Goal: Task Accomplishment & Management: Manage account settings

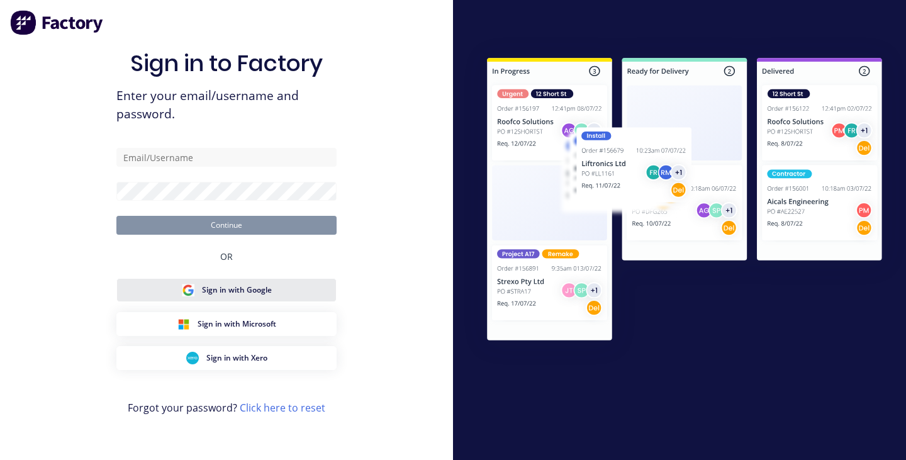
click at [245, 294] on span "Sign in with Google" at bounding box center [237, 289] width 70 height 11
click at [253, 292] on span "Sign in with Google" at bounding box center [237, 289] width 70 height 11
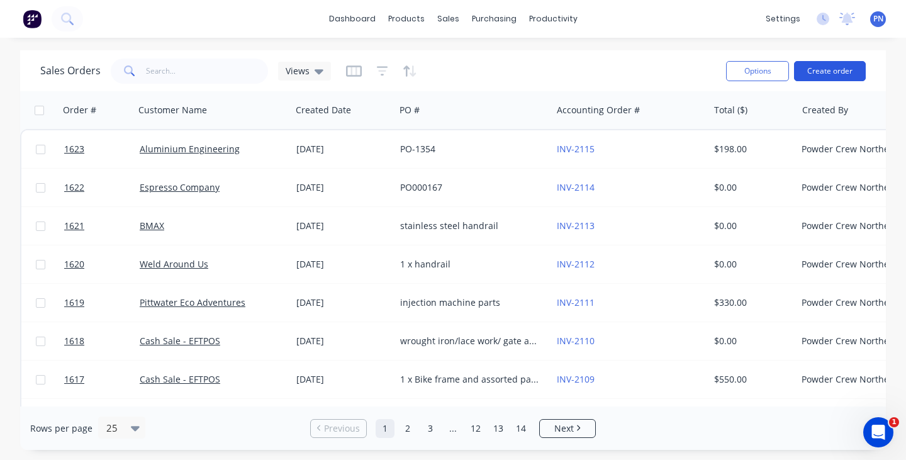
click at [823, 69] on button "Create order" at bounding box center [830, 71] width 72 height 20
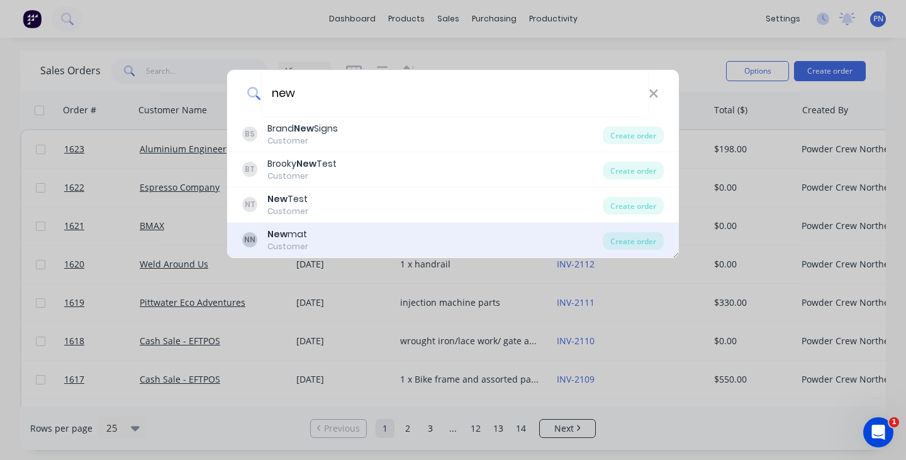
type input "new"
click at [357, 244] on div "NN New mat Customer" at bounding box center [422, 240] width 360 height 25
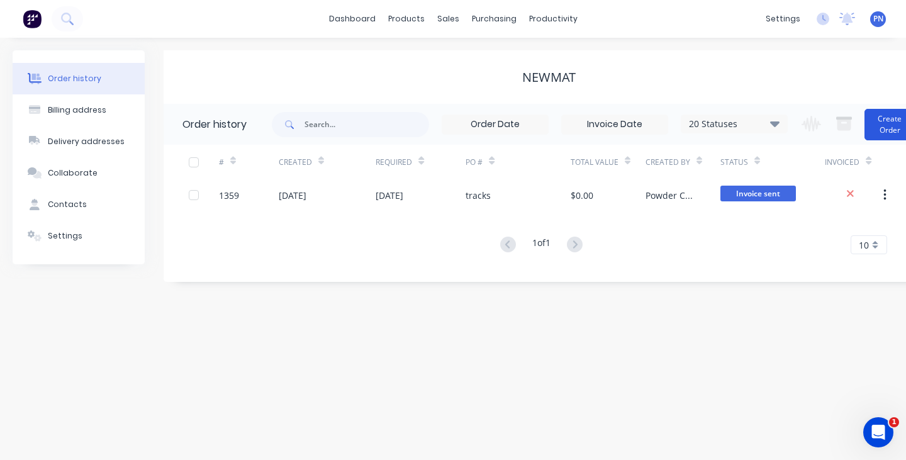
click at [889, 125] on button "Create Order" at bounding box center [889, 124] width 50 height 31
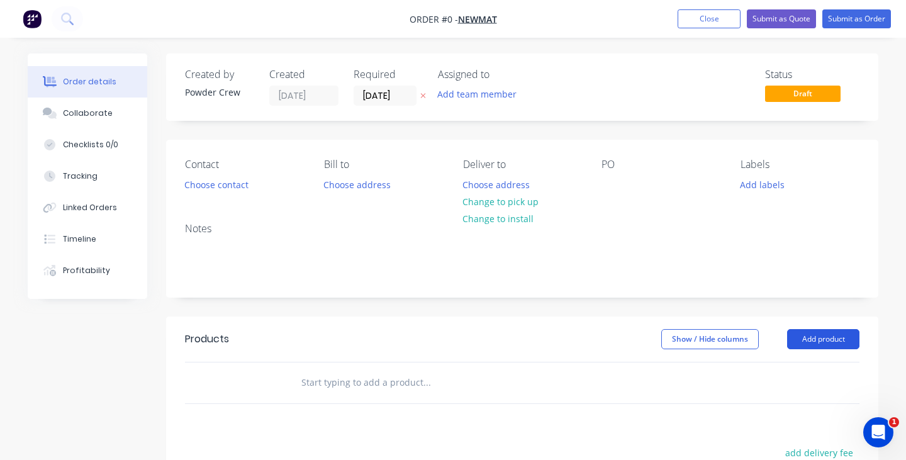
click at [827, 335] on button "Add product" at bounding box center [823, 339] width 72 height 20
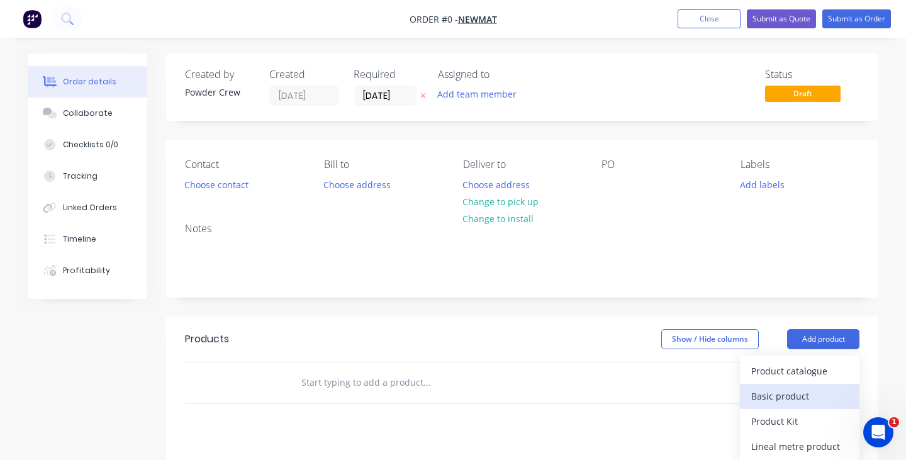
click at [804, 396] on div "Basic product" at bounding box center [799, 396] width 97 height 18
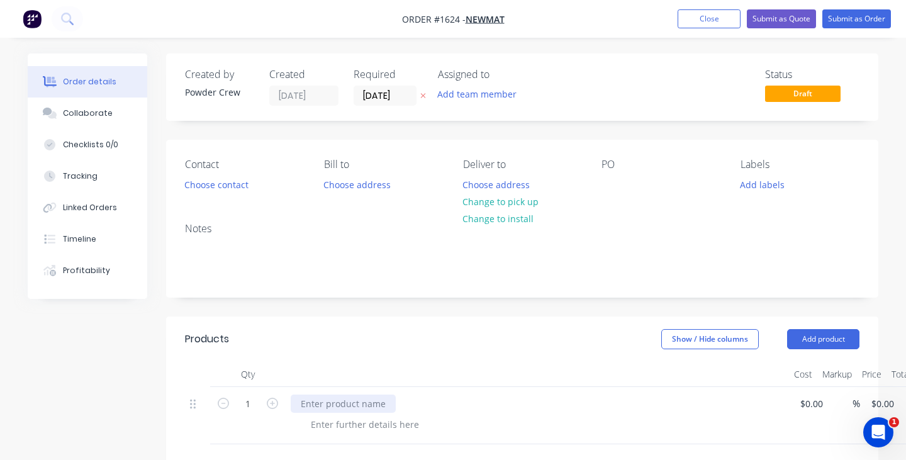
click at [348, 399] on div at bounding box center [343, 403] width 105 height 18
paste div
click at [611, 184] on div at bounding box center [611, 184] width 20 height 18
paste div
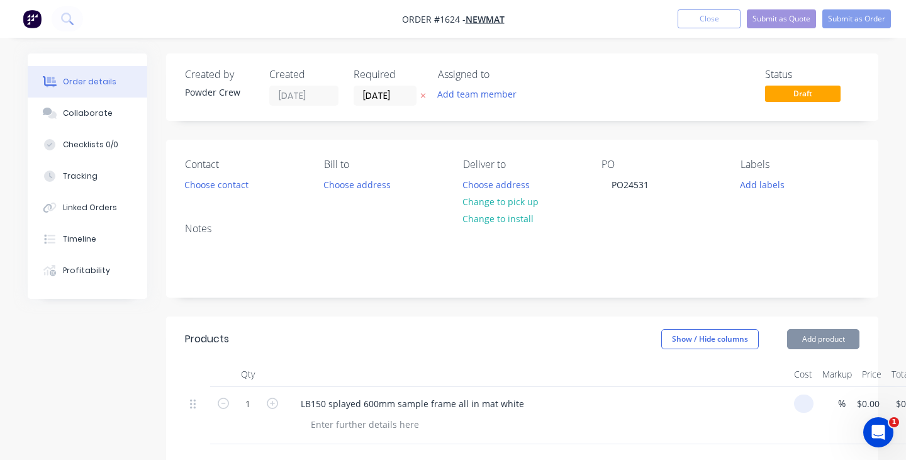
click at [809, 399] on input at bounding box center [806, 403] width 14 height 18
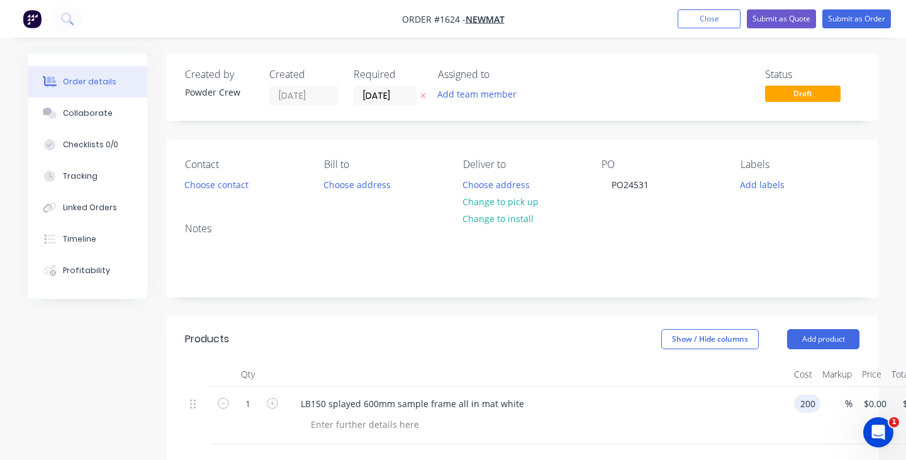
type input "$200.00"
click at [655, 423] on div at bounding box center [542, 424] width 483 height 18
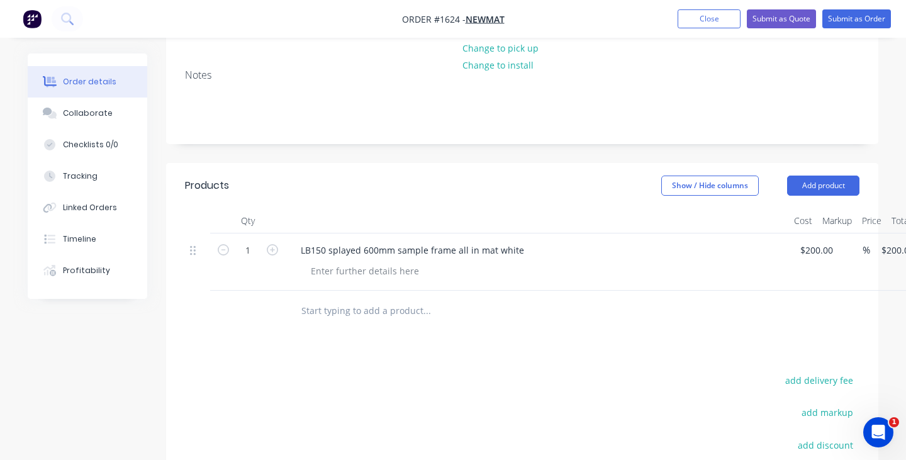
scroll to position [139, 0]
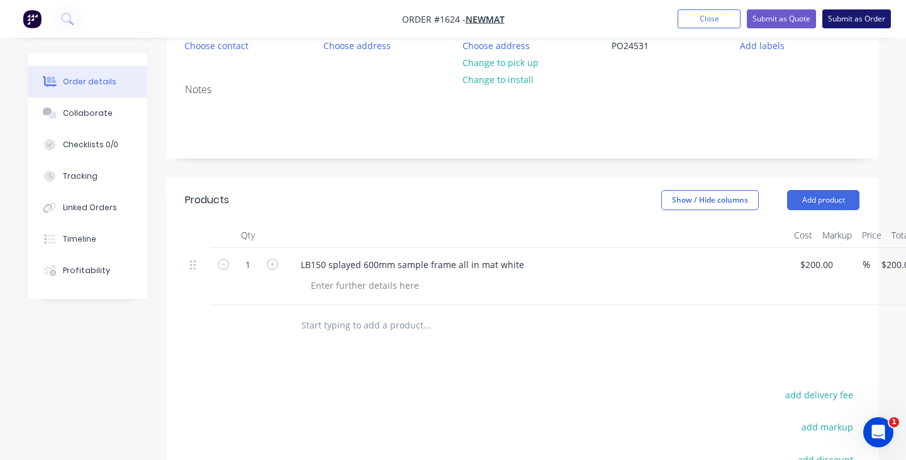
click at [865, 23] on button "Submit as Order" at bounding box center [856, 18] width 69 height 19
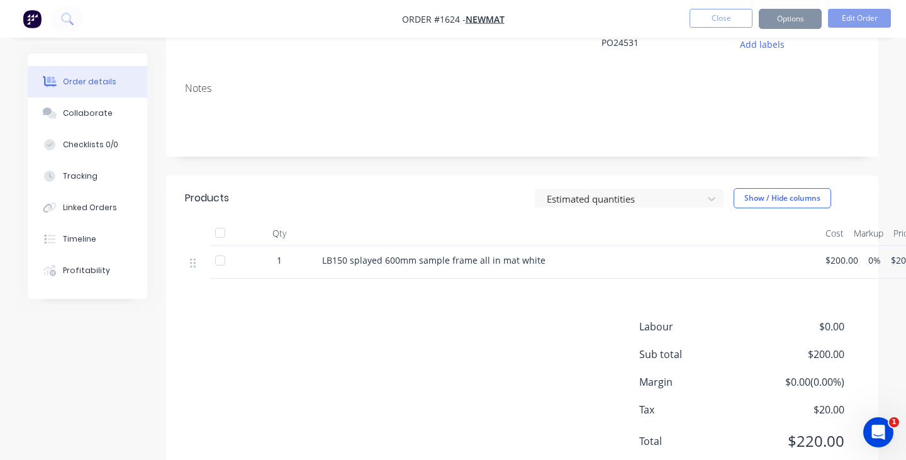
scroll to position [0, 0]
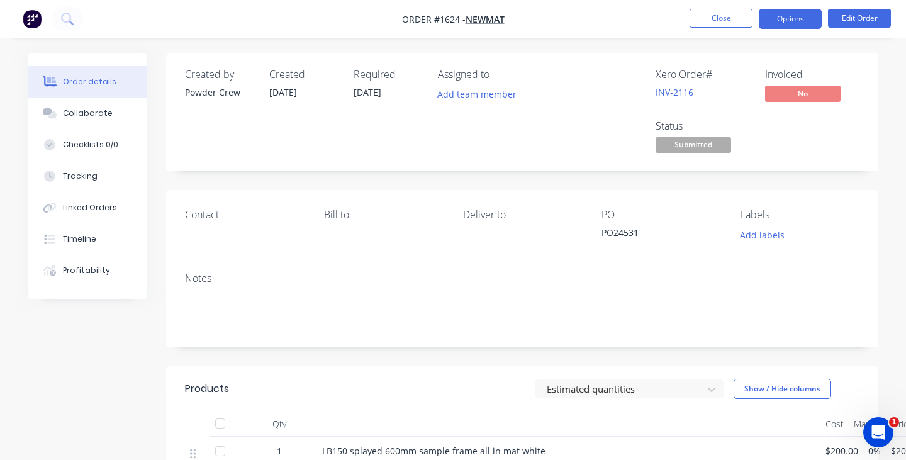
click at [780, 22] on button "Options" at bounding box center [789, 19] width 63 height 20
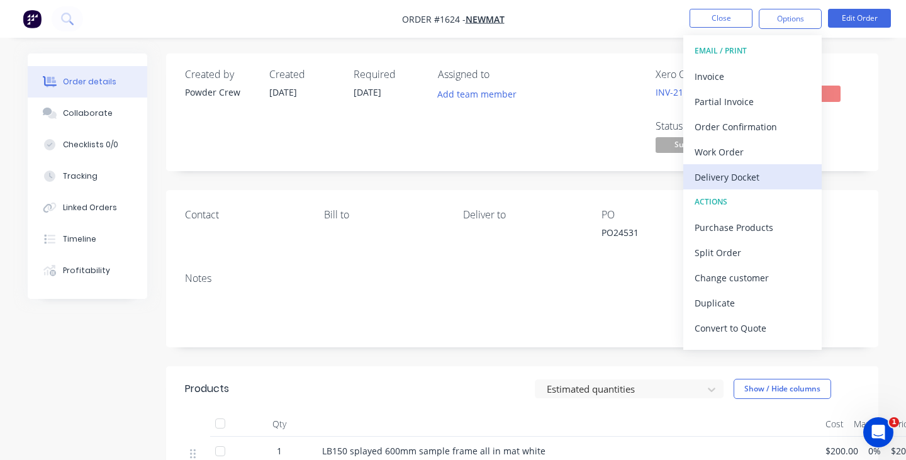
click at [736, 176] on div "Delivery Docket" at bounding box center [752, 177] width 116 height 18
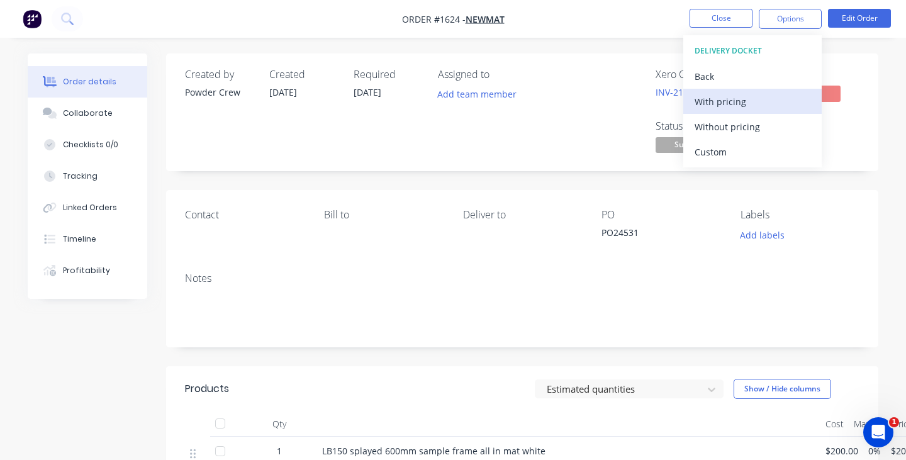
click at [726, 97] on div "With pricing" at bounding box center [752, 101] width 116 height 18
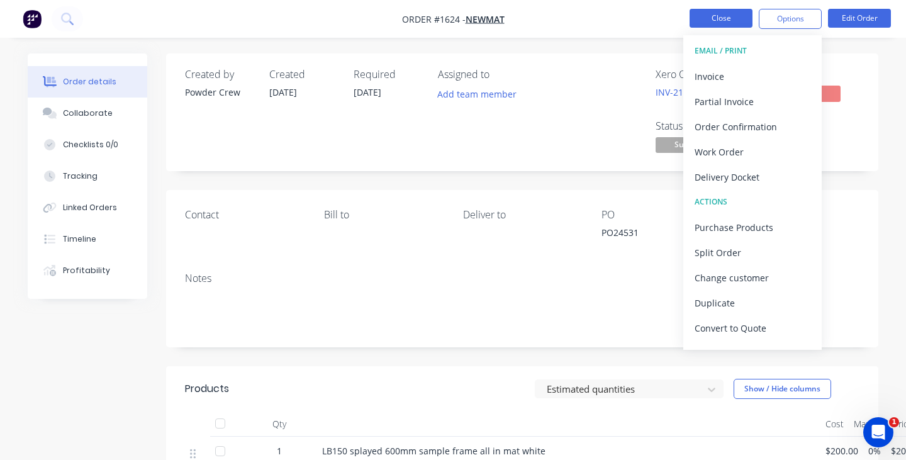
click at [726, 23] on button "Close" at bounding box center [720, 18] width 63 height 19
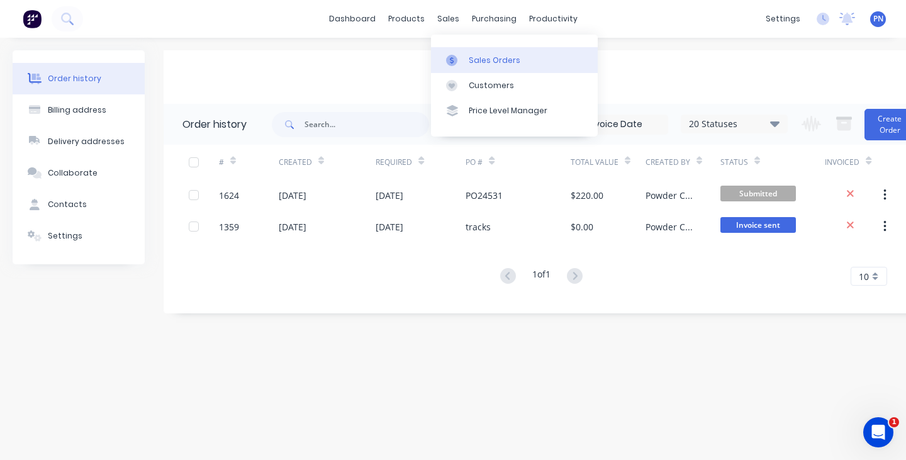
click at [469, 61] on div "Sales Orders" at bounding box center [495, 60] width 52 height 11
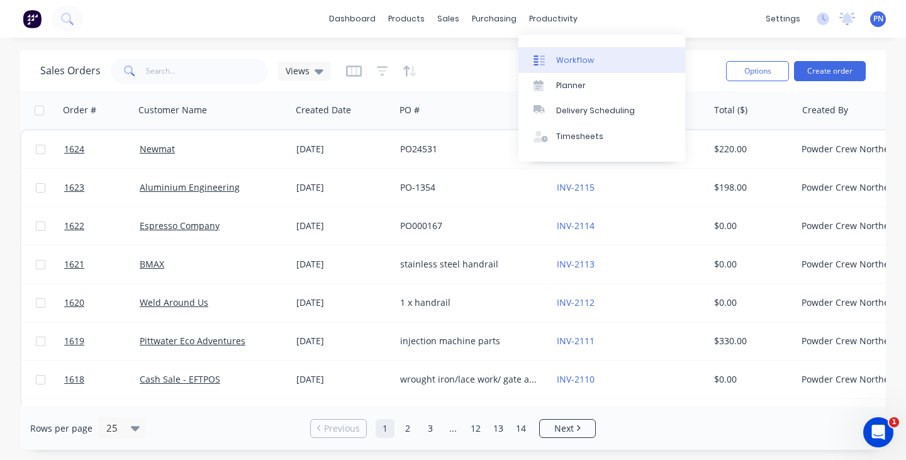
click at [565, 56] on div "Workflow" at bounding box center [575, 60] width 38 height 11
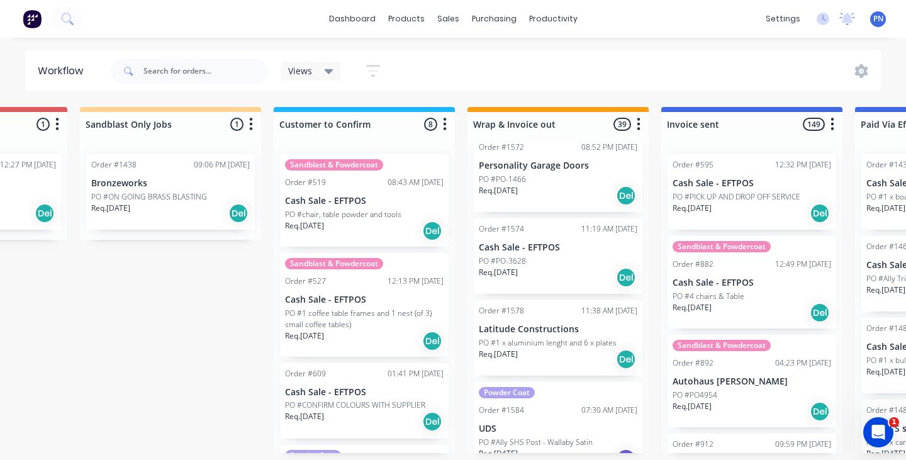
scroll to position [1851, 0]
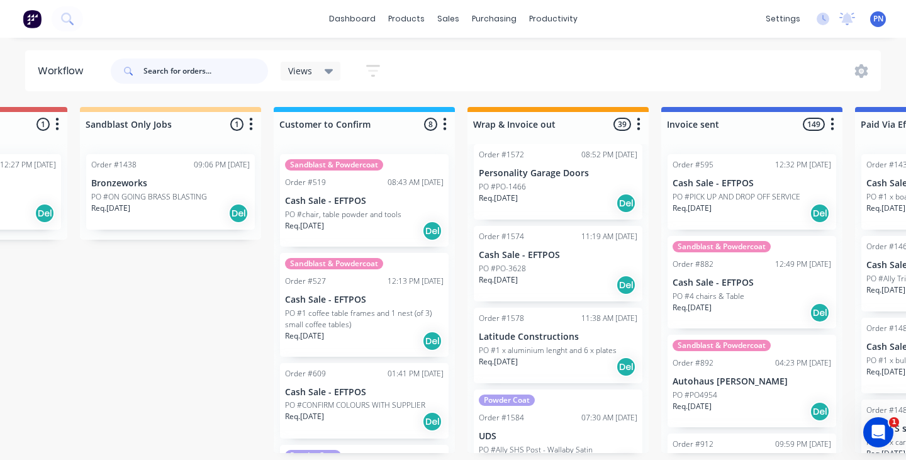
click at [236, 70] on input "text" at bounding box center [205, 70] width 125 height 25
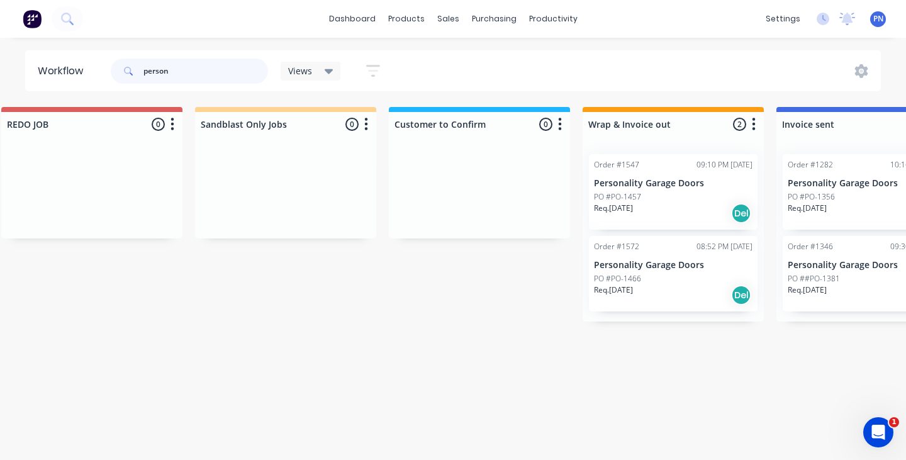
scroll to position [0, 1375]
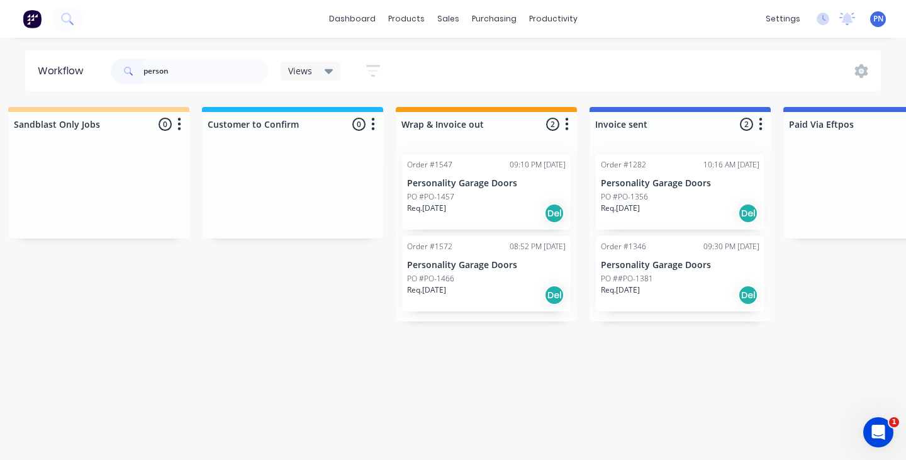
click at [502, 213] on div "Req. [DATE] Del" at bounding box center [486, 213] width 158 height 21
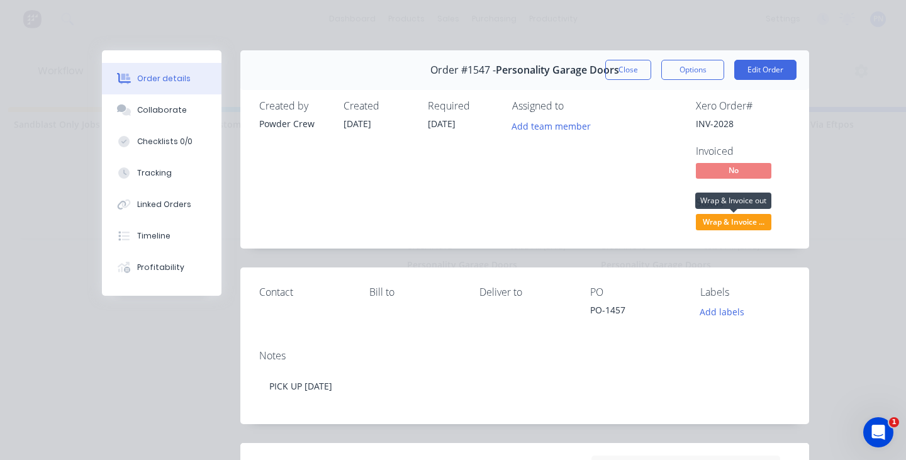
click at [714, 220] on span "Wrap & Invoice ..." at bounding box center [733, 222] width 75 height 16
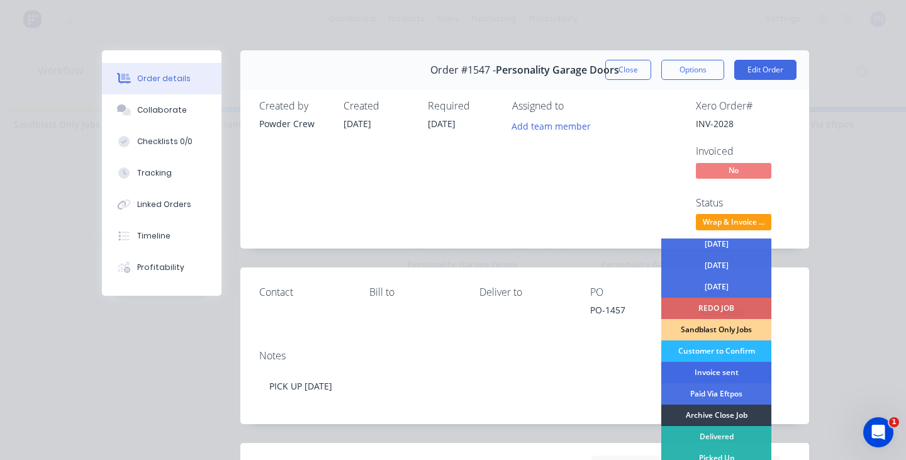
scroll to position [69, 0]
click at [726, 371] on div "Invoice sent" at bounding box center [716, 372] width 110 height 21
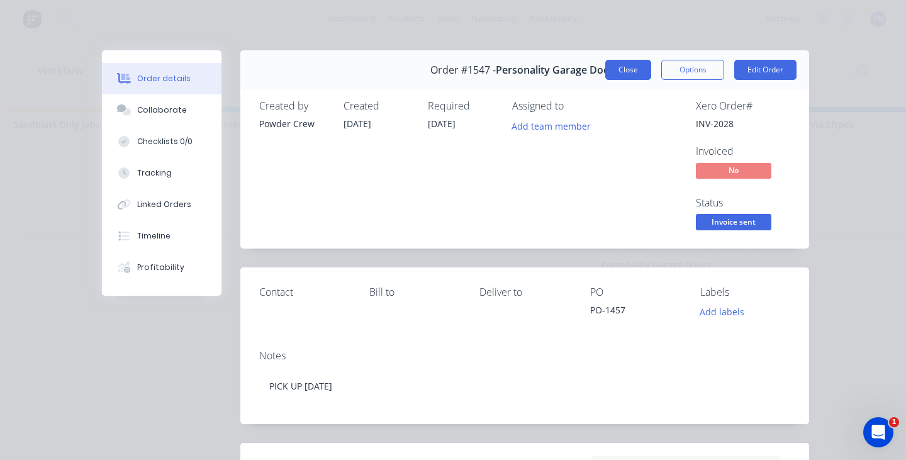
click at [621, 70] on button "Close" at bounding box center [628, 70] width 46 height 20
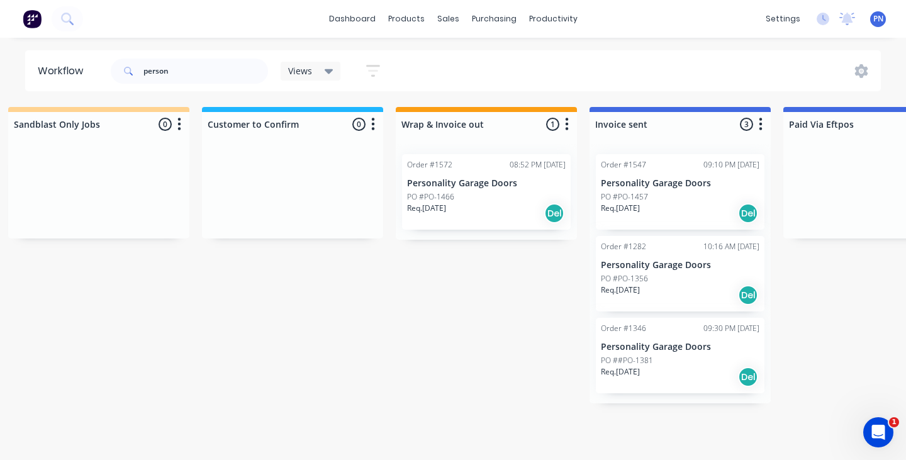
click at [500, 213] on div "Req. [DATE] Del" at bounding box center [486, 213] width 158 height 21
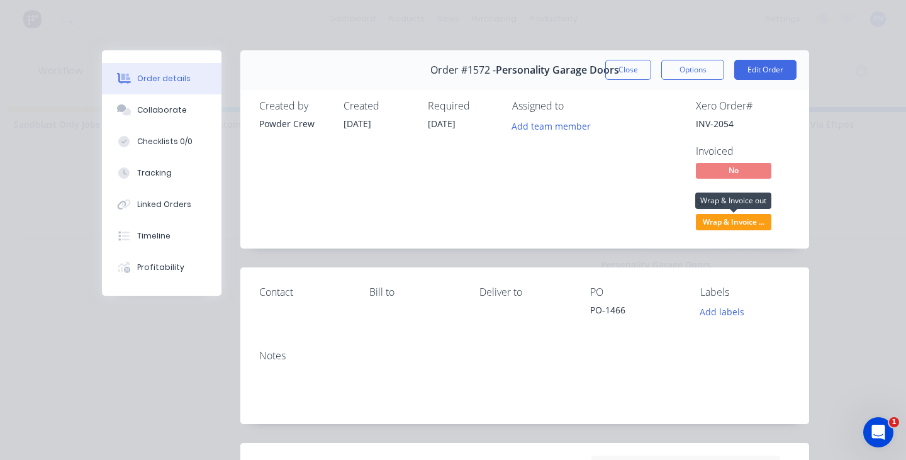
click at [727, 224] on span "Wrap & Invoice ..." at bounding box center [733, 222] width 75 height 16
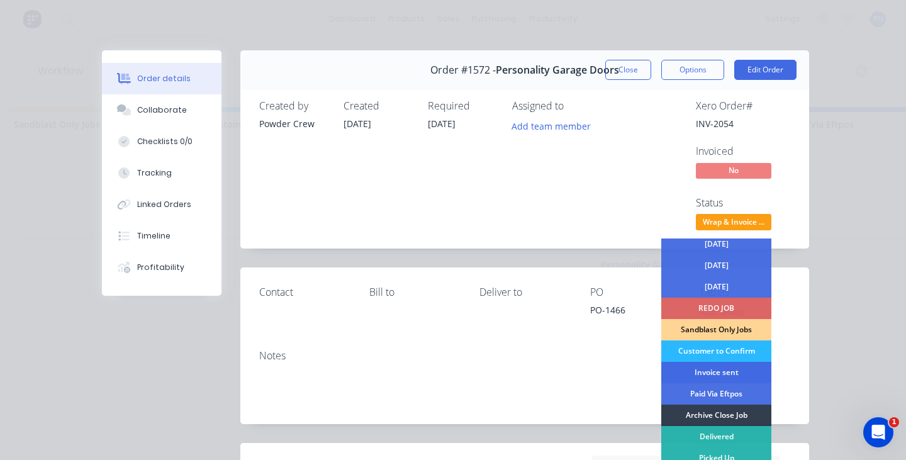
click at [704, 372] on div "Invoice sent" at bounding box center [716, 372] width 110 height 21
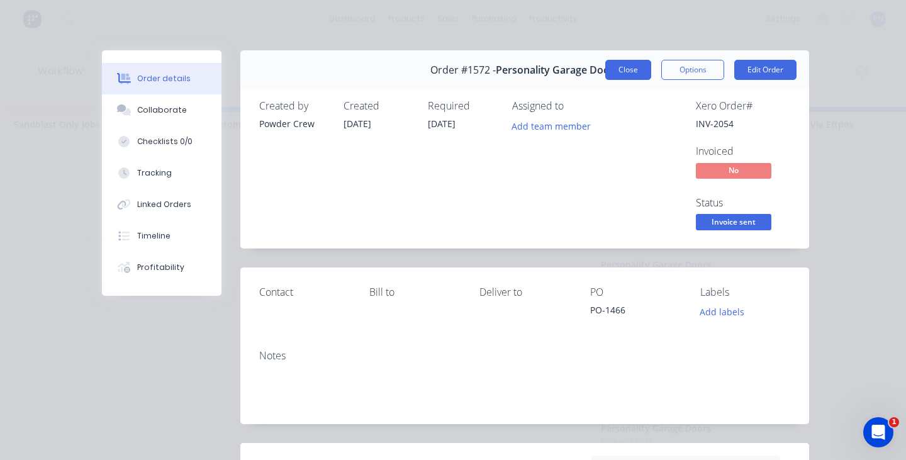
click at [619, 71] on button "Close" at bounding box center [628, 70] width 46 height 20
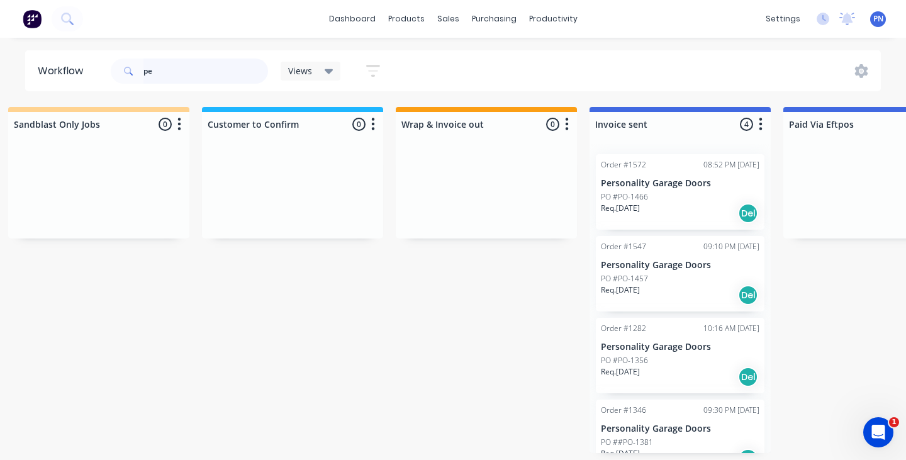
type input "p"
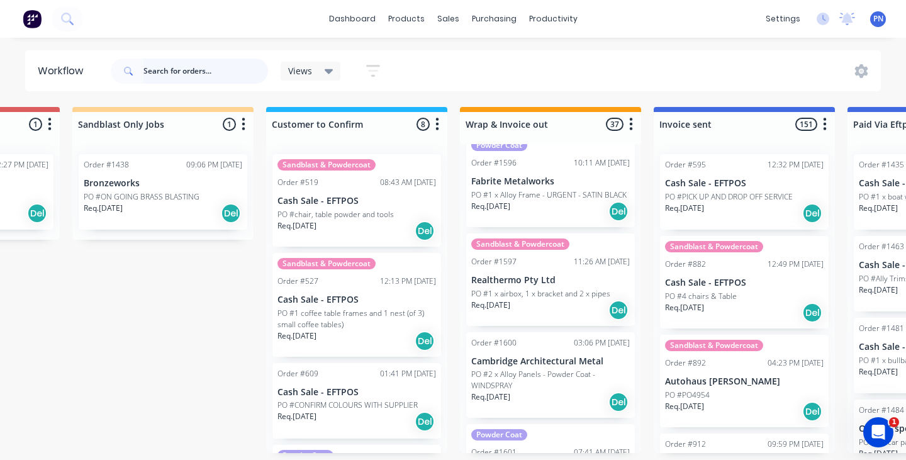
scroll to position [2225, 0]
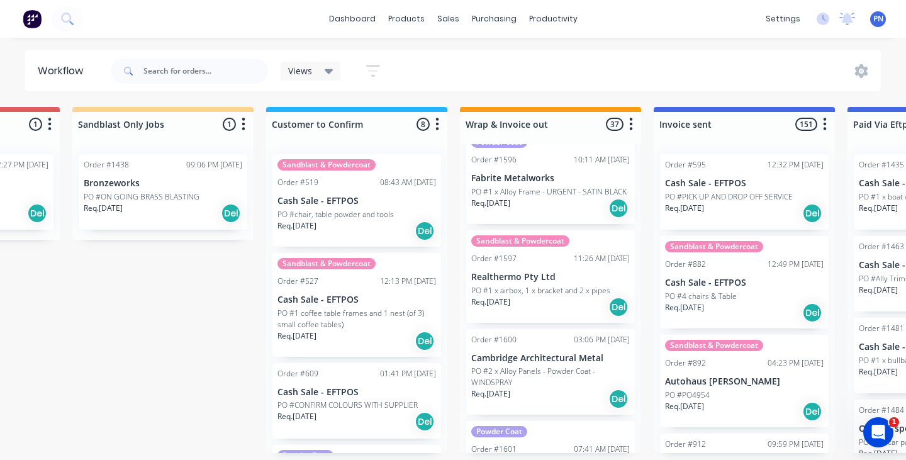
click at [579, 211] on div "Req. [DATE] Del" at bounding box center [550, 207] width 158 height 21
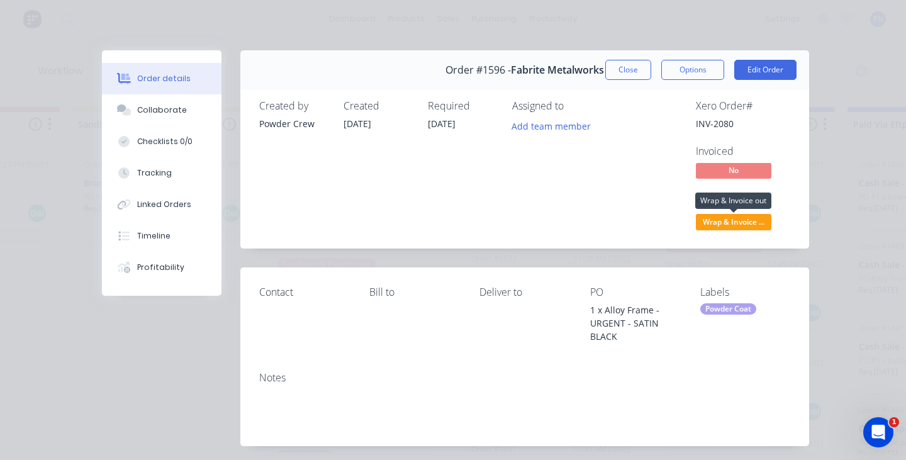
click at [741, 216] on span "Wrap & Invoice ..." at bounding box center [733, 222] width 75 height 16
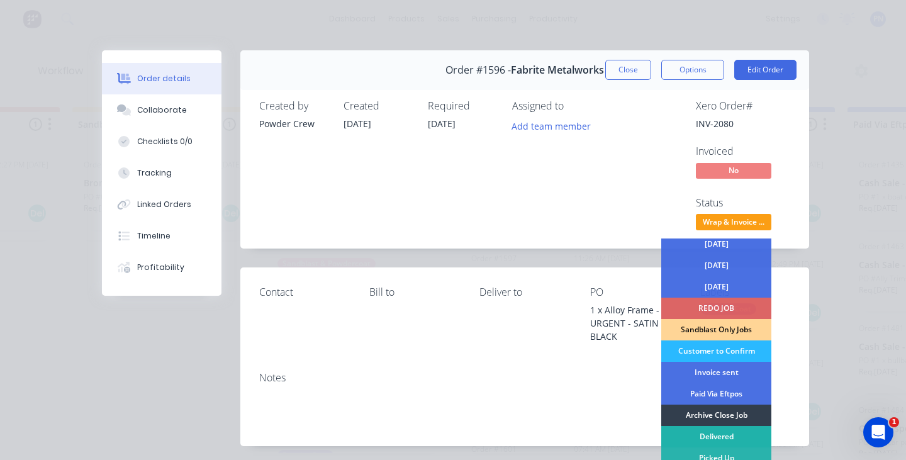
scroll to position [69, 0]
click at [718, 411] on div "Archive Close Job" at bounding box center [716, 414] width 110 height 21
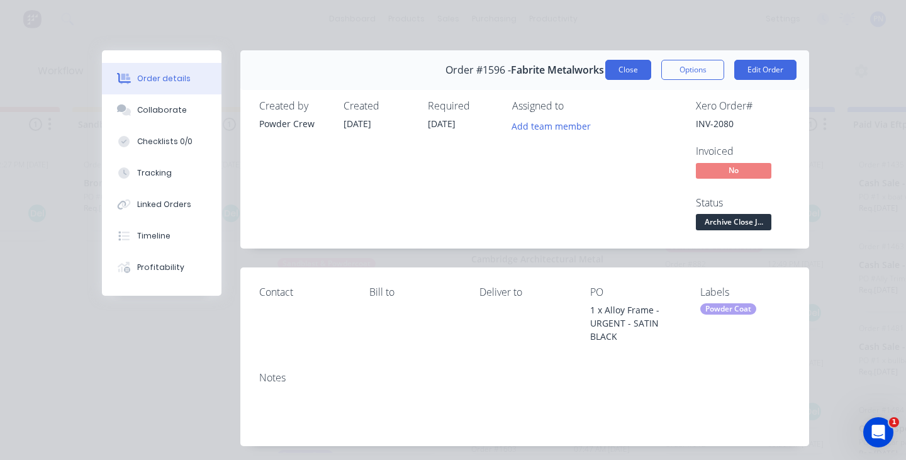
click at [628, 69] on button "Close" at bounding box center [628, 70] width 46 height 20
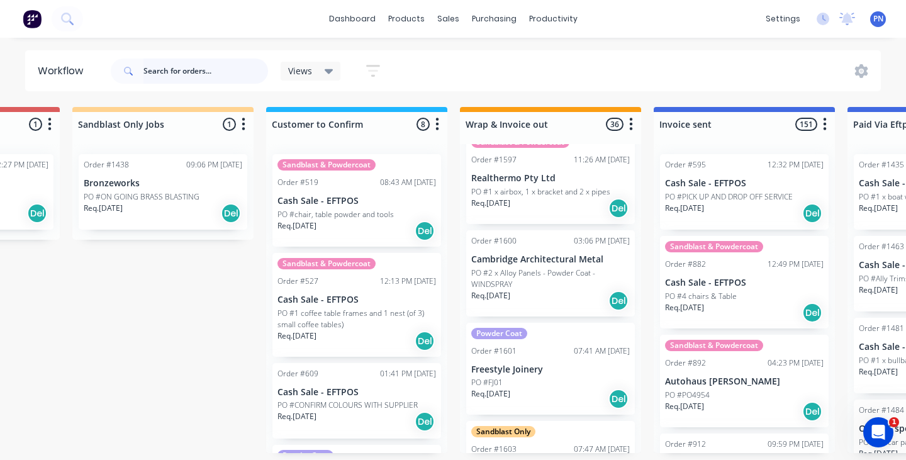
scroll to position [0, 1311]
click at [565, 203] on div "Req. [DATE] Del" at bounding box center [549, 207] width 158 height 21
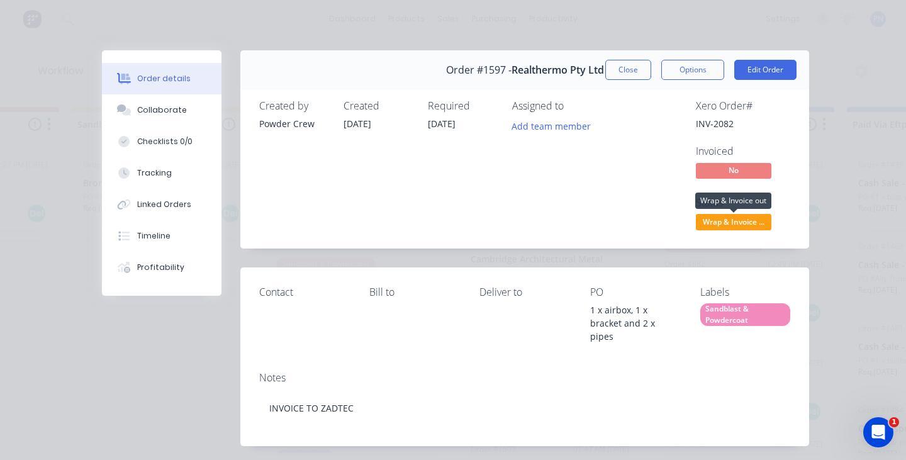
click at [709, 221] on span "Wrap & Invoice ..." at bounding box center [733, 222] width 75 height 16
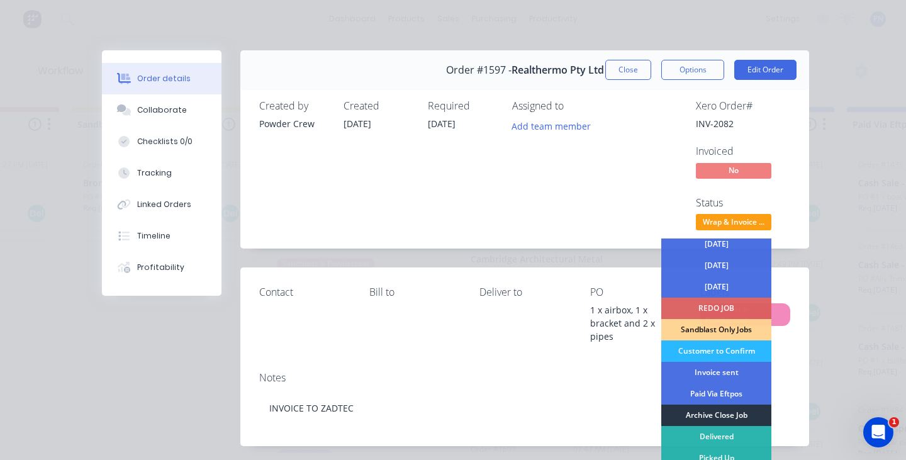
scroll to position [69, 0]
click at [714, 415] on div "Archive Close Job" at bounding box center [716, 414] width 110 height 21
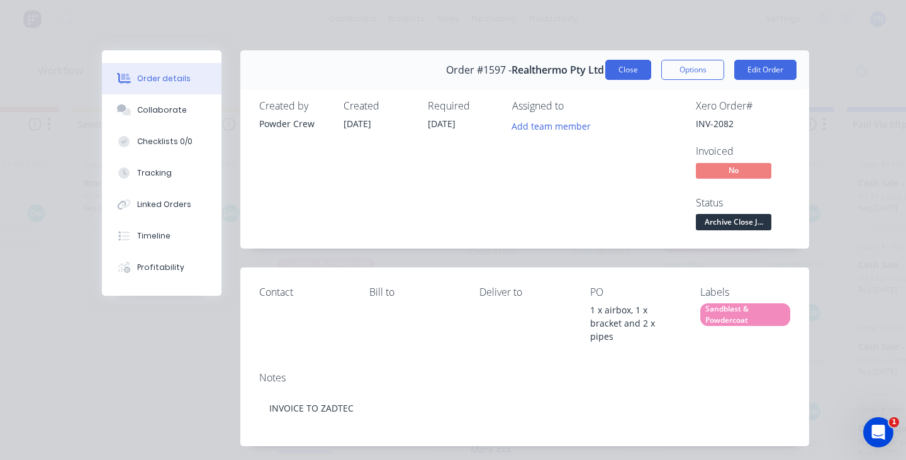
click at [636, 71] on button "Close" at bounding box center [628, 70] width 46 height 20
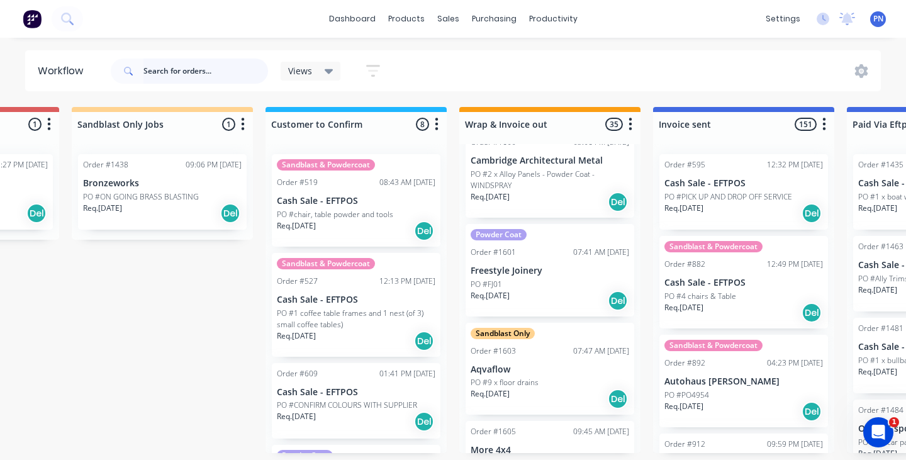
scroll to position [2235, 0]
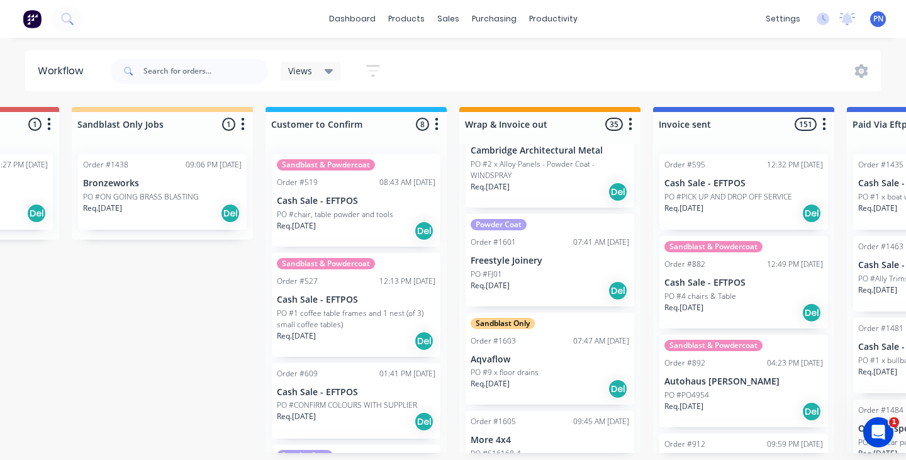
click at [570, 280] on div "Req. [DATE] Del" at bounding box center [549, 290] width 158 height 21
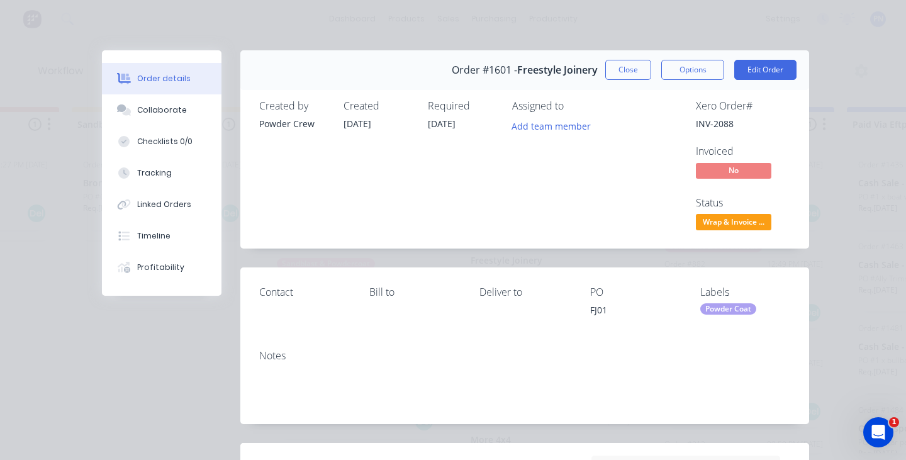
click at [727, 224] on span "Wrap & Invoice ..." at bounding box center [733, 222] width 75 height 16
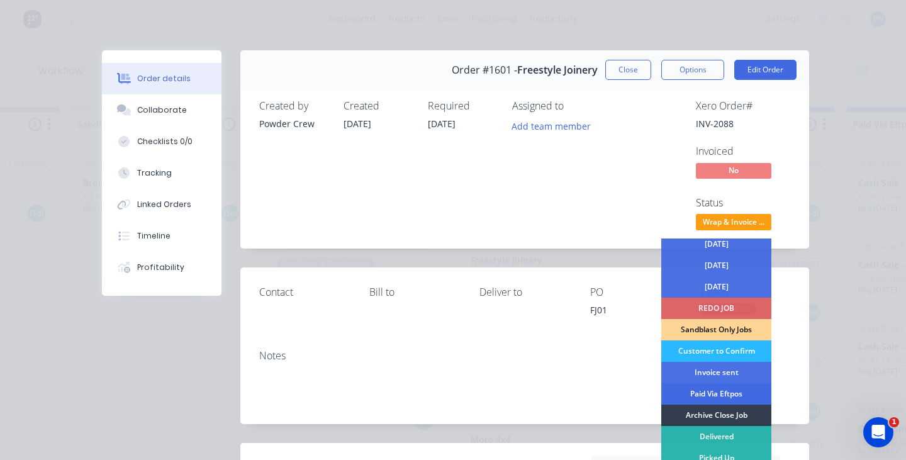
scroll to position [69, 0]
click at [711, 372] on div "Invoice sent" at bounding box center [716, 372] width 110 height 21
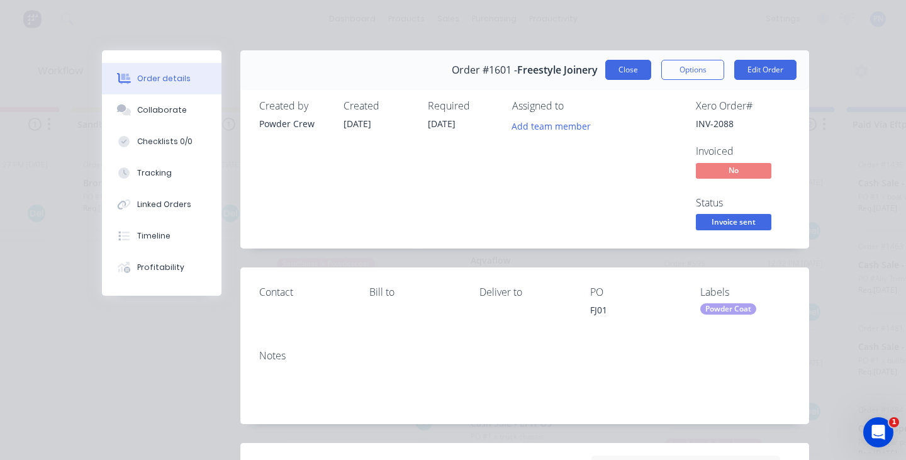
click at [627, 68] on button "Close" at bounding box center [628, 70] width 46 height 20
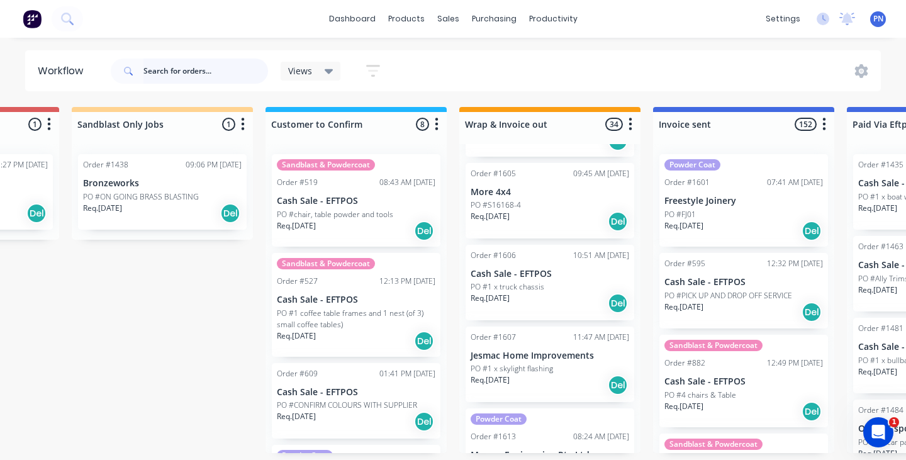
scroll to position [2341, 0]
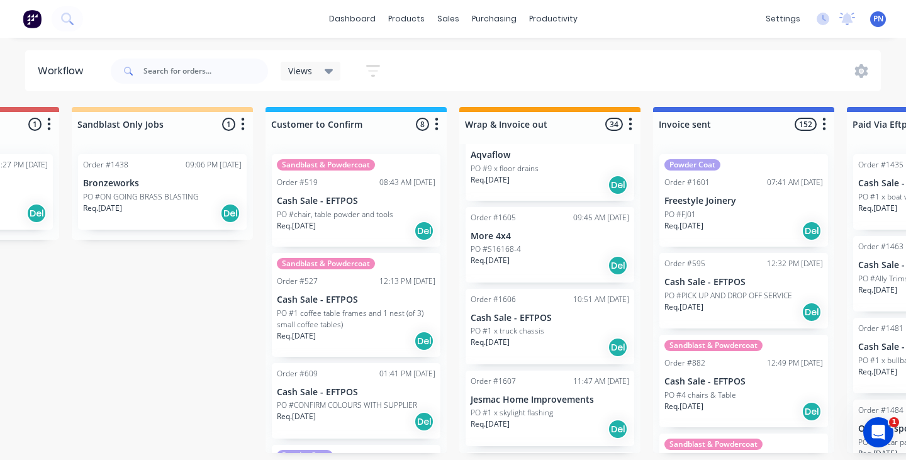
click at [545, 255] on div "Req. [DATE] Del" at bounding box center [549, 265] width 158 height 21
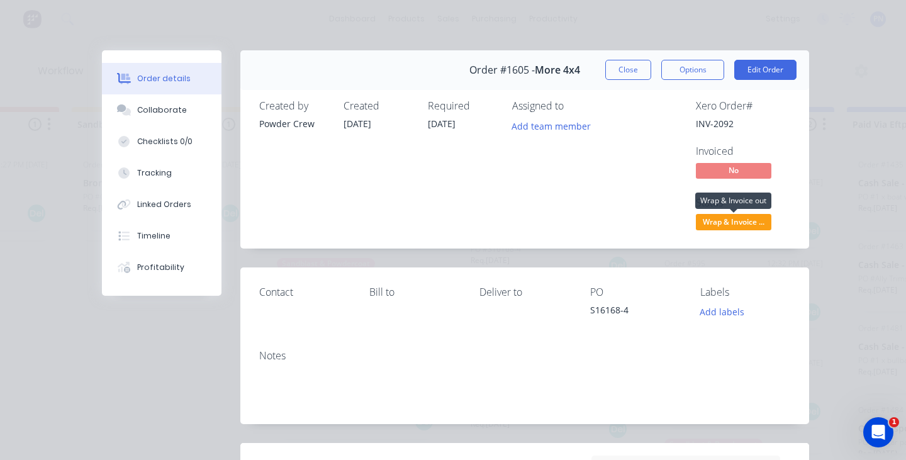
click at [747, 223] on span "Wrap & Invoice ..." at bounding box center [733, 222] width 75 height 16
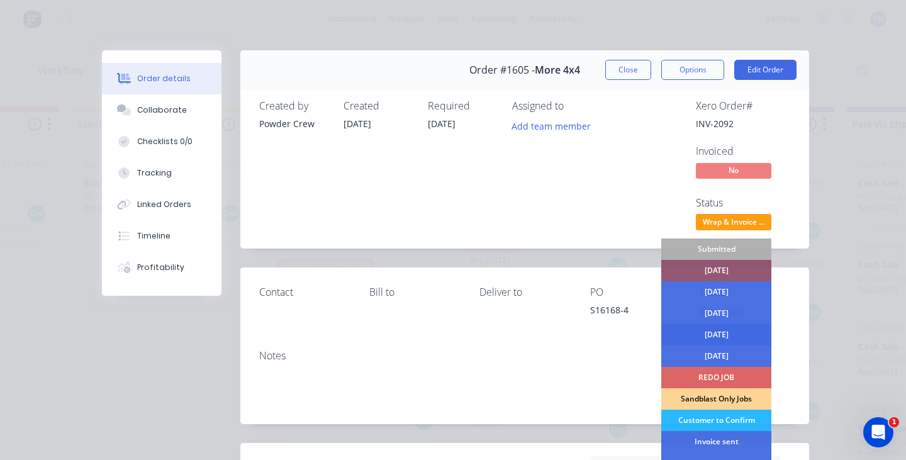
scroll to position [37, 0]
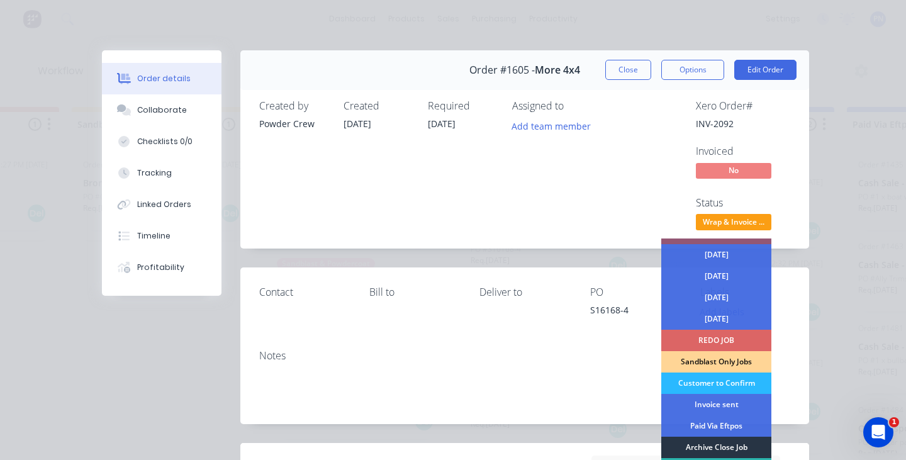
click at [716, 445] on div "Archive Close Job" at bounding box center [716, 446] width 110 height 21
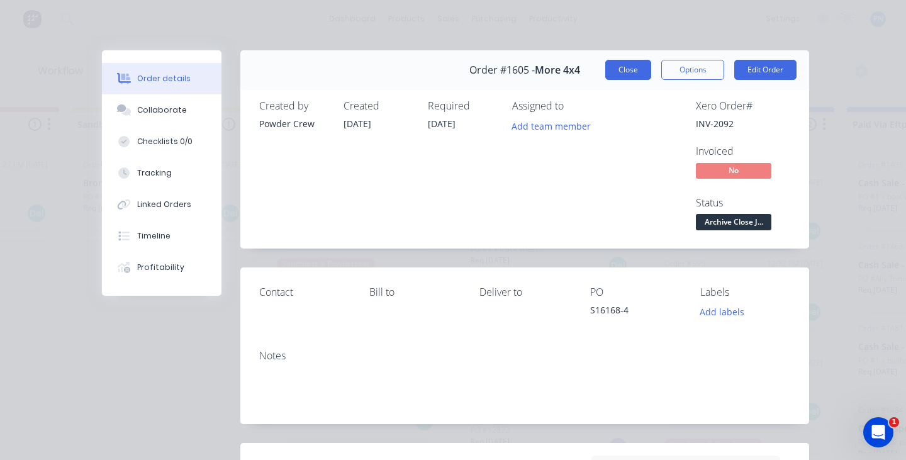
click at [628, 73] on button "Close" at bounding box center [628, 70] width 46 height 20
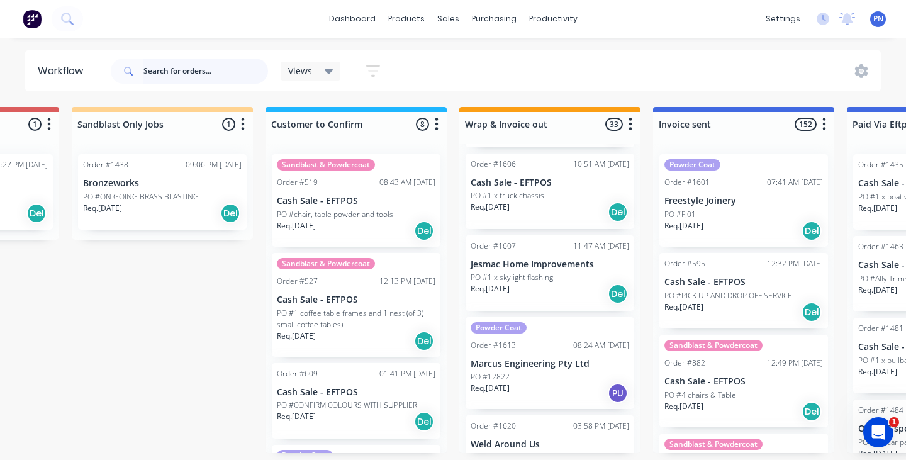
scroll to position [2395, 0]
click at [574, 286] on div "Req. [DATE] Del" at bounding box center [549, 292] width 158 height 21
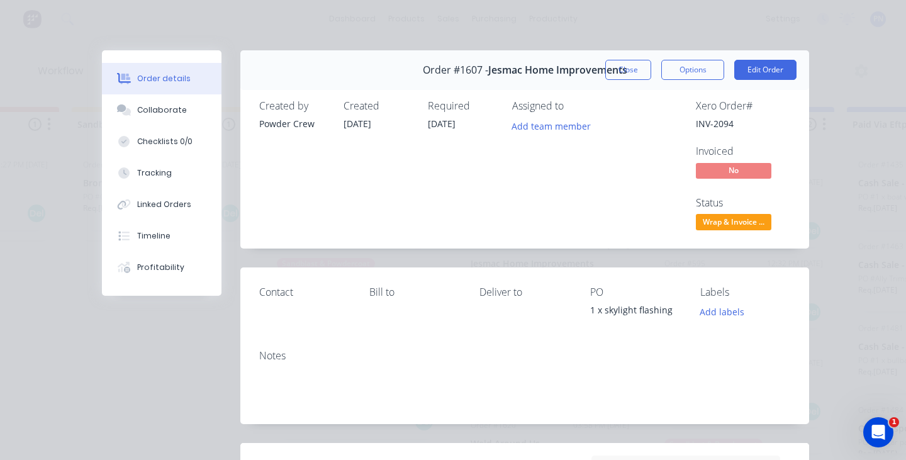
click at [731, 219] on span "Wrap & Invoice ..." at bounding box center [733, 222] width 75 height 16
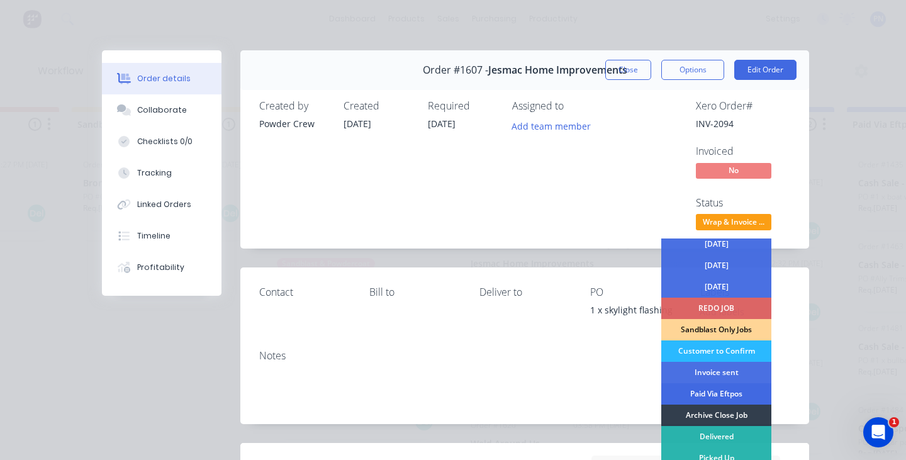
scroll to position [69, 0]
click at [700, 371] on div "Invoice sent" at bounding box center [716, 372] width 110 height 21
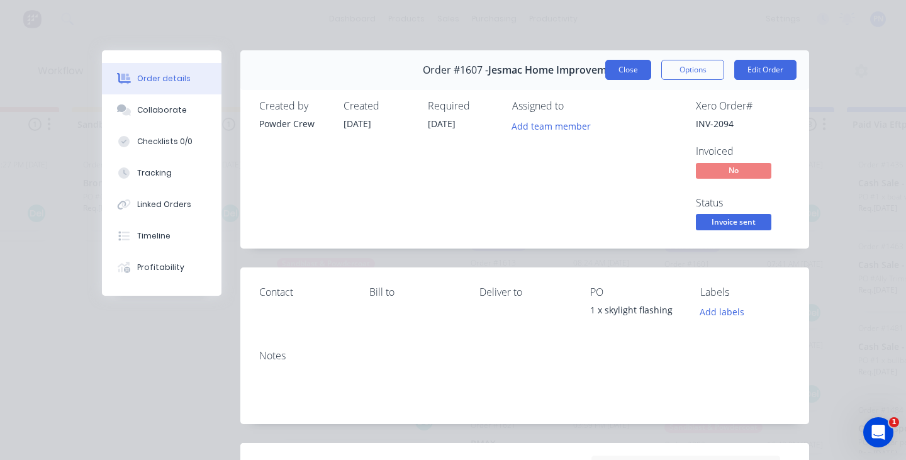
click at [635, 66] on button "Close" at bounding box center [628, 70] width 46 height 20
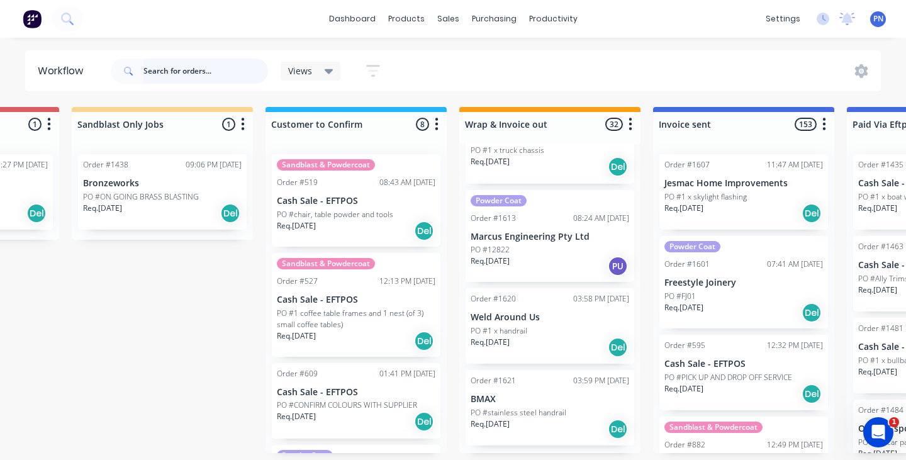
scroll to position [2438, 0]
click at [550, 341] on div "Req. [DATE] Del" at bounding box center [549, 348] width 158 height 21
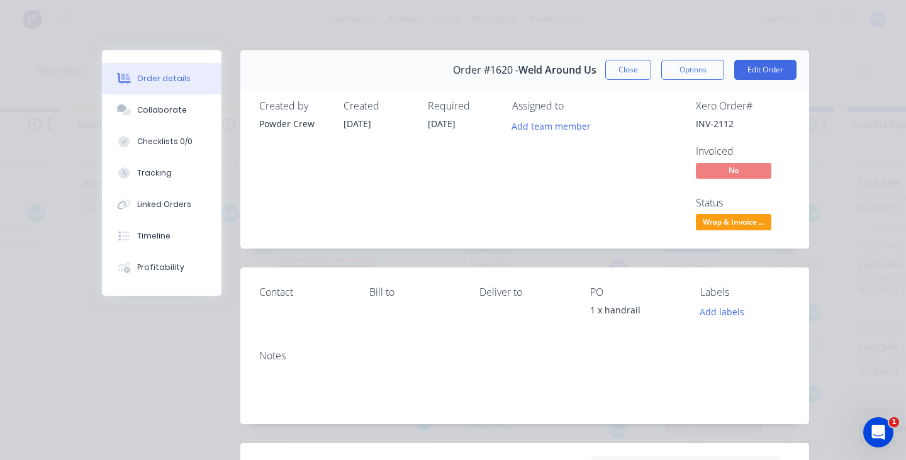
click at [725, 220] on span "Wrap & Invoice ..." at bounding box center [733, 222] width 75 height 16
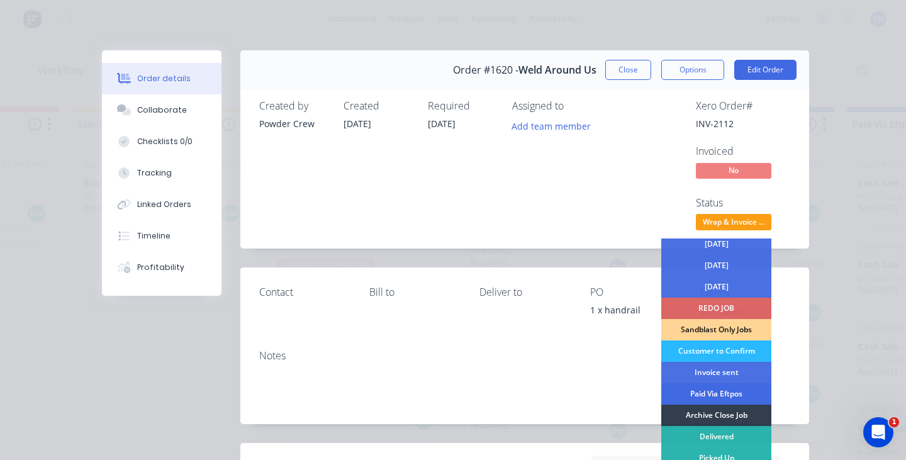
scroll to position [69, 0]
click at [728, 372] on div "Invoice sent" at bounding box center [716, 372] width 110 height 21
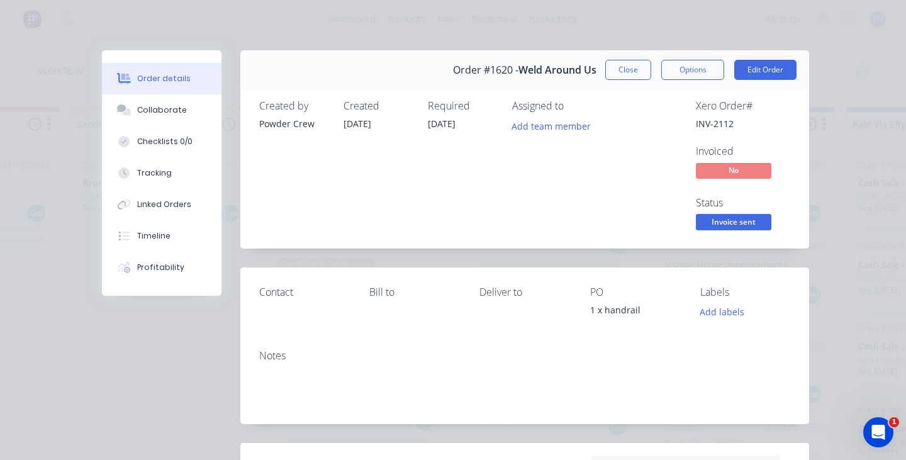
scroll to position [2356, 0]
click at [623, 67] on button "Close" at bounding box center [628, 70] width 46 height 20
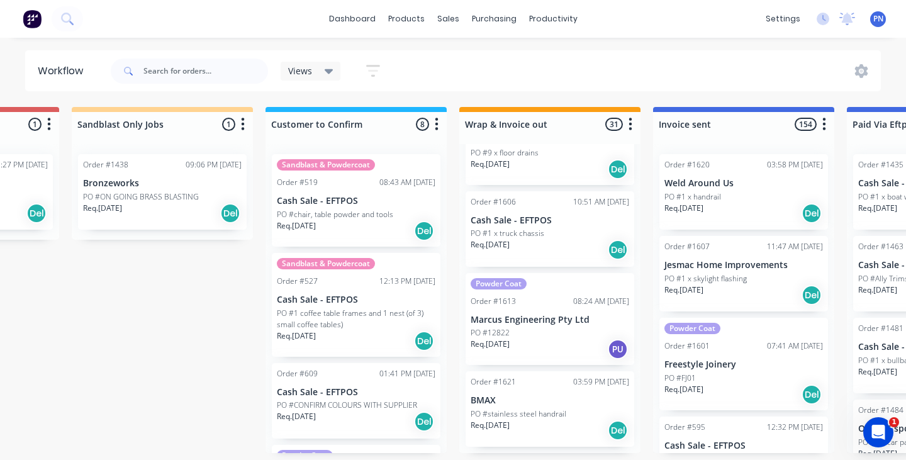
click at [548, 389] on div "Order #1621 03:59 PM [DATE] BMAX PO #stainless steel handrail Req. [DATE] Del" at bounding box center [549, 408] width 169 height 75
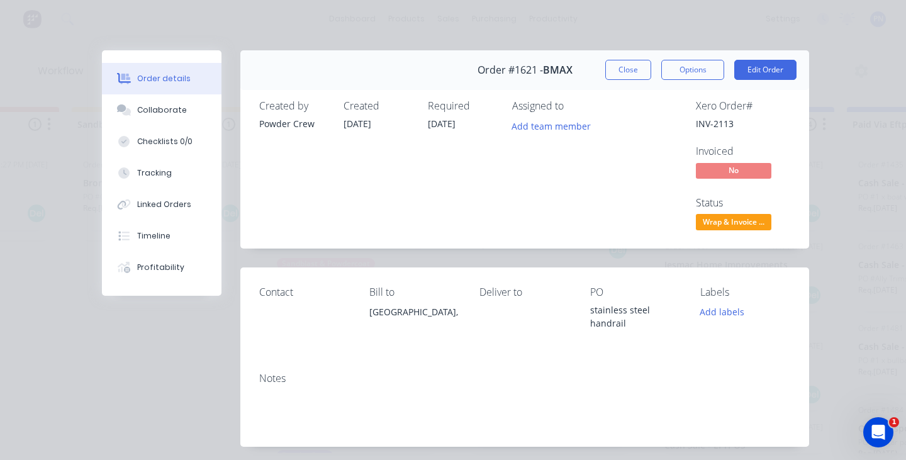
click at [756, 218] on span "Wrap & Invoice ..." at bounding box center [733, 222] width 75 height 16
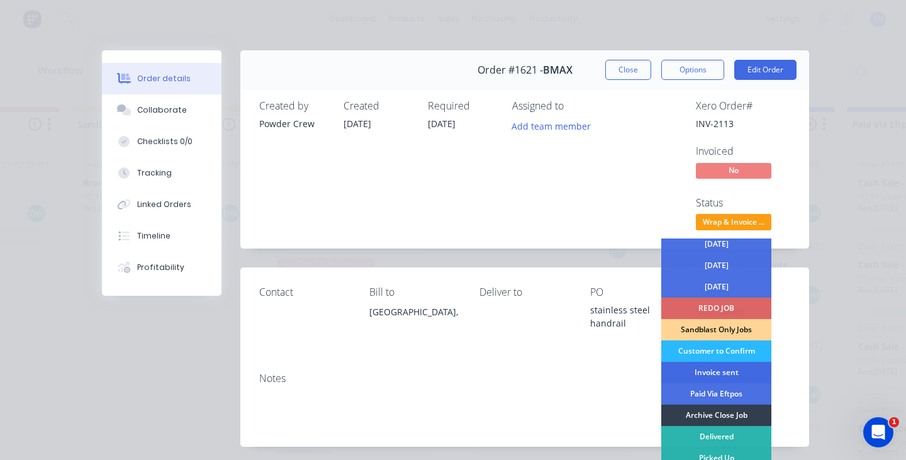
scroll to position [69, 0]
click at [719, 368] on div "Invoice sent" at bounding box center [716, 372] width 110 height 21
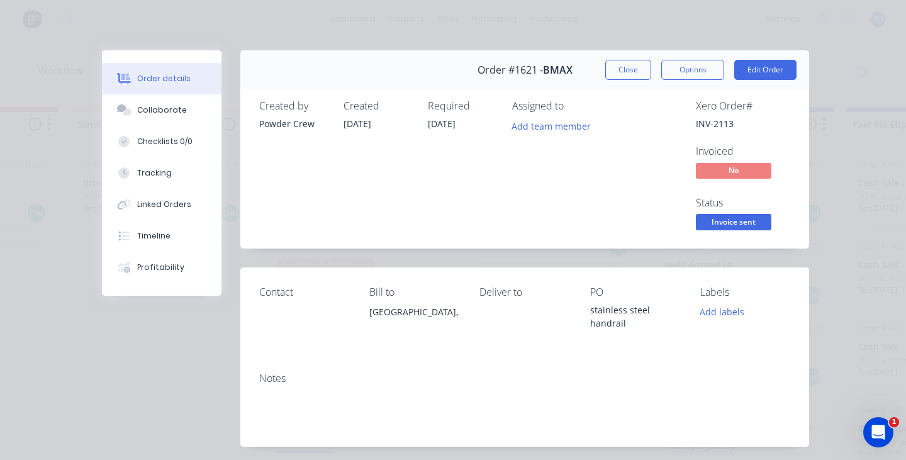
scroll to position [2275, 0]
click at [631, 74] on button "Close" at bounding box center [628, 70] width 46 height 20
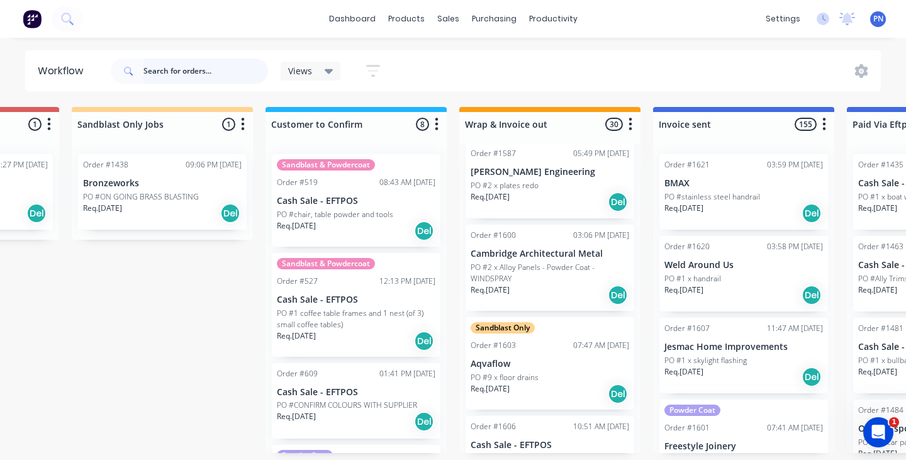
scroll to position [2124, 0]
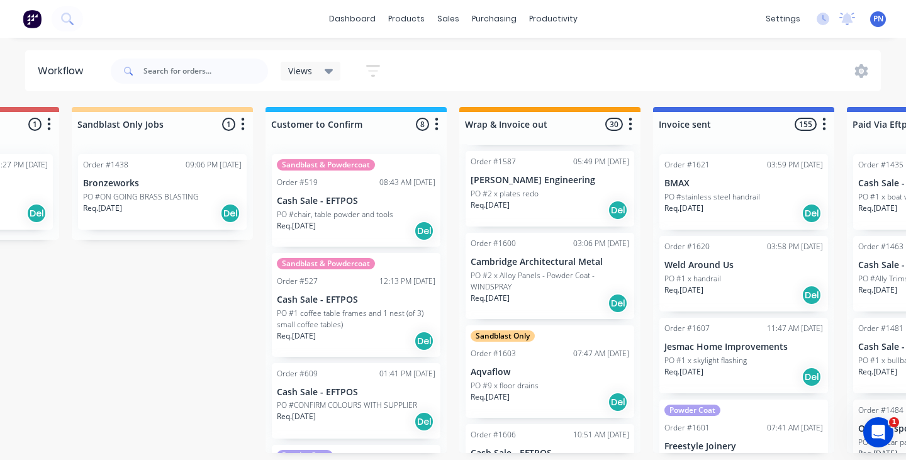
click at [547, 299] on div "Req. [DATE] Del" at bounding box center [549, 302] width 158 height 21
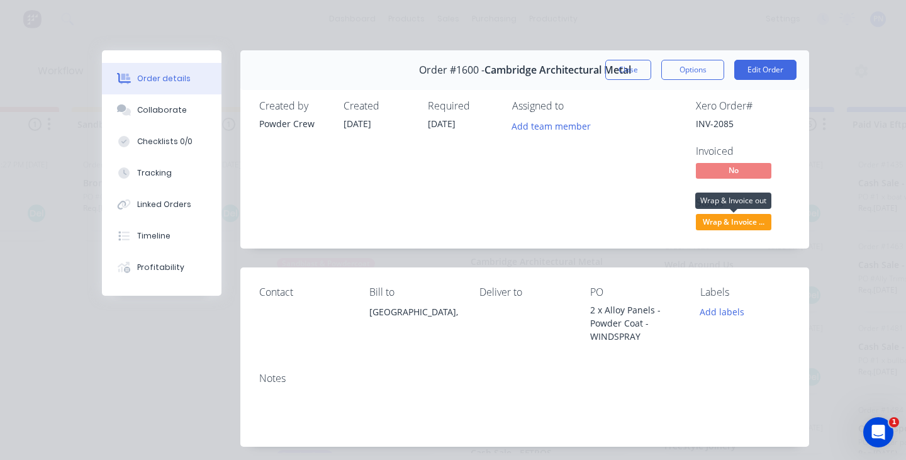
click at [715, 223] on span "Wrap & Invoice ..." at bounding box center [733, 222] width 75 height 16
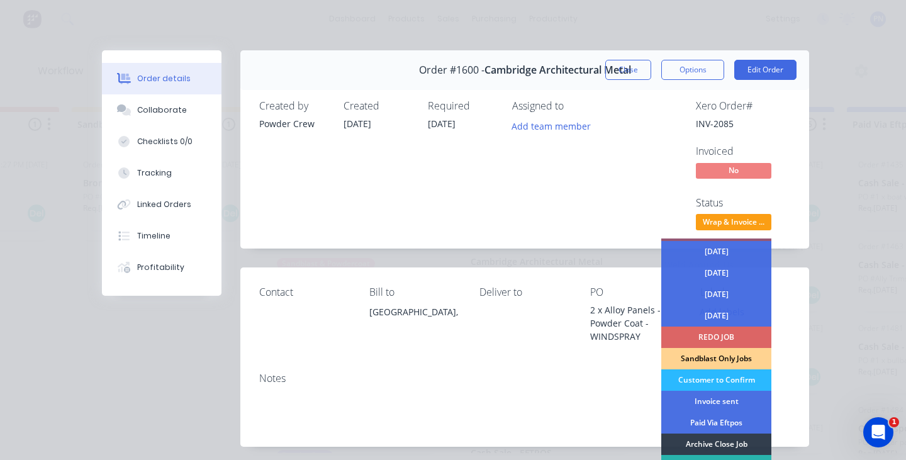
scroll to position [69, 0]
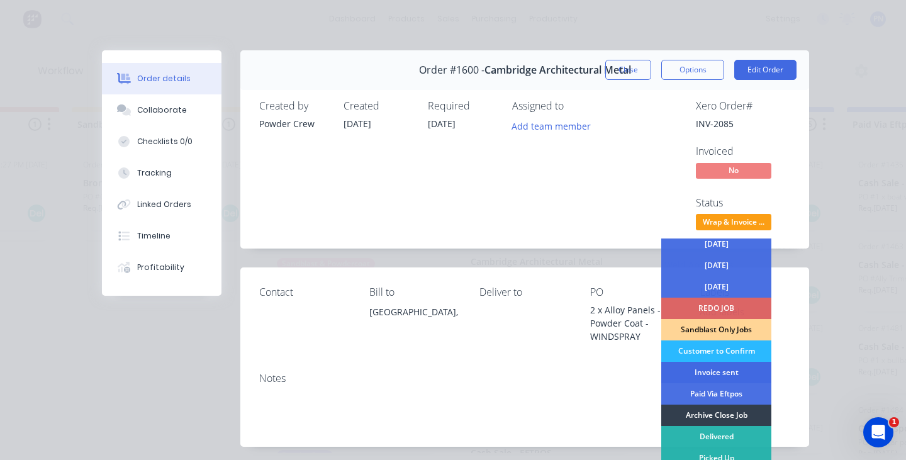
click at [701, 374] on div "Invoice sent" at bounding box center [716, 372] width 110 height 21
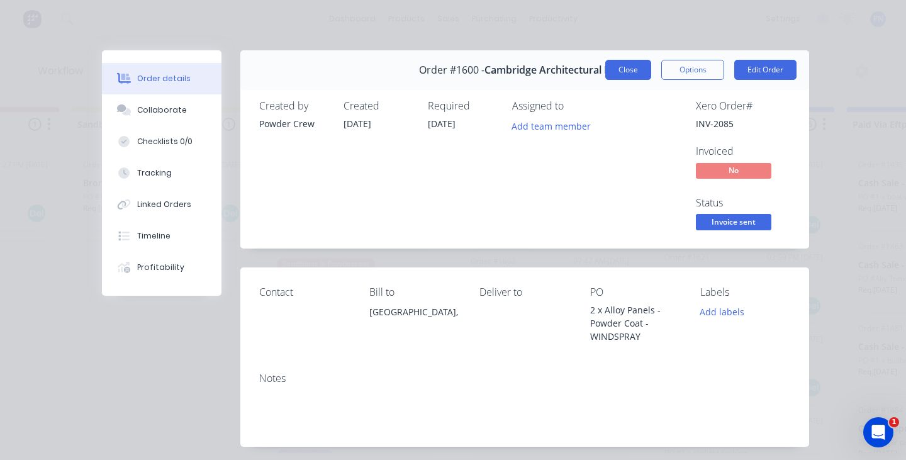
click at [630, 71] on button "Close" at bounding box center [628, 70] width 46 height 20
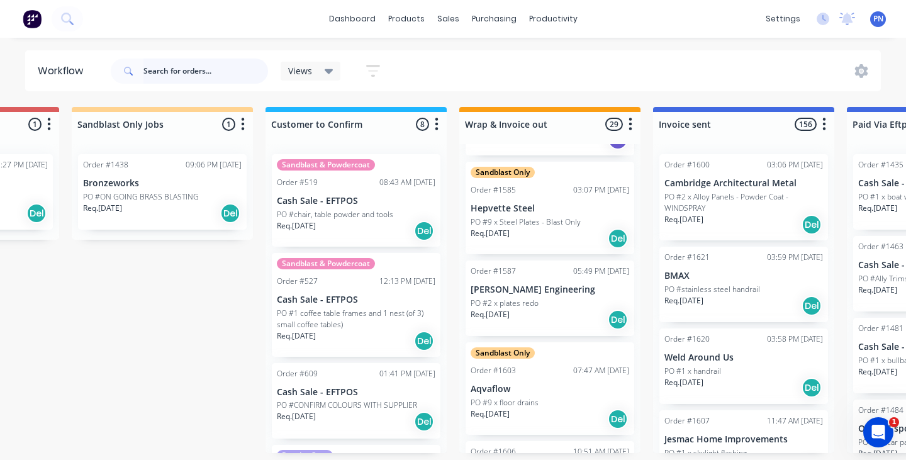
scroll to position [2011, 0]
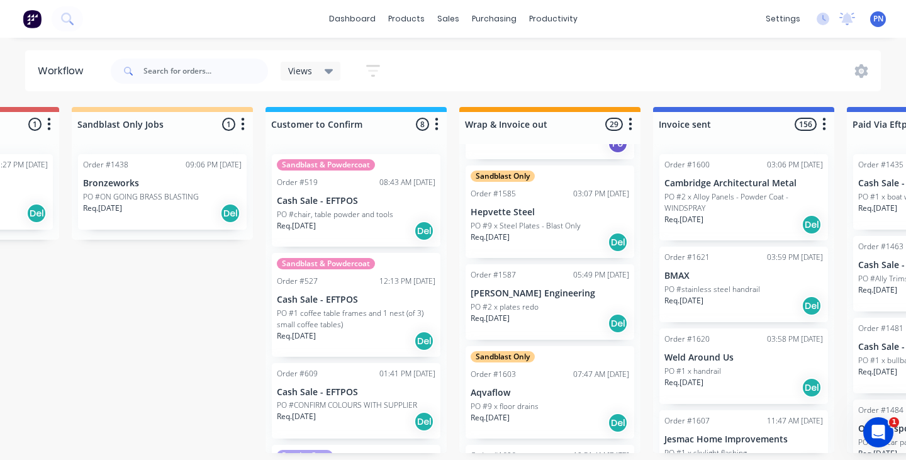
click at [573, 323] on div "Req. [DATE] Del" at bounding box center [549, 323] width 158 height 21
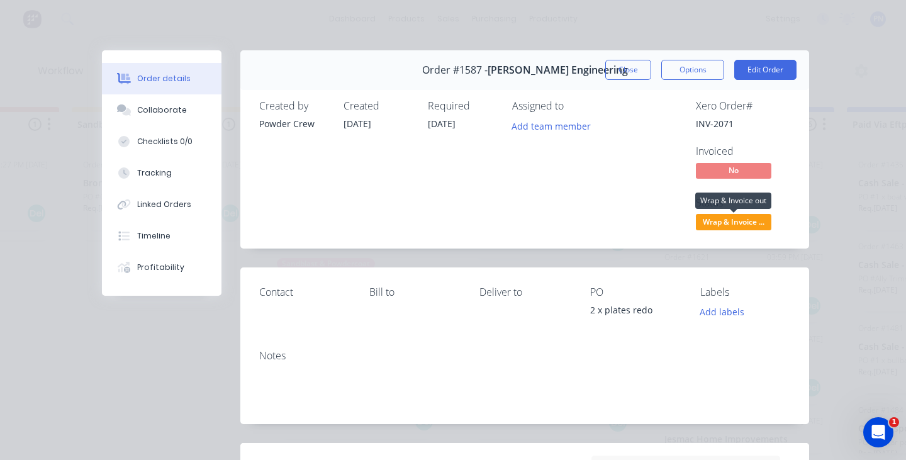
click at [726, 219] on span "Wrap & Invoice ..." at bounding box center [733, 222] width 75 height 16
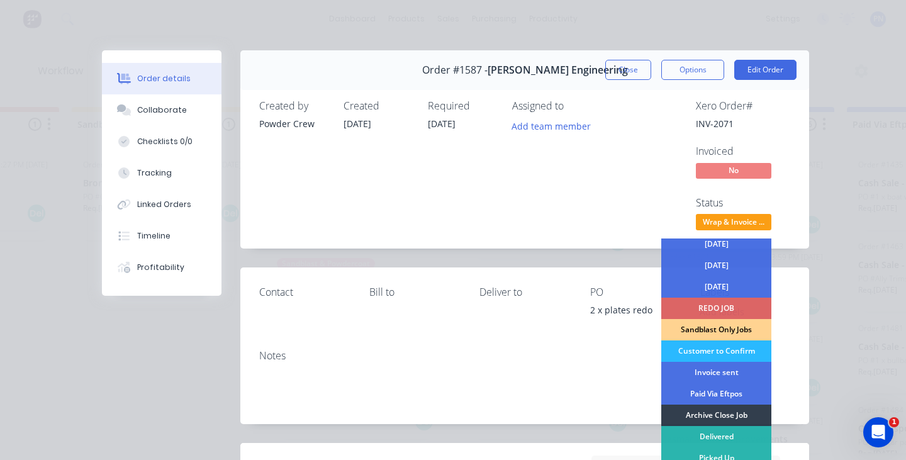
scroll to position [69, 0]
click at [857, 199] on div "Order details Collaborate Checklists 0/0 Tracking Linked Orders Timeline Profit…" at bounding box center [453, 230] width 906 height 460
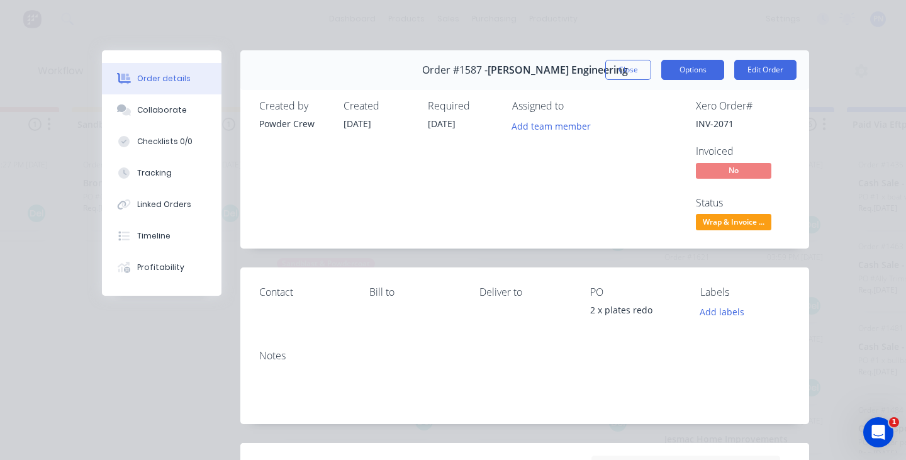
click at [693, 73] on button "Options" at bounding box center [692, 70] width 63 height 20
click at [813, 139] on div "Order details Collaborate Checklists 0/0 Tracking Linked Orders Timeline Profit…" at bounding box center [452, 409] width 737 height 718
click at [748, 69] on button "Edit Order" at bounding box center [765, 70] width 62 height 20
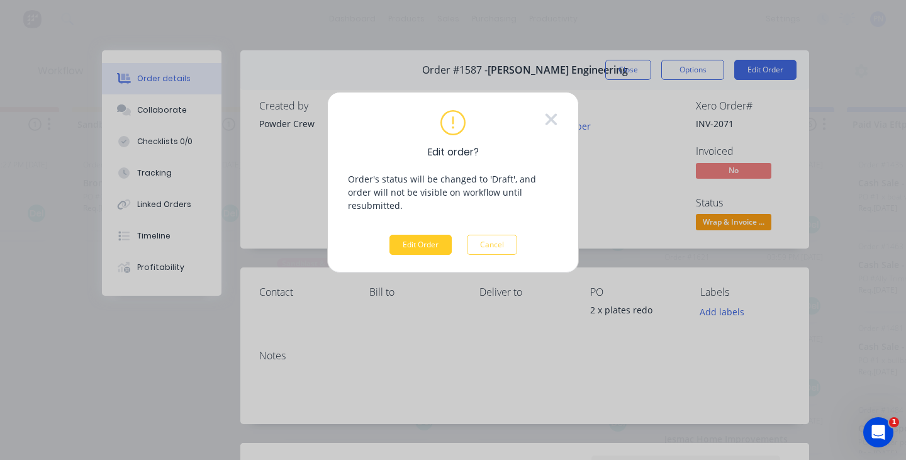
click at [433, 235] on button "Edit Order" at bounding box center [420, 245] width 62 height 20
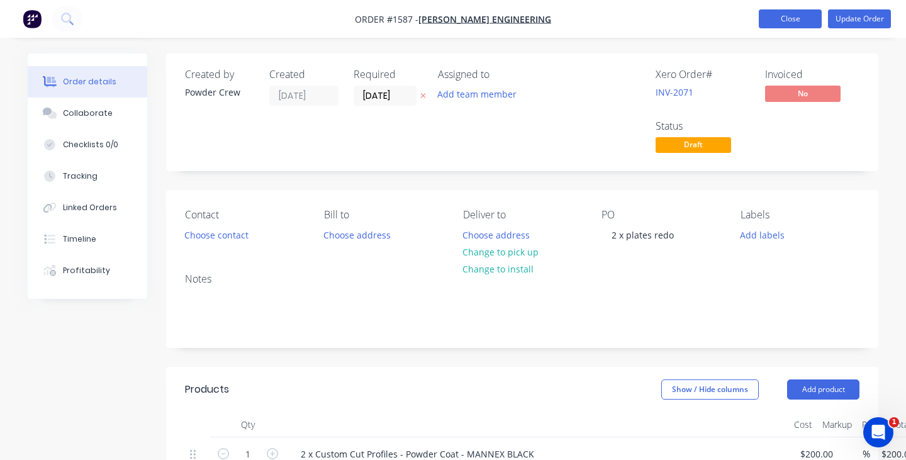
click at [809, 19] on button "Close" at bounding box center [789, 18] width 63 height 19
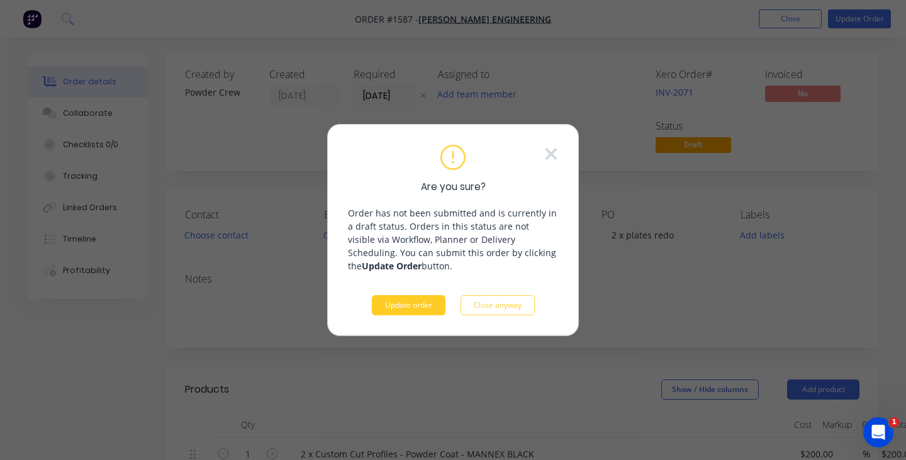
click at [408, 302] on button "Update order" at bounding box center [409, 305] width 74 height 20
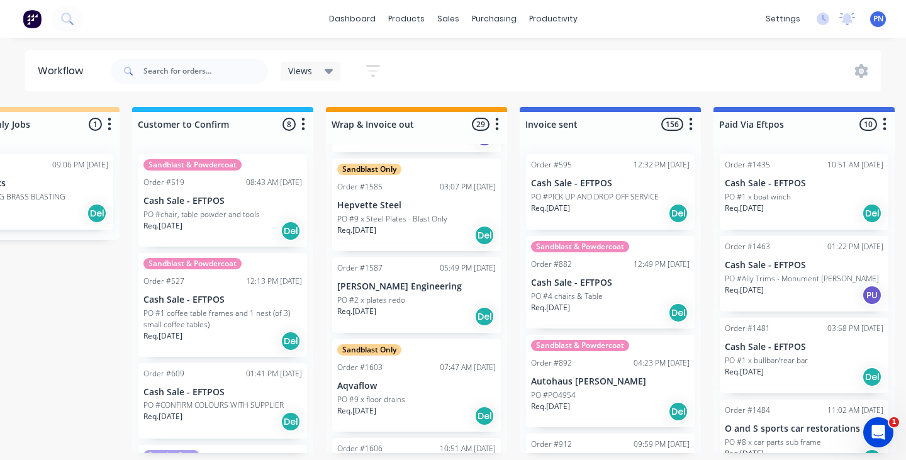
scroll to position [2034, 0]
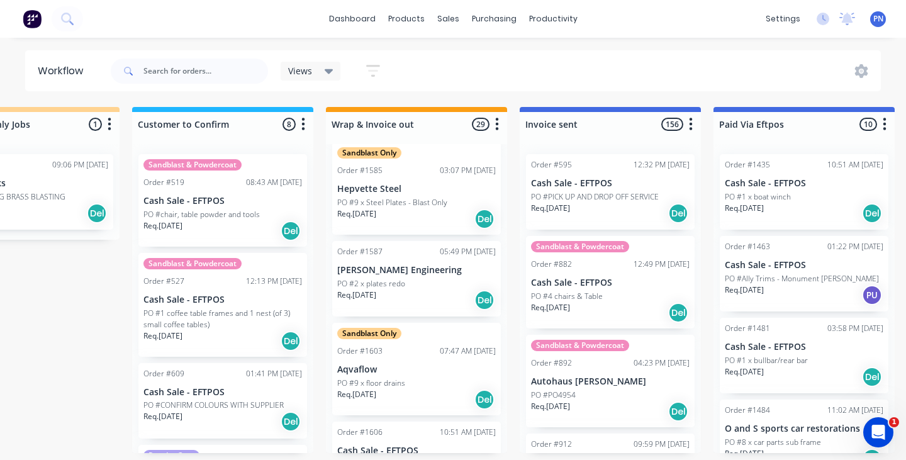
click at [428, 280] on div "PO #2 x plates redo" at bounding box center [416, 283] width 158 height 11
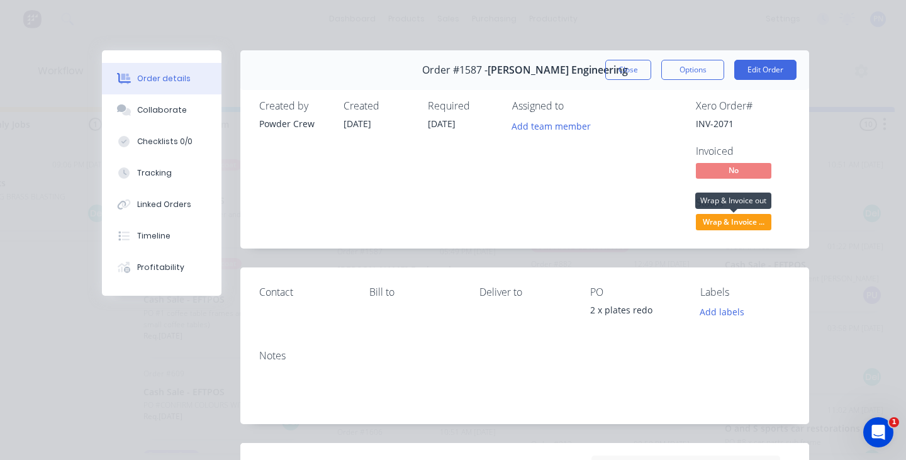
click at [720, 225] on span "Wrap & Invoice ..." at bounding box center [733, 222] width 75 height 16
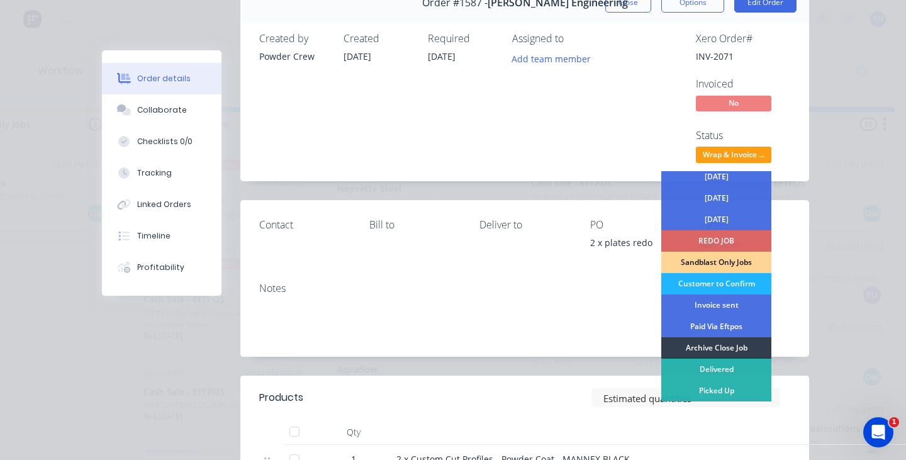
scroll to position [72, 0]
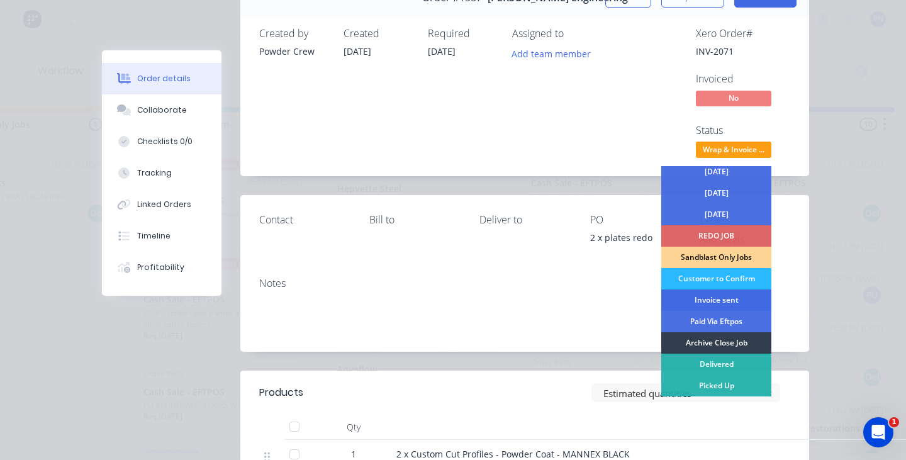
click at [714, 299] on div "Invoice sent" at bounding box center [716, 299] width 110 height 21
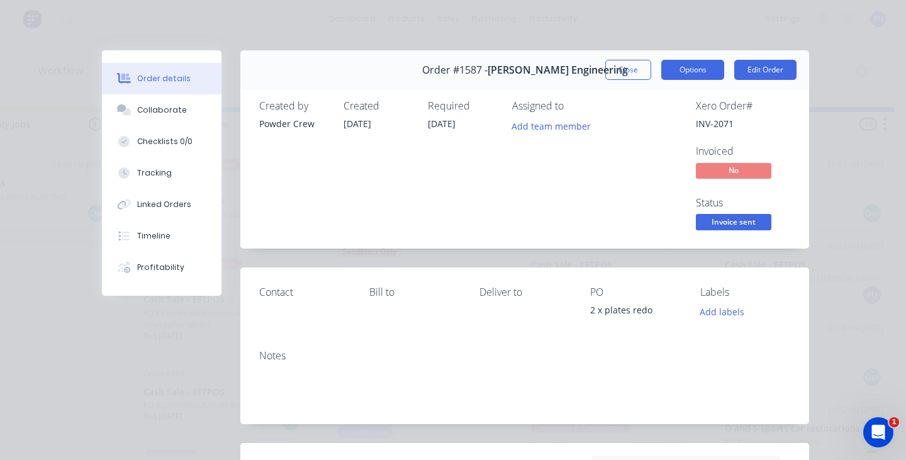
scroll to position [0, 0]
click at [702, 61] on button "Options" at bounding box center [692, 70] width 63 height 20
click at [867, 170] on div "Order details Collaborate Checklists 0/0 Tracking Linked Orders Timeline Profit…" at bounding box center [453, 230] width 906 height 460
click at [637, 65] on button "Close" at bounding box center [628, 70] width 46 height 20
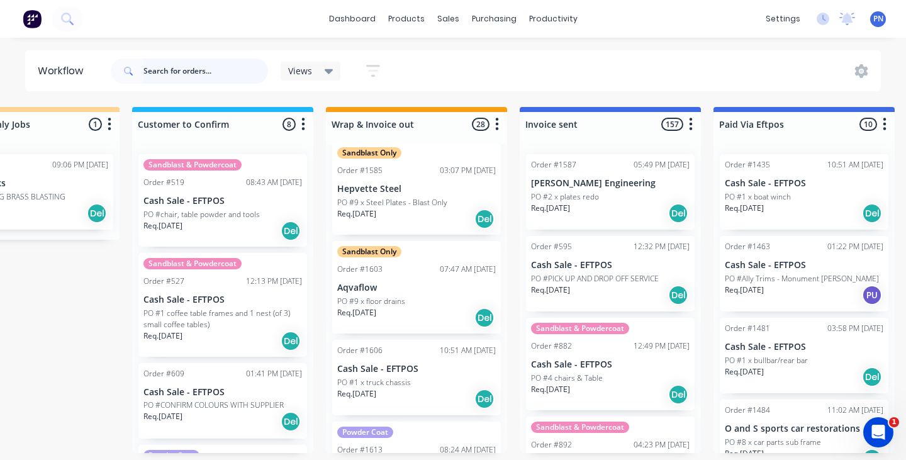
click at [217, 66] on input "text" at bounding box center [205, 70] width 125 height 25
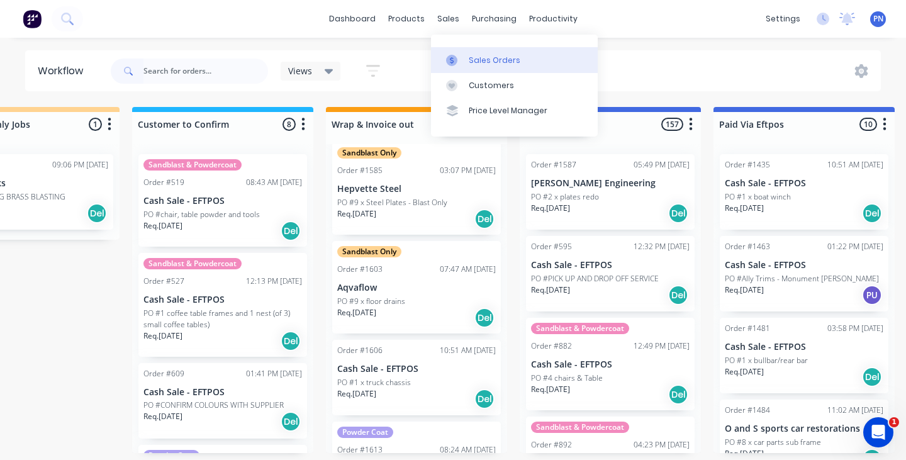
click at [482, 68] on link "Sales Orders" at bounding box center [514, 59] width 167 height 25
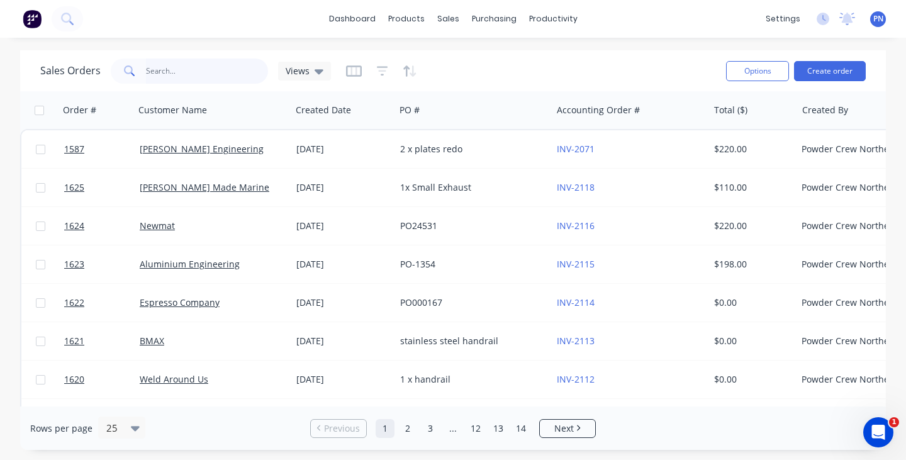
click at [230, 73] on input "text" at bounding box center [207, 70] width 123 height 25
type input "s"
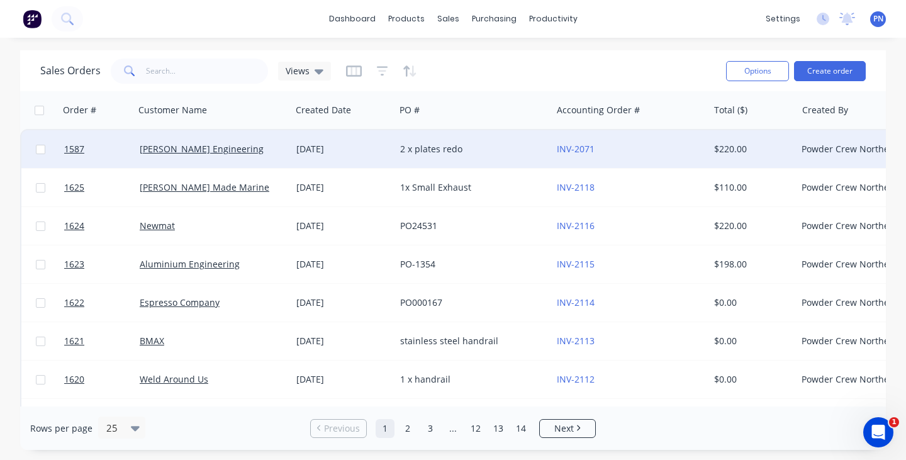
click at [265, 150] on div "[PERSON_NAME] Engineering" at bounding box center [210, 149] width 140 height 13
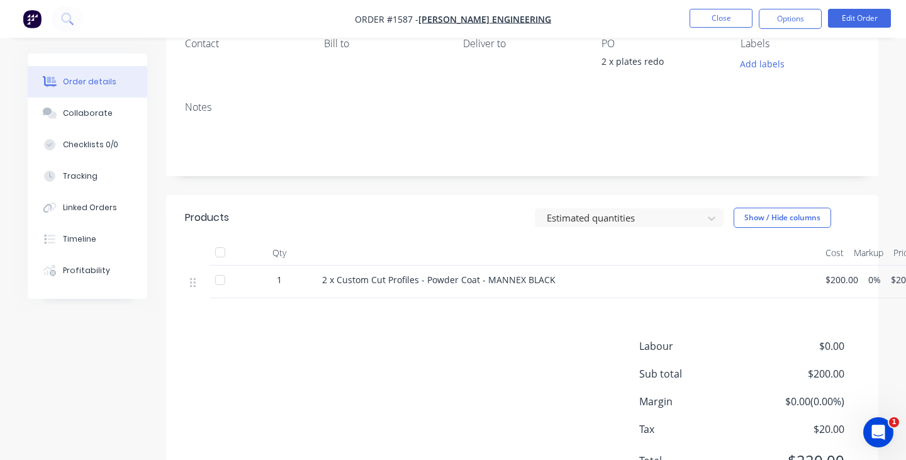
scroll to position [89, 0]
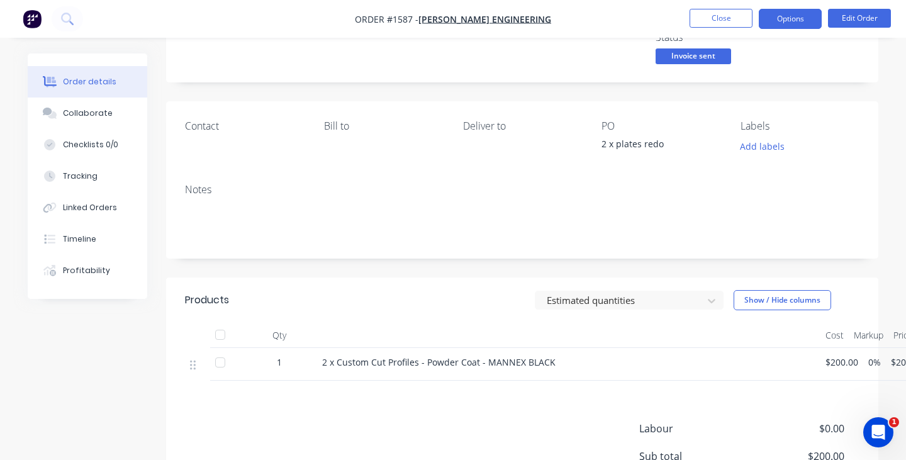
click at [789, 16] on button "Options" at bounding box center [789, 19] width 63 height 20
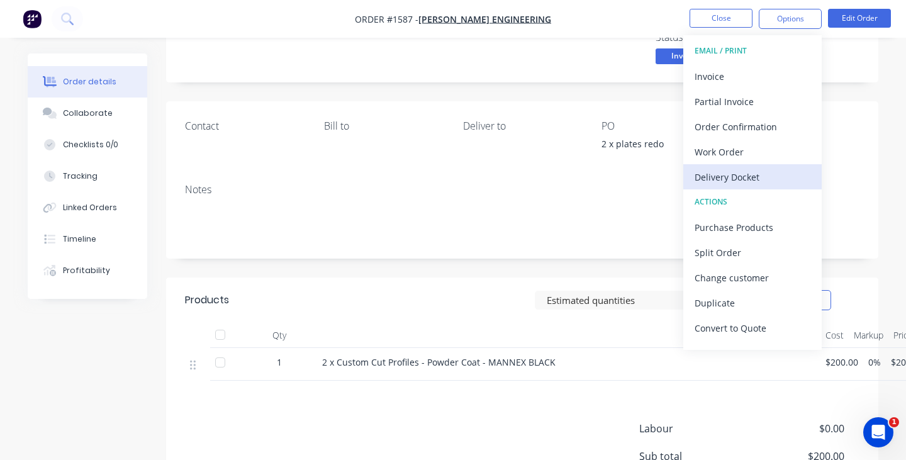
click at [764, 172] on div "Delivery Docket" at bounding box center [752, 177] width 116 height 18
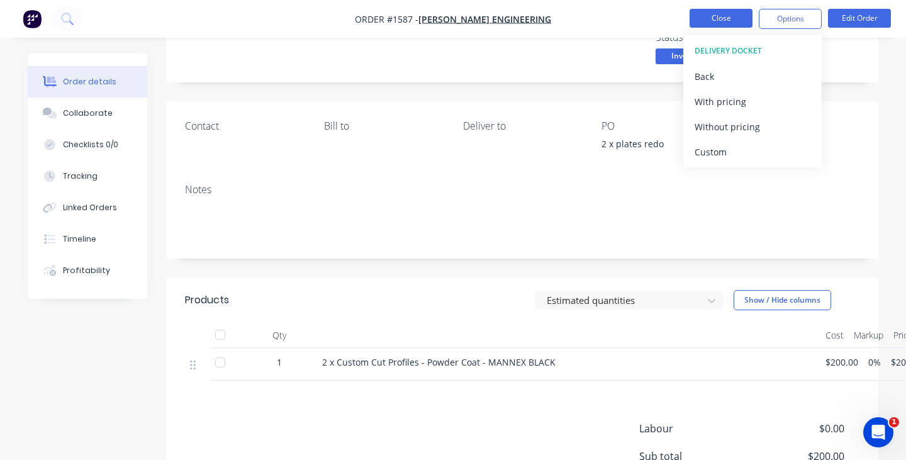
click at [727, 16] on button "Close" at bounding box center [720, 18] width 63 height 19
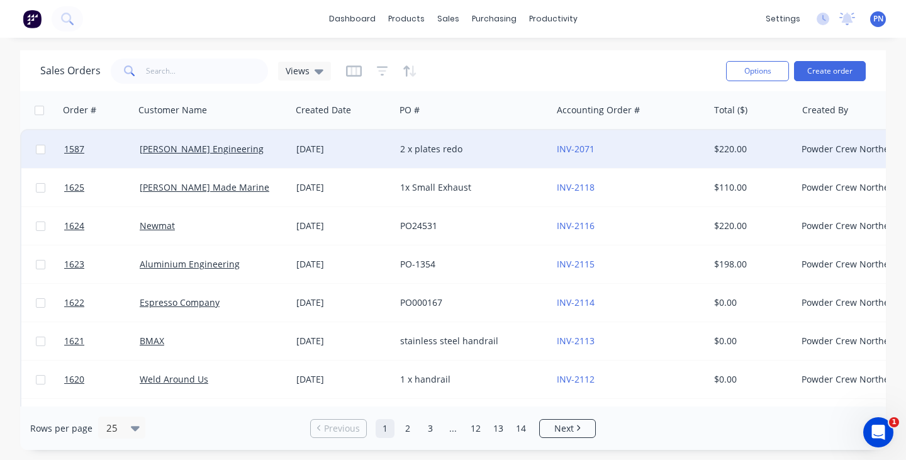
click at [487, 144] on div "2 x plates redo" at bounding box center [470, 149] width 140 height 13
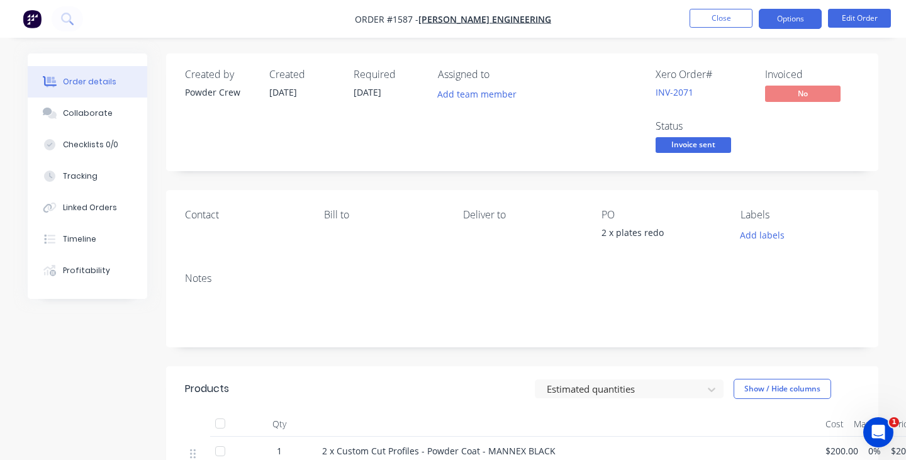
click at [785, 21] on button "Options" at bounding box center [789, 19] width 63 height 20
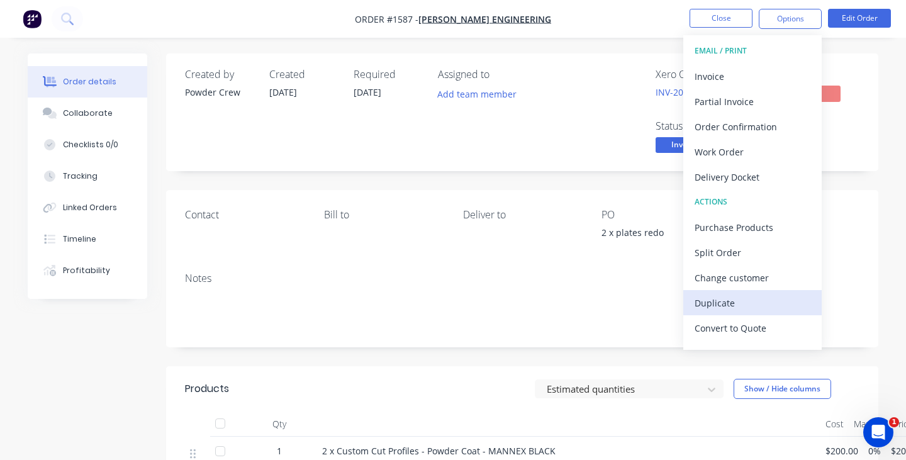
click at [751, 296] on div "Duplicate" at bounding box center [752, 303] width 116 height 18
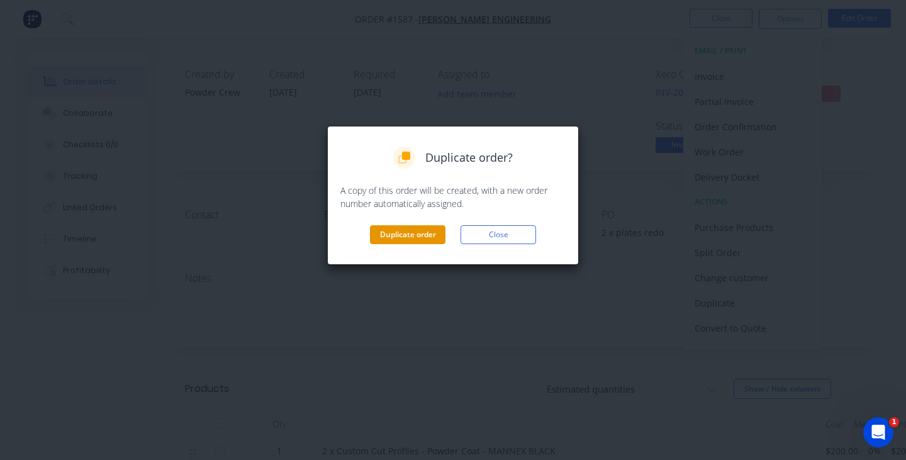
click at [418, 233] on button "Duplicate order" at bounding box center [407, 234] width 75 height 19
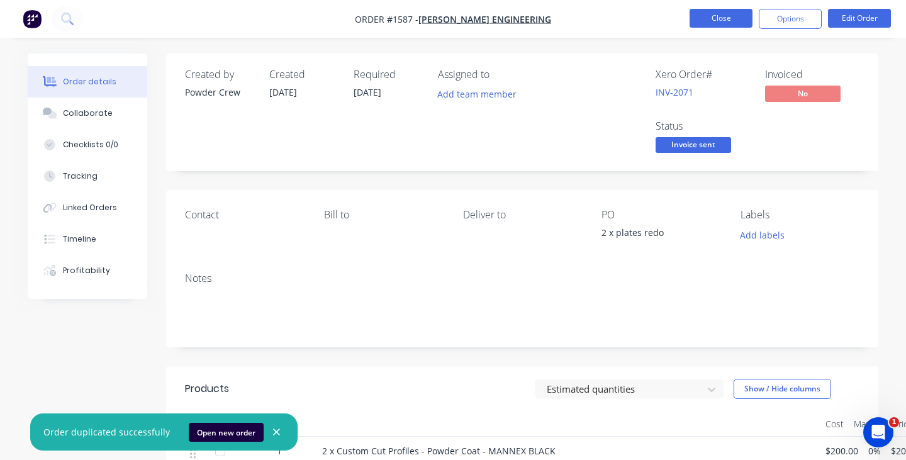
click at [727, 19] on button "Close" at bounding box center [720, 18] width 63 height 19
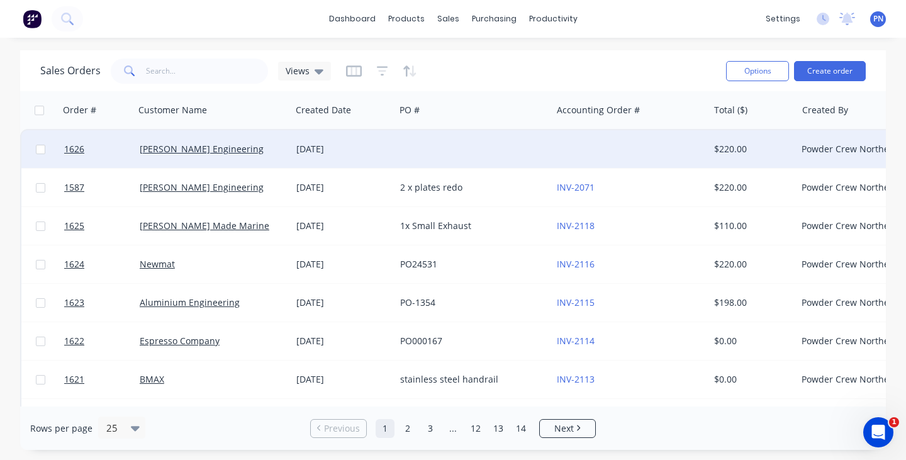
click at [447, 148] on div at bounding box center [473, 149] width 157 height 38
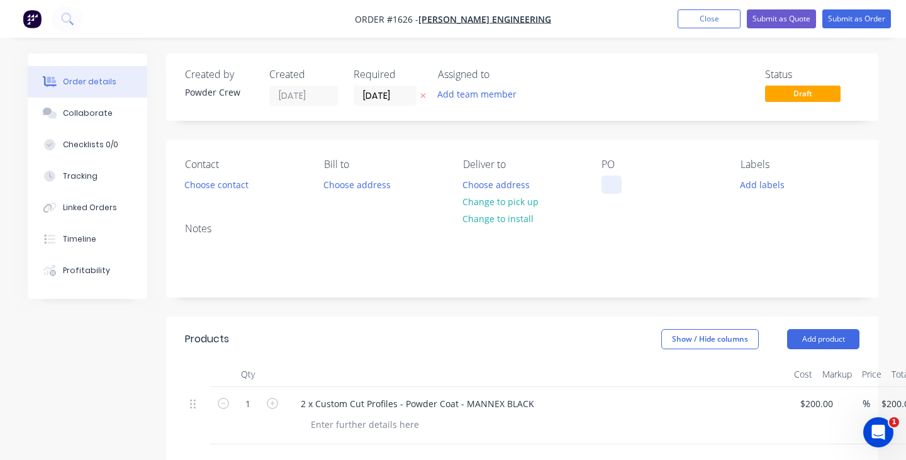
click at [609, 184] on div at bounding box center [611, 184] width 20 height 18
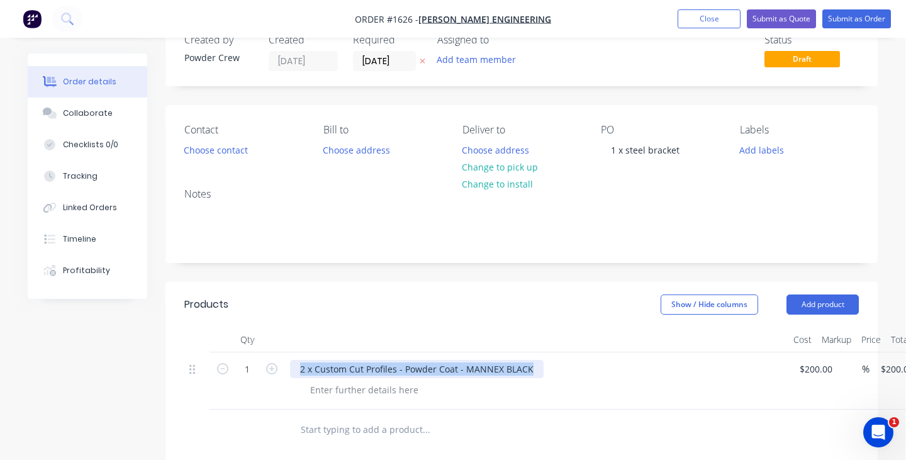
drag, startPoint x: 531, startPoint y: 369, endPoint x: 282, endPoint y: 369, distance: 248.4
click at [282, 368] on div "1 2 x Custom Cut Profiles - Powder Coat - MANNEX BLACK $200.00 $200.00 % $200.0…" at bounding box center [521, 380] width 674 height 57
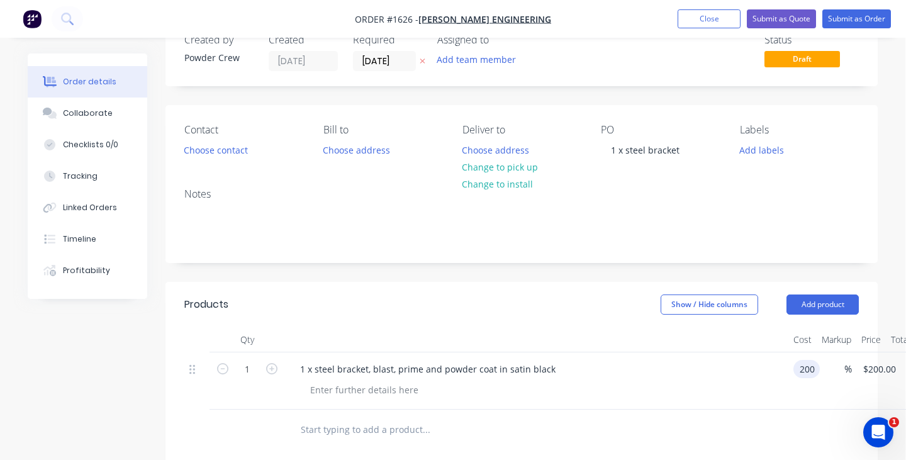
click at [803, 369] on input "200" at bounding box center [808, 369] width 21 height 18
type input "$400.00"
click at [750, 380] on div at bounding box center [541, 389] width 483 height 18
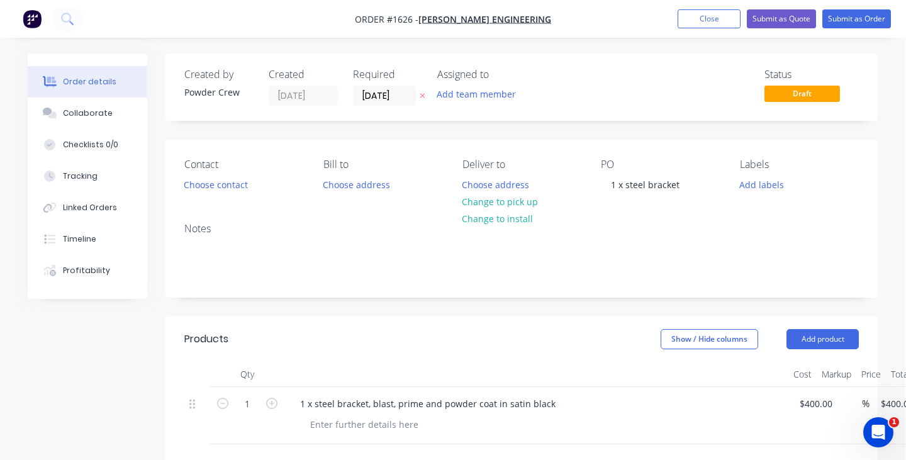
scroll to position [0, 1]
click at [858, 22] on button "Submit as Order" at bounding box center [856, 18] width 69 height 19
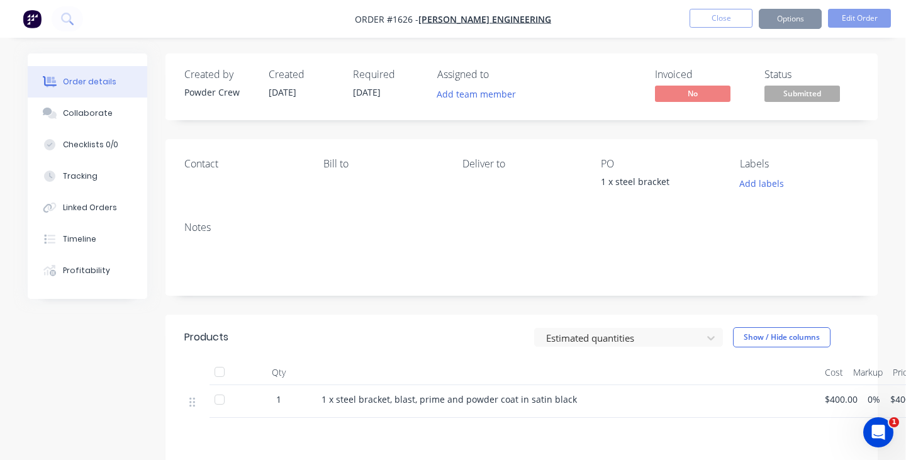
scroll to position [0, 0]
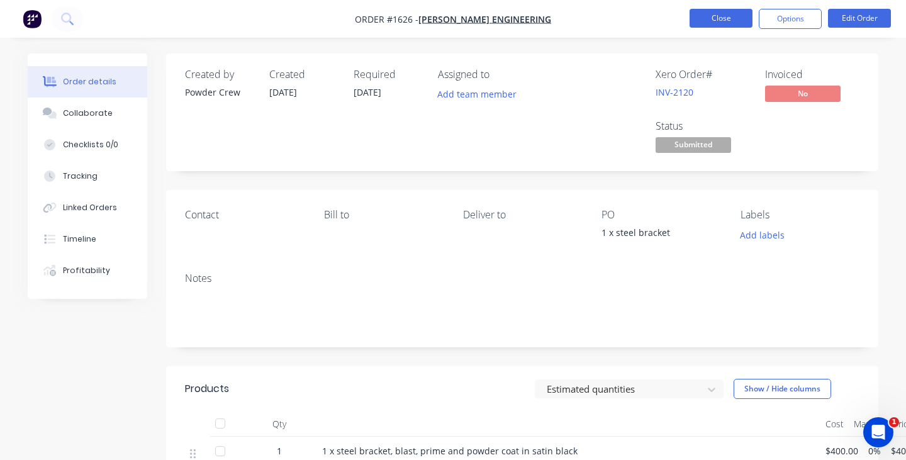
click at [732, 19] on button "Close" at bounding box center [720, 18] width 63 height 19
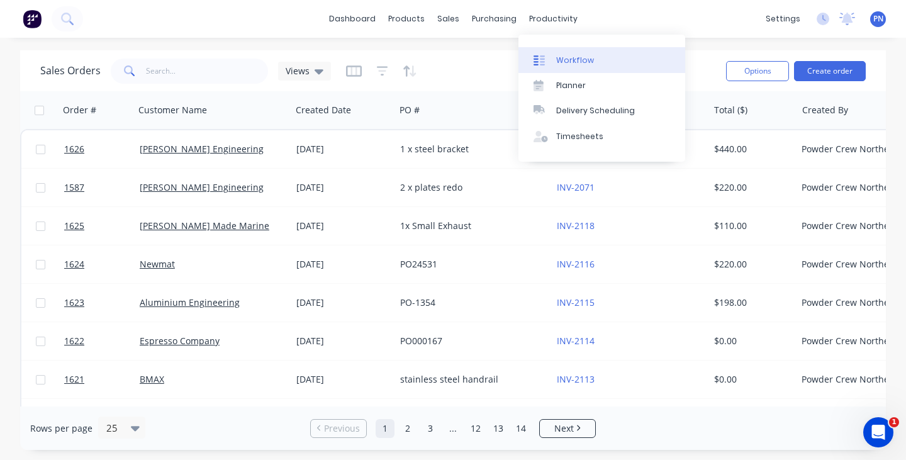
click at [566, 57] on div "Workflow" at bounding box center [575, 60] width 38 height 11
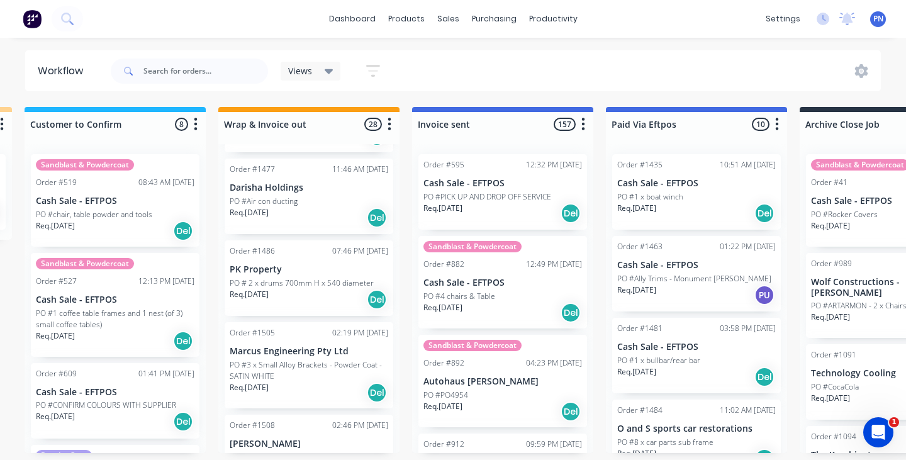
scroll to position [512, 0]
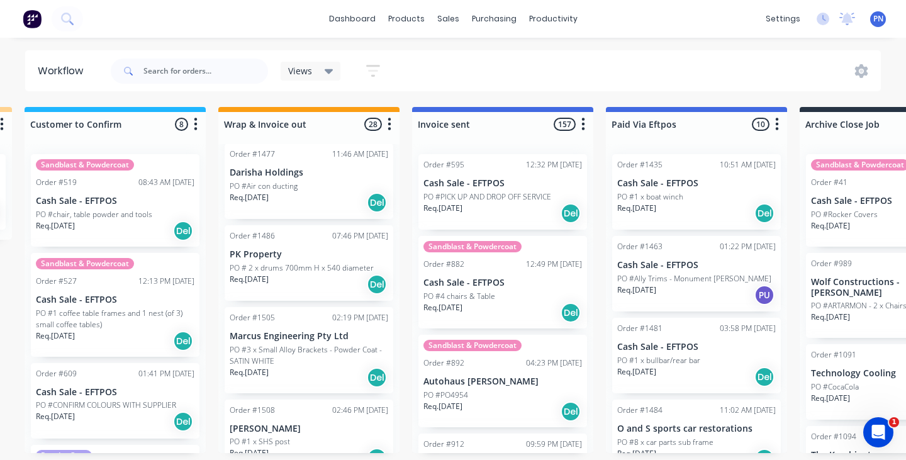
click at [335, 279] on div "Req. [DATE] Del" at bounding box center [309, 284] width 158 height 21
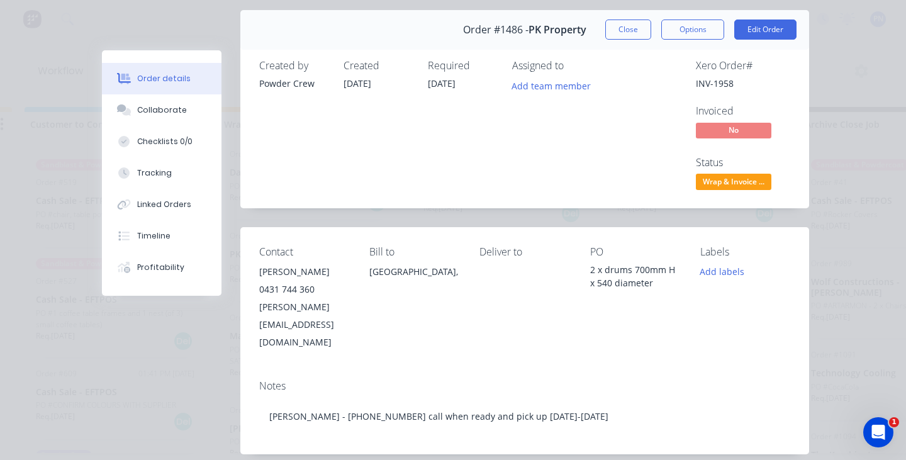
scroll to position [45, 0]
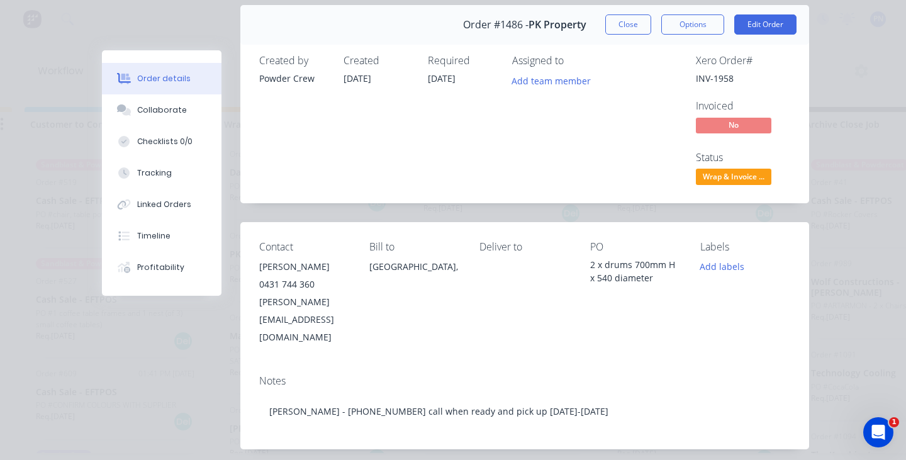
click at [211, 413] on div "Order #1486 - PK Property Close Options Edit Order Created by Powder Crew Creat…" at bounding box center [455, 420] width 707 height 830
drag, startPoint x: 389, startPoint y: 301, endPoint x: 258, endPoint y: 303, distance: 130.2
click at [258, 303] on div "Contact [PERSON_NAME] [PHONE_NUMBER] [PERSON_NAME][EMAIL_ADDRESS][DOMAIN_NAME] …" at bounding box center [524, 293] width 569 height 143
copy div "[PERSON_NAME][EMAIL_ADDRESS][DOMAIN_NAME]"
drag, startPoint x: 326, startPoint y: 264, endPoint x: 256, endPoint y: 264, distance: 69.8
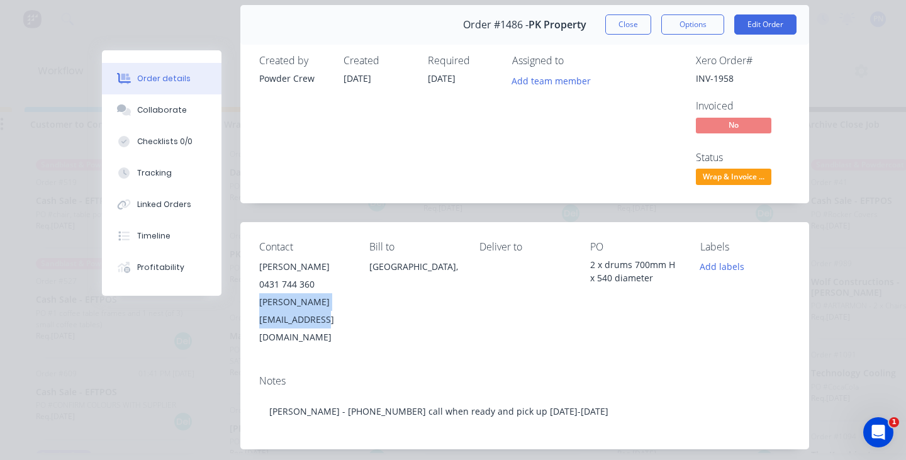
click at [256, 264] on div "Contact [PERSON_NAME] [PHONE_NUMBER] [PERSON_NAME][EMAIL_ADDRESS][DOMAIN_NAME] …" at bounding box center [524, 293] width 569 height 143
copy div "[PERSON_NAME]"
click at [709, 177] on span "Wrap & Invoice ..." at bounding box center [733, 177] width 75 height 16
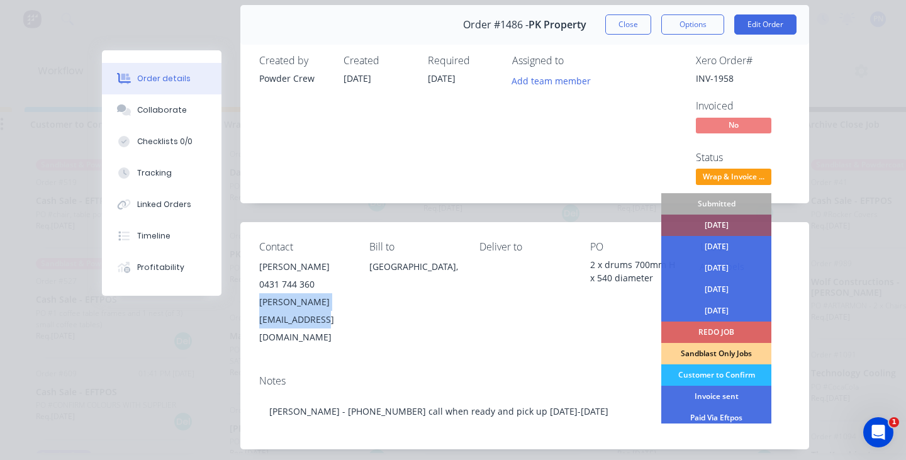
scroll to position [69, 0]
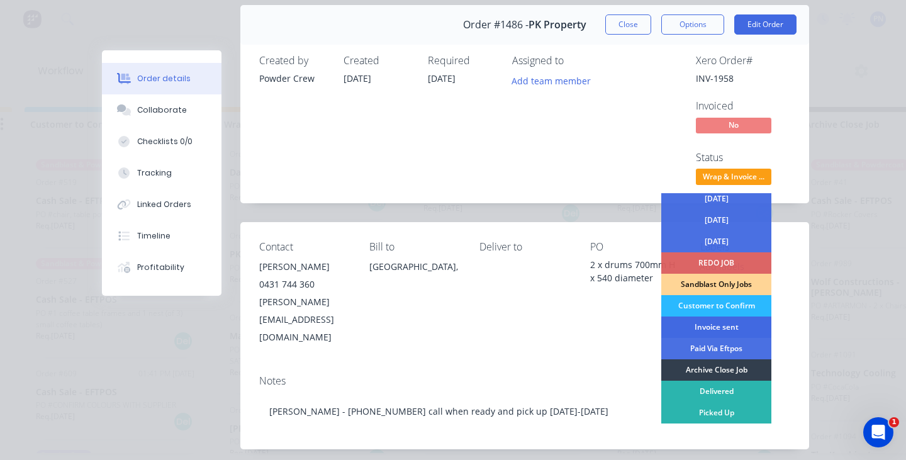
click at [709, 327] on div "Invoice sent" at bounding box center [716, 326] width 110 height 21
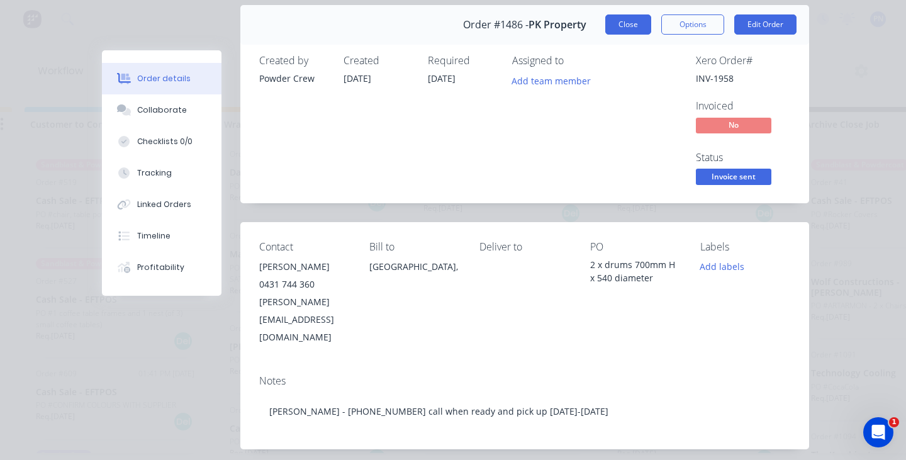
click at [633, 23] on button "Close" at bounding box center [628, 24] width 46 height 20
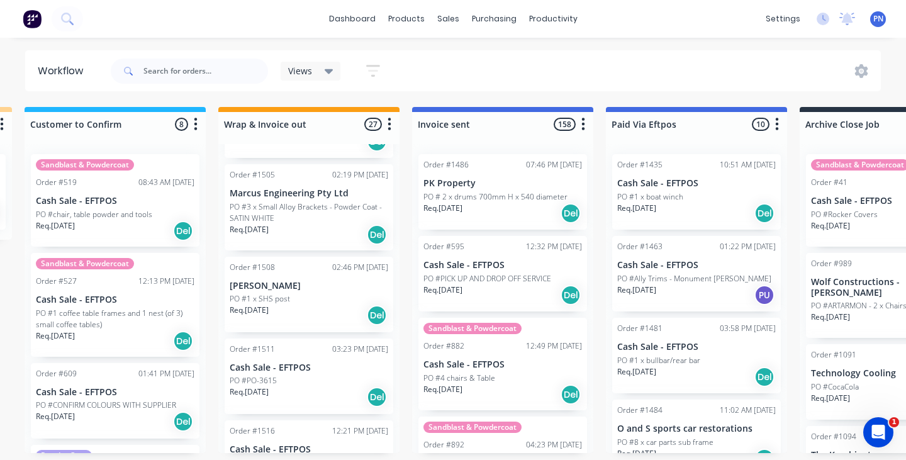
scroll to position [606, 0]
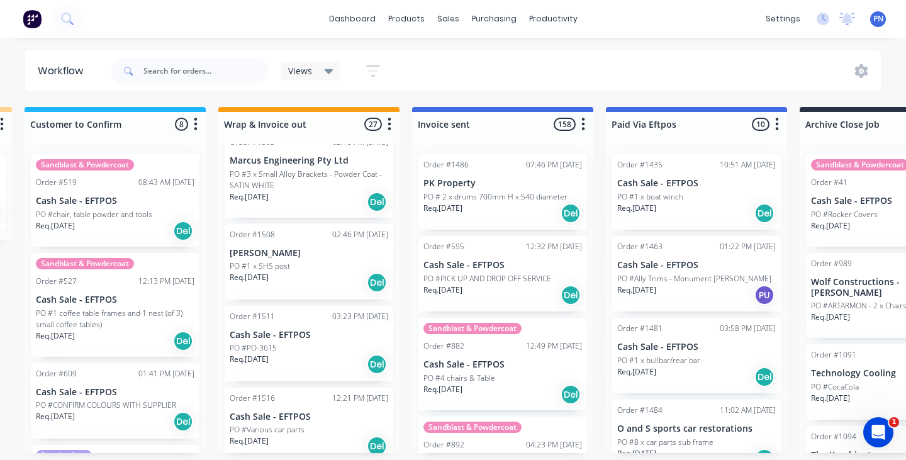
click at [314, 284] on div "Req. [DATE] Del" at bounding box center [309, 282] width 158 height 21
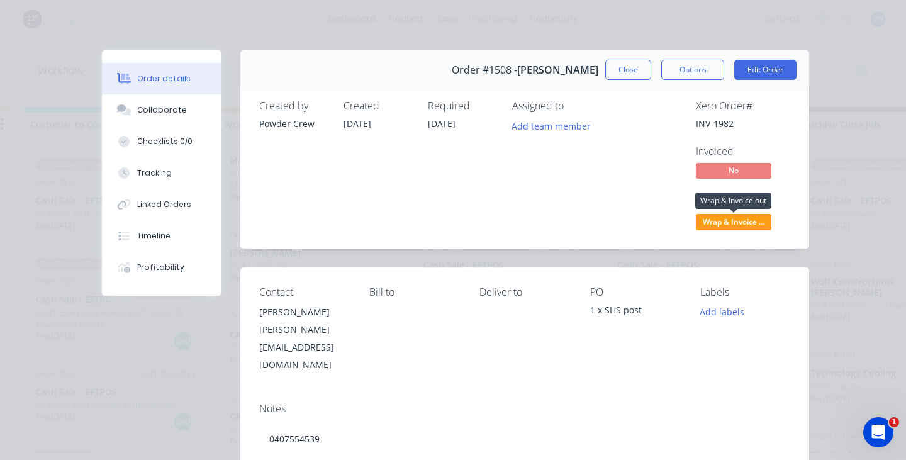
click at [752, 221] on span "Wrap & Invoice ..." at bounding box center [733, 222] width 75 height 16
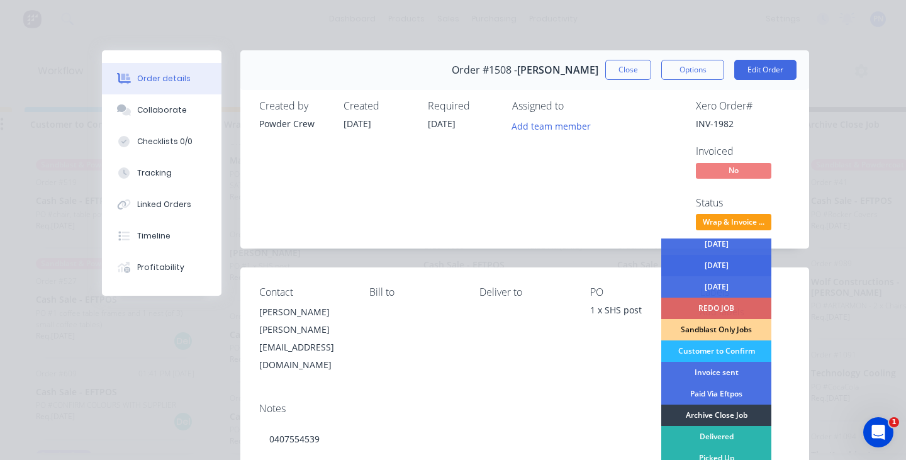
scroll to position [69, 0]
click at [712, 372] on div "Invoice sent" at bounding box center [716, 372] width 110 height 21
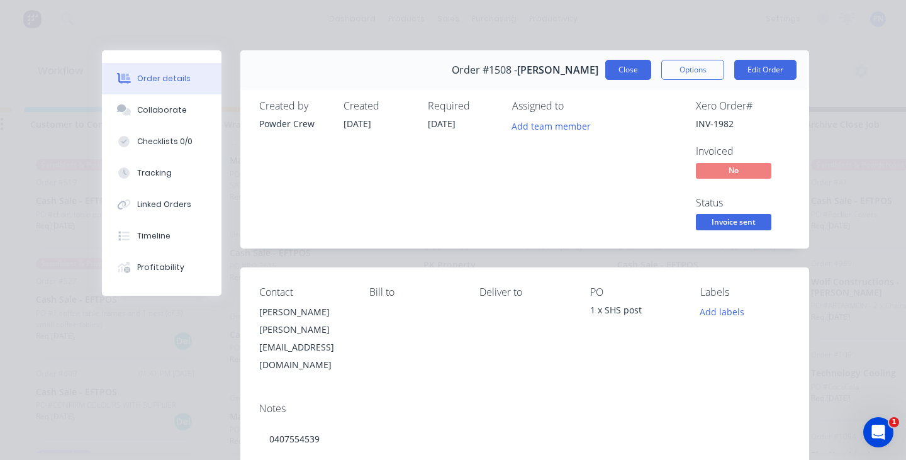
click at [619, 73] on button "Close" at bounding box center [628, 70] width 46 height 20
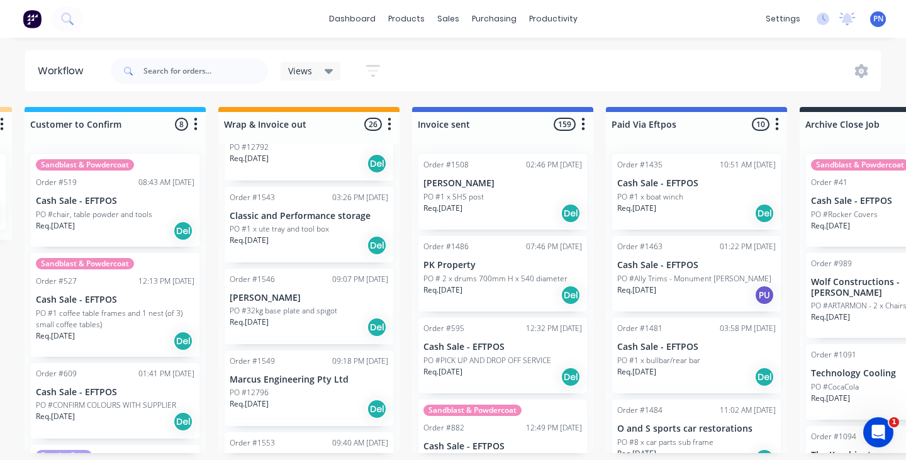
scroll to position [972, 0]
click at [342, 326] on div "Req. [DATE] Del" at bounding box center [309, 324] width 158 height 21
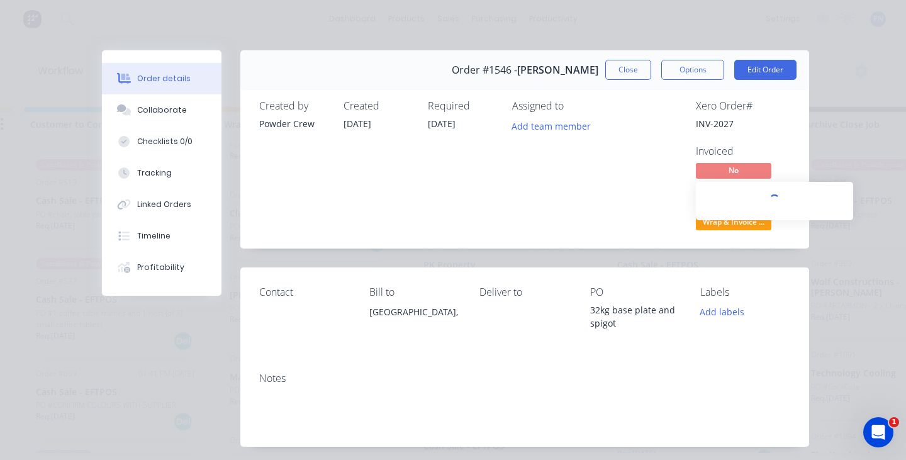
click at [730, 213] on div at bounding box center [774, 201] width 157 height 38
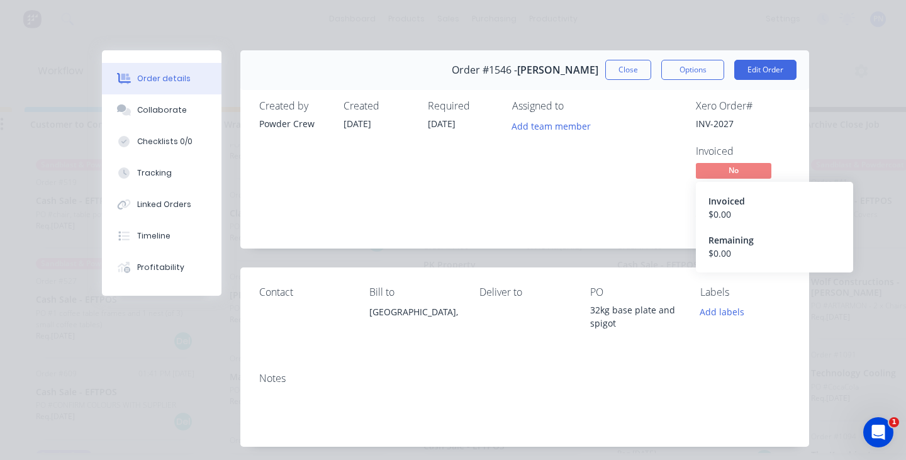
click at [674, 226] on div "Xero Order # INV-2027 Invoiced No Invoiced $ 0.00 Remaining $ 0.00 Status Wrap …" at bounding box center [714, 166] width 152 height 133
click at [728, 226] on div "Invoiced $ 0.00 Remaining $ 0.00" at bounding box center [774, 226] width 132 height 65
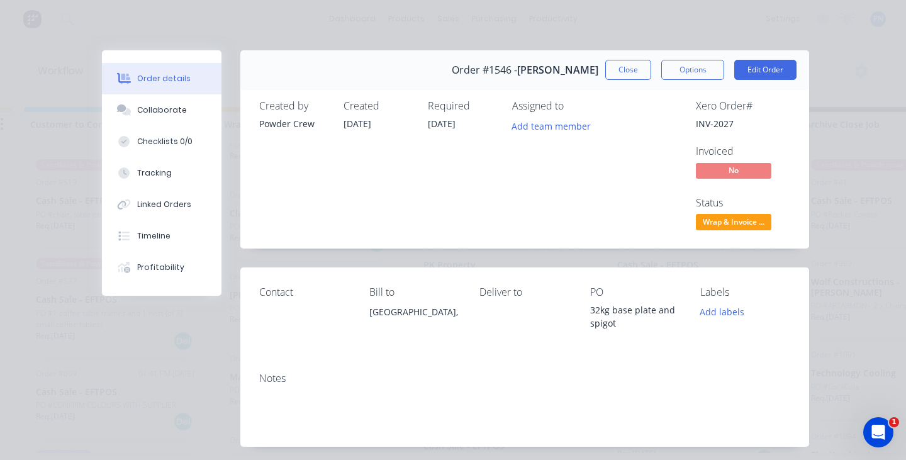
click at [805, 116] on div "Created by Powder Crew Created [DATE] Required [DATE] Assigned to Add team memb…" at bounding box center [524, 166] width 569 height 163
click at [761, 223] on span "Wrap & Invoice ..." at bounding box center [733, 222] width 75 height 16
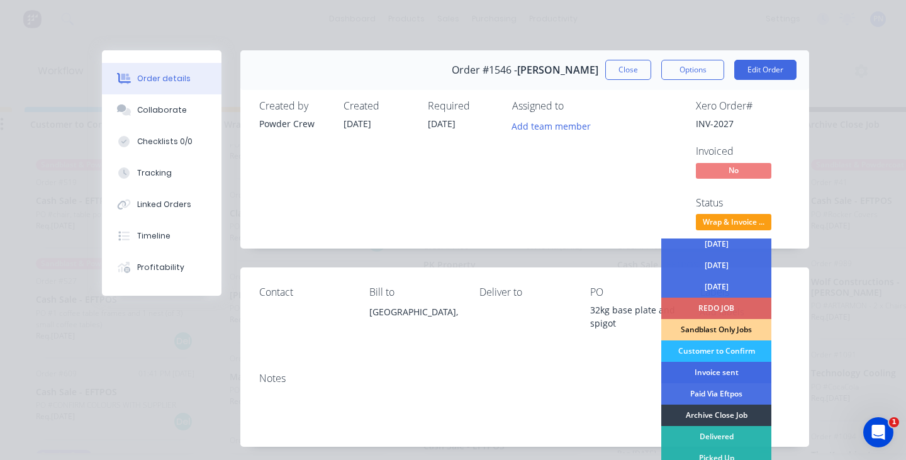
scroll to position [69, 0]
click at [713, 373] on div "Invoice sent" at bounding box center [716, 372] width 110 height 21
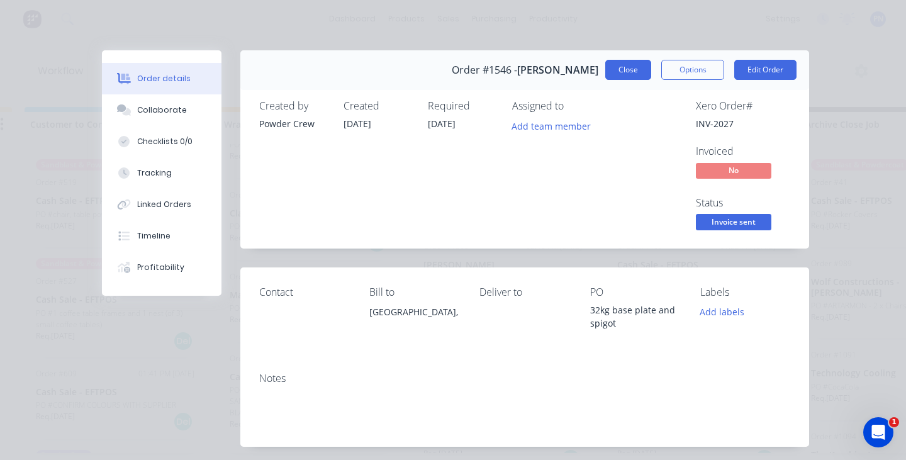
click at [639, 75] on button "Close" at bounding box center [628, 70] width 46 height 20
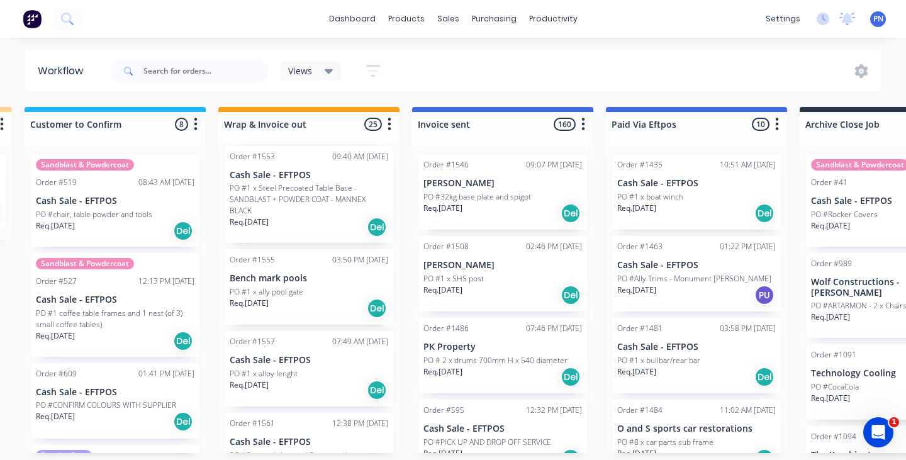
scroll to position [1177, 0]
click at [333, 298] on div "Req. [DATE] Del" at bounding box center [309, 304] width 158 height 21
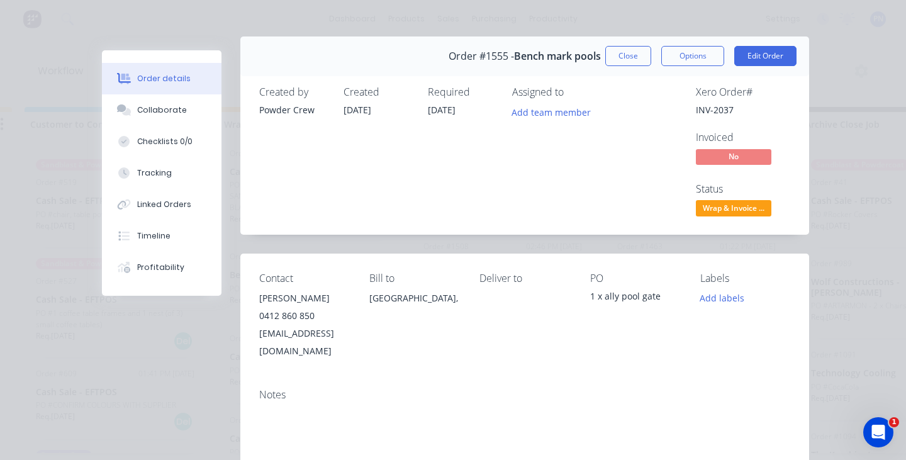
scroll to position [70, 0]
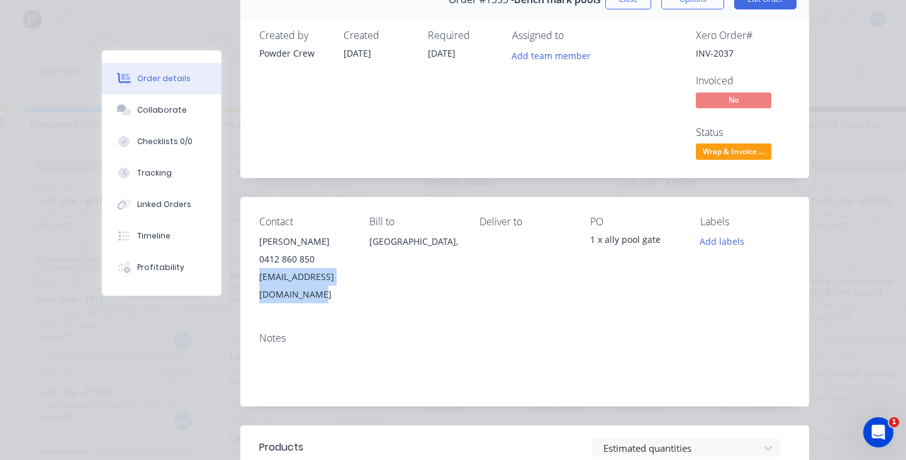
drag, startPoint x: 396, startPoint y: 276, endPoint x: 259, endPoint y: 275, distance: 137.1
click at [259, 275] on div "Contact [PERSON_NAME] [PHONE_NUMBER] [EMAIL_ADDRESS][DOMAIN_NAME] Bill to [GEOG…" at bounding box center [524, 259] width 569 height 125
copy div "[EMAIL_ADDRESS][DOMAIN_NAME]"
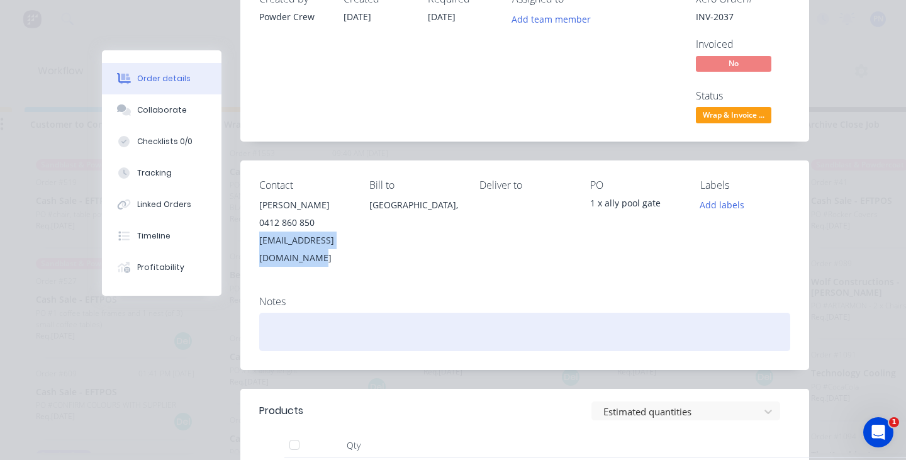
scroll to position [75, 0]
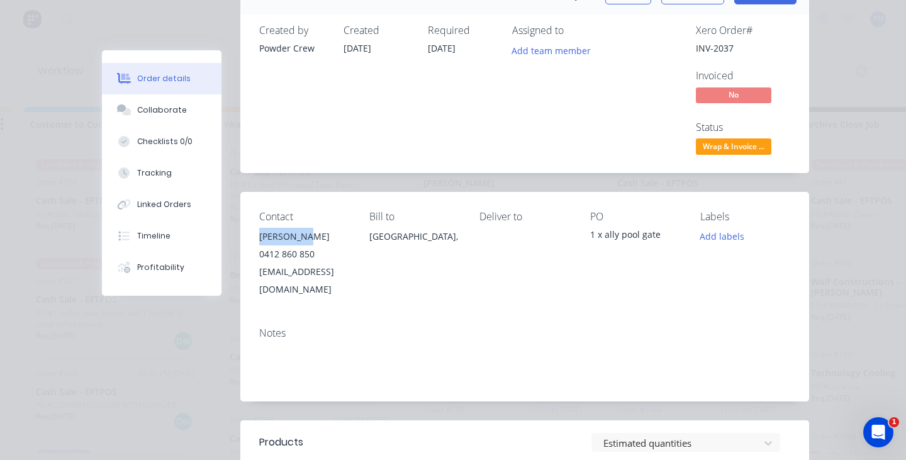
drag, startPoint x: 312, startPoint y: 233, endPoint x: 253, endPoint y: 233, distance: 59.1
click at [252, 233] on div "Contact [PERSON_NAME] [PHONE_NUMBER] [EMAIL_ADDRESS][DOMAIN_NAME] Bill to [GEOG…" at bounding box center [524, 254] width 569 height 125
copy div "[PERSON_NAME]"
click at [711, 150] on span "Wrap & Invoice ..." at bounding box center [733, 146] width 75 height 16
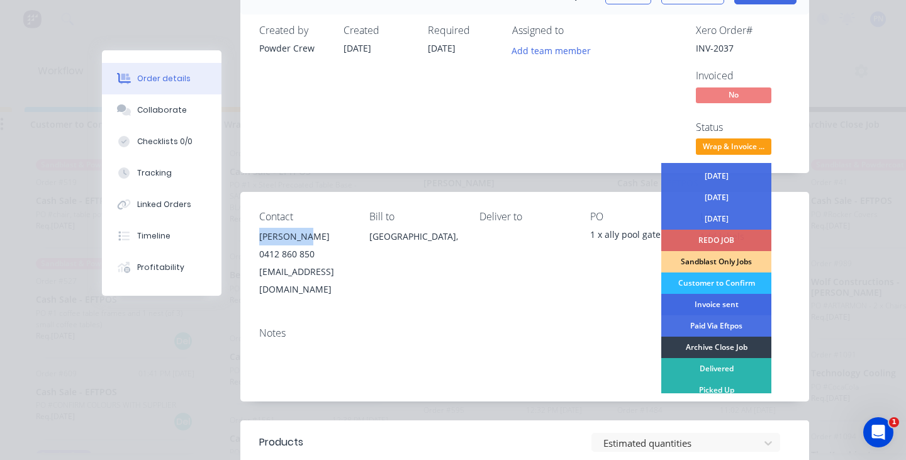
scroll to position [65, 0]
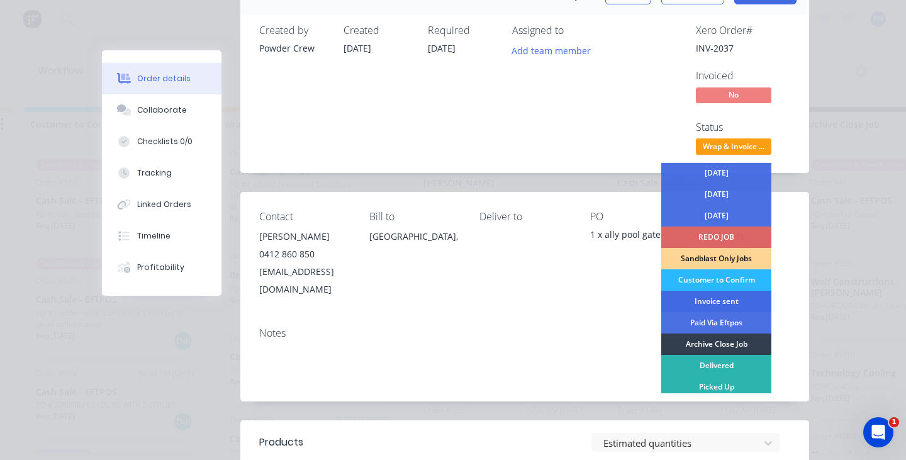
click at [703, 301] on div "Invoice sent" at bounding box center [716, 301] width 110 height 21
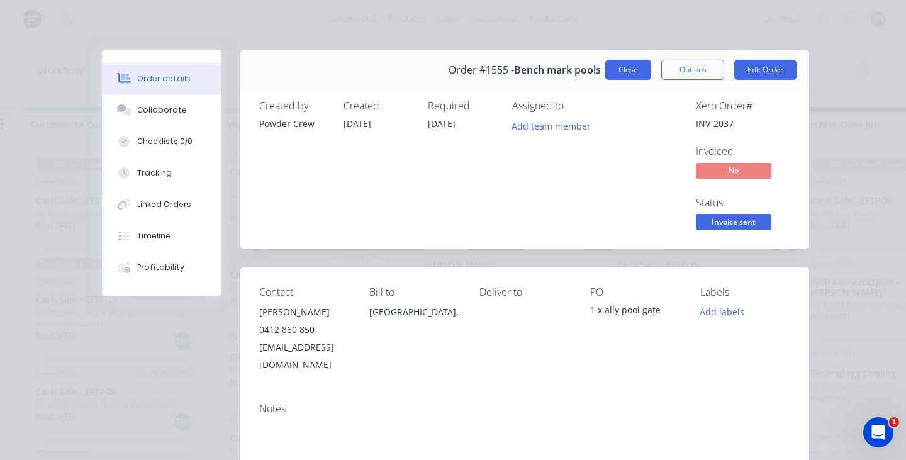
scroll to position [0, 0]
click at [630, 77] on button "Close" at bounding box center [628, 70] width 46 height 20
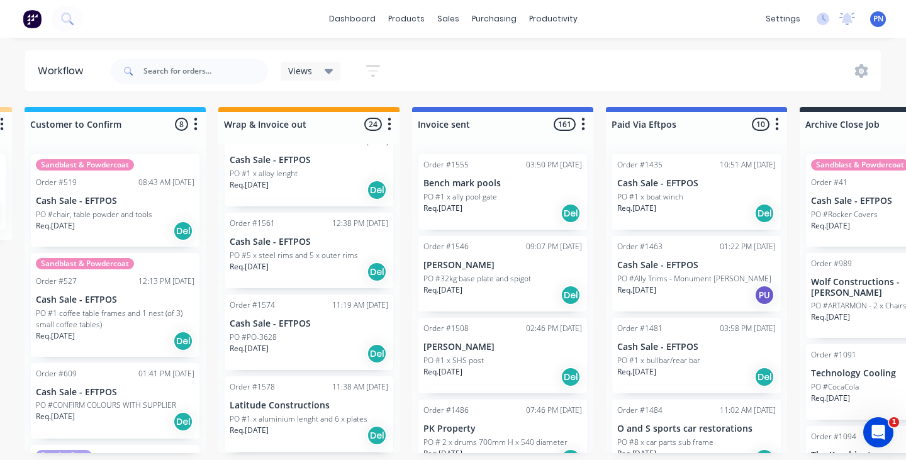
scroll to position [1241, 0]
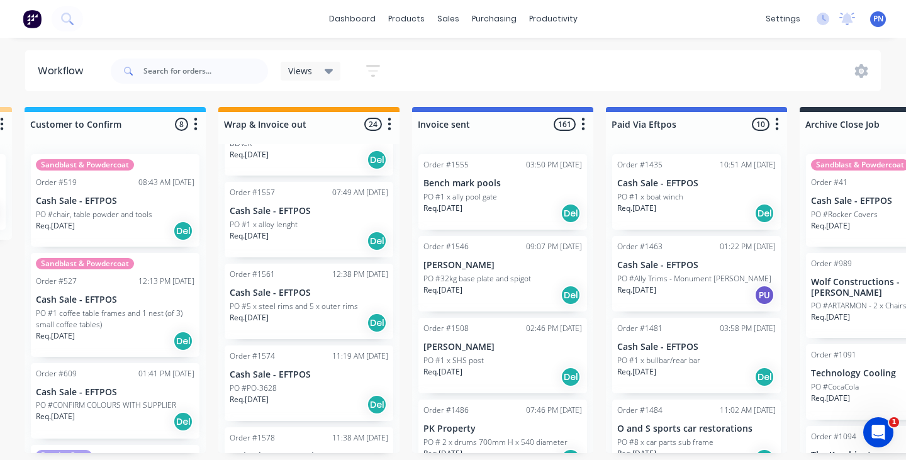
click at [331, 321] on div "Req. [DATE] Del" at bounding box center [309, 322] width 158 height 21
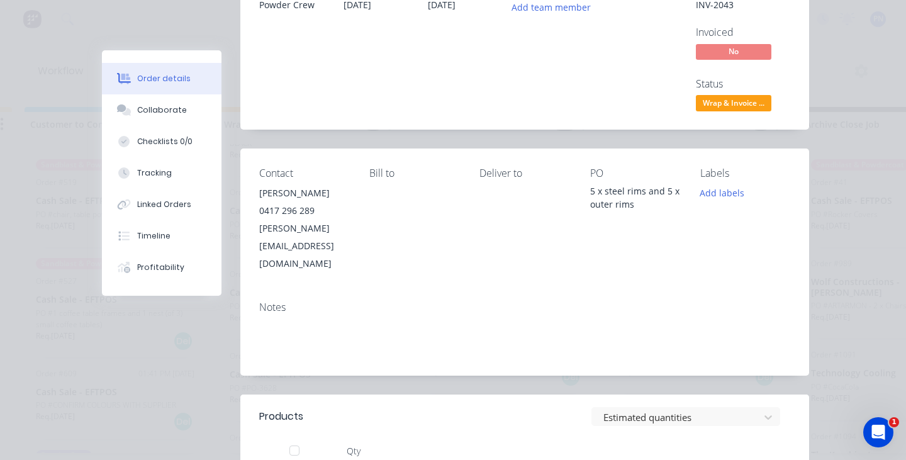
scroll to position [77, 0]
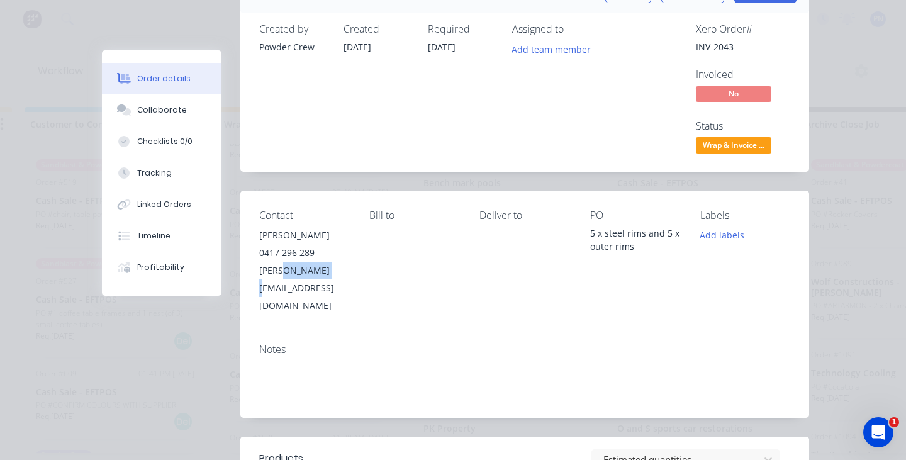
drag, startPoint x: 321, startPoint y: 272, endPoint x: 282, endPoint y: 274, distance: 39.7
click at [282, 274] on div "[PERSON_NAME][EMAIL_ADDRESS][DOMAIN_NAME]" at bounding box center [304, 288] width 90 height 53
drag, startPoint x: 358, startPoint y: 270, endPoint x: 357, endPoint y: 255, distance: 15.7
click at [260, 271] on div "Contact [PERSON_NAME] [PHONE_NUMBER] [PERSON_NAME][EMAIL_ADDRESS][DOMAIN_NAME] …" at bounding box center [524, 262] width 569 height 143
click at [363, 270] on div "Contact [PERSON_NAME] [PHONE_NUMBER] [PERSON_NAME][EMAIL_ADDRESS][DOMAIN_NAME] …" at bounding box center [524, 262] width 569 height 143
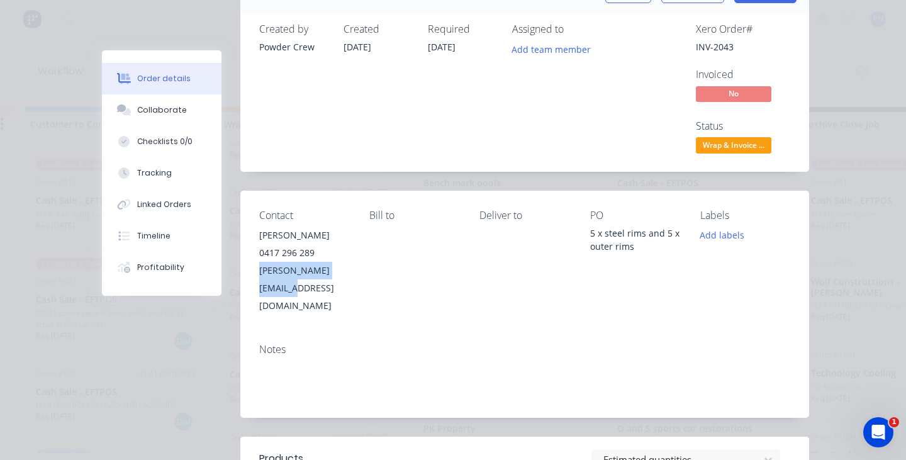
drag, startPoint x: 358, startPoint y: 270, endPoint x: 258, endPoint y: 274, distance: 99.4
click at [258, 274] on div "Contact [PERSON_NAME] [PHONE_NUMBER] [PERSON_NAME][EMAIL_ADDRESS][DOMAIN_NAME] …" at bounding box center [524, 262] width 569 height 143
copy div "[PERSON_NAME][EMAIL_ADDRESS][DOMAIN_NAME]"
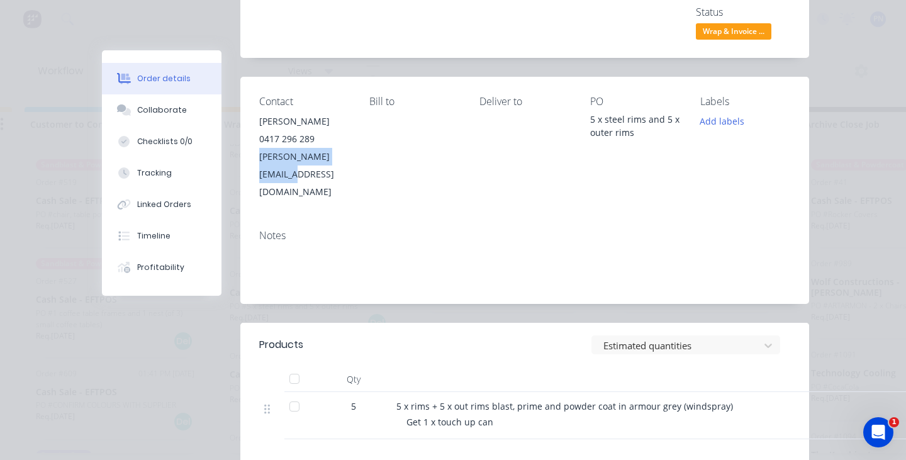
scroll to position [94, 0]
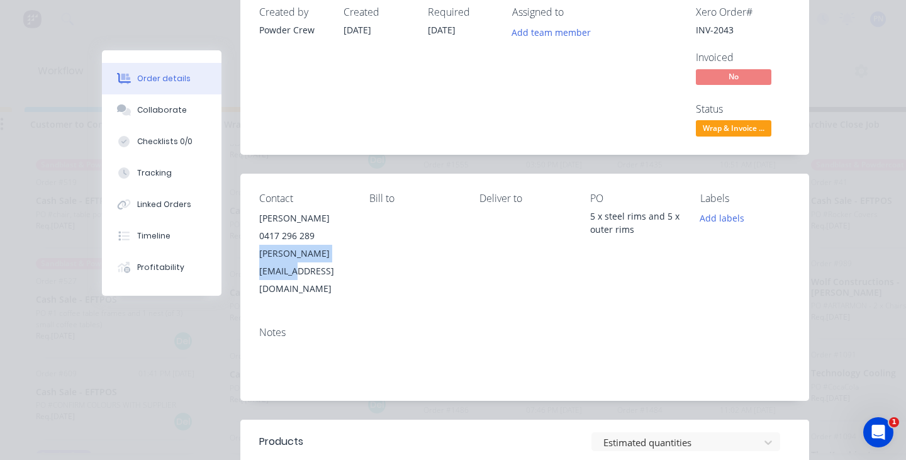
copy div "[PERSON_NAME][EMAIL_ADDRESS][DOMAIN_NAME]"
click at [708, 132] on span "Wrap & Invoice ..." at bounding box center [733, 128] width 75 height 16
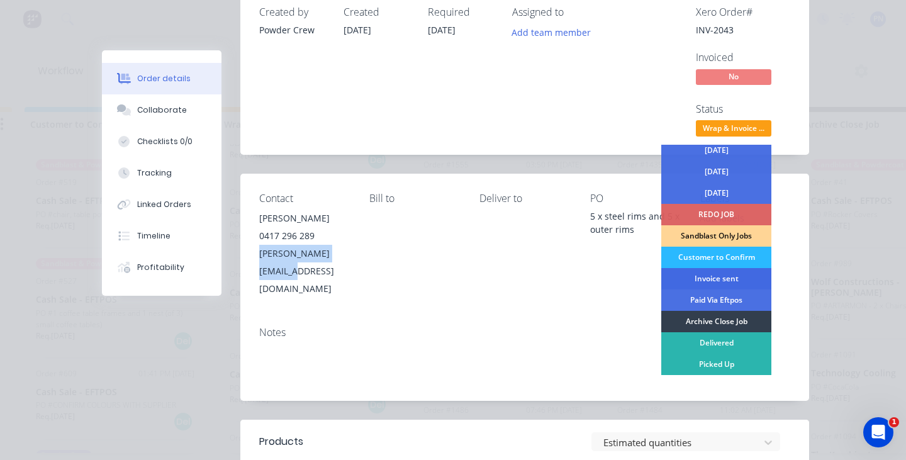
scroll to position [69, 0]
click at [705, 275] on div "Invoice sent" at bounding box center [716, 278] width 110 height 21
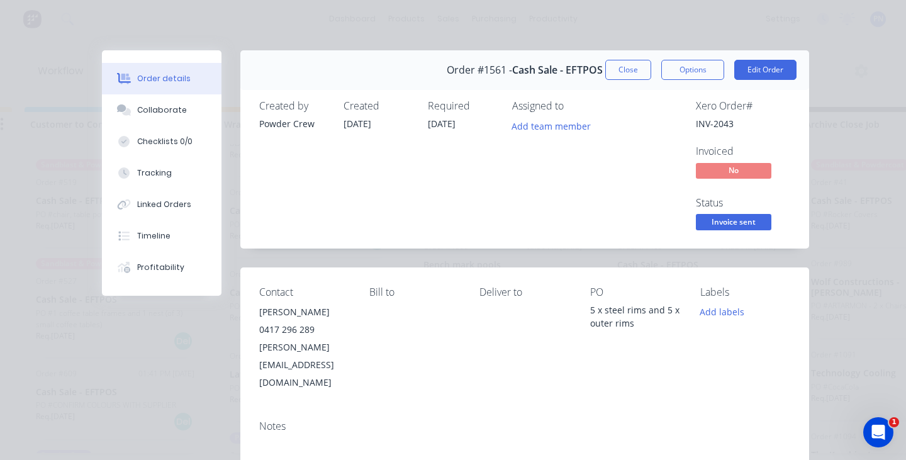
scroll to position [0, 0]
click at [629, 67] on button "Close" at bounding box center [628, 70] width 46 height 20
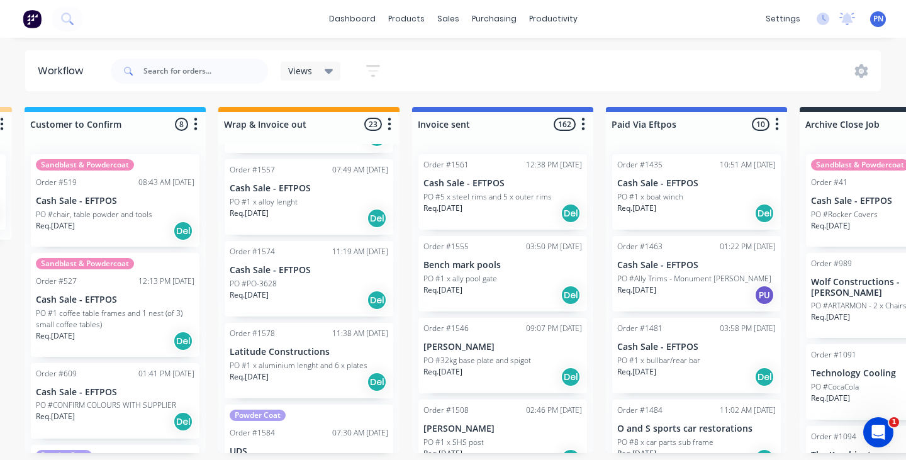
scroll to position [1254, 0]
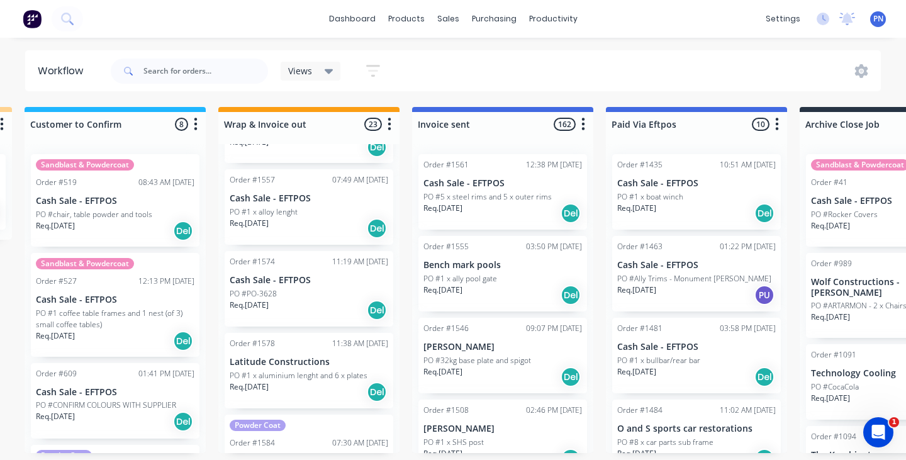
click at [313, 306] on div "Req. [DATE] Del" at bounding box center [309, 309] width 158 height 21
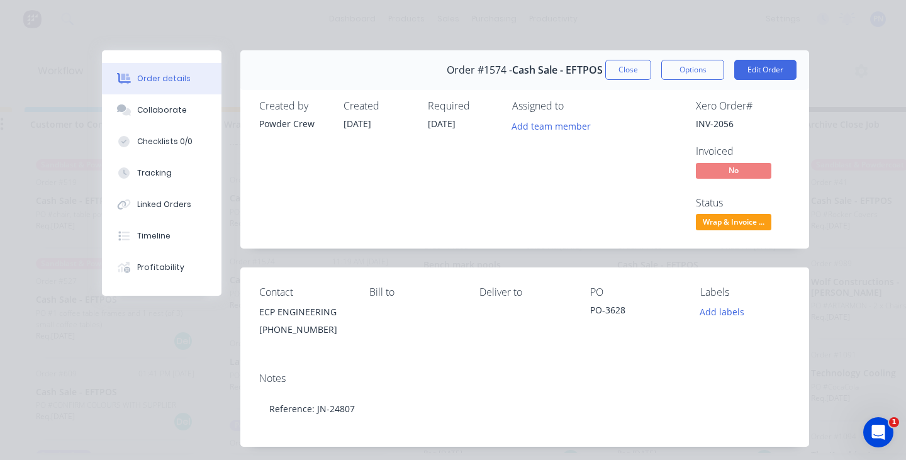
scroll to position [9, 0]
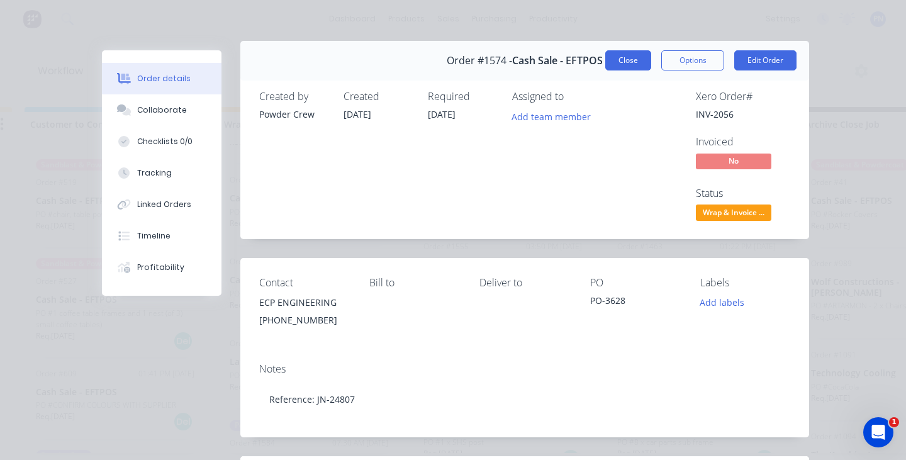
click at [614, 62] on button "Close" at bounding box center [628, 60] width 46 height 20
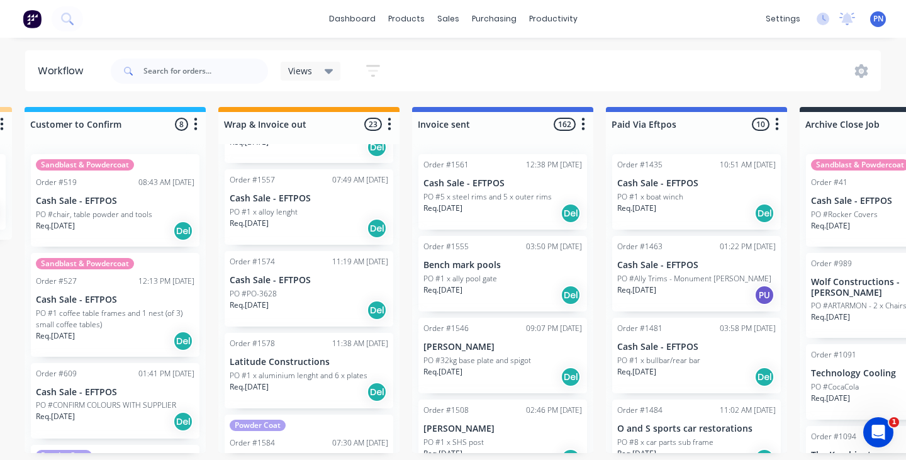
click at [325, 299] on div "Req. [DATE] Del" at bounding box center [309, 309] width 158 height 21
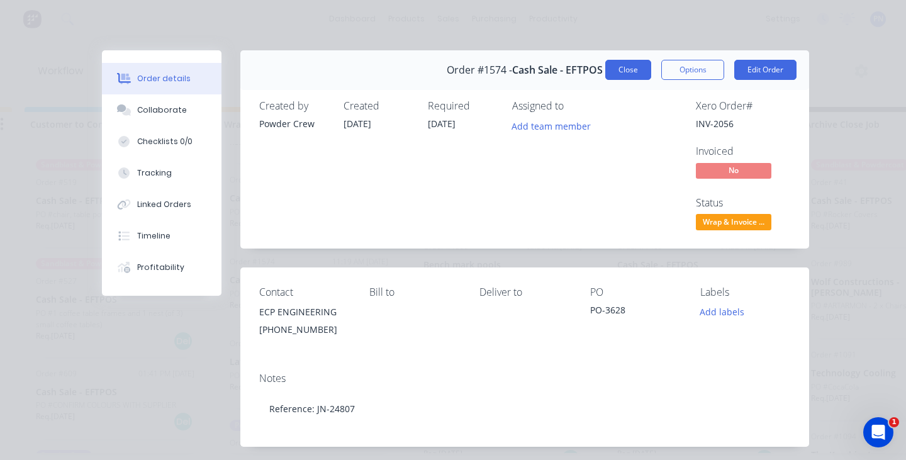
click at [614, 70] on button "Close" at bounding box center [628, 70] width 46 height 20
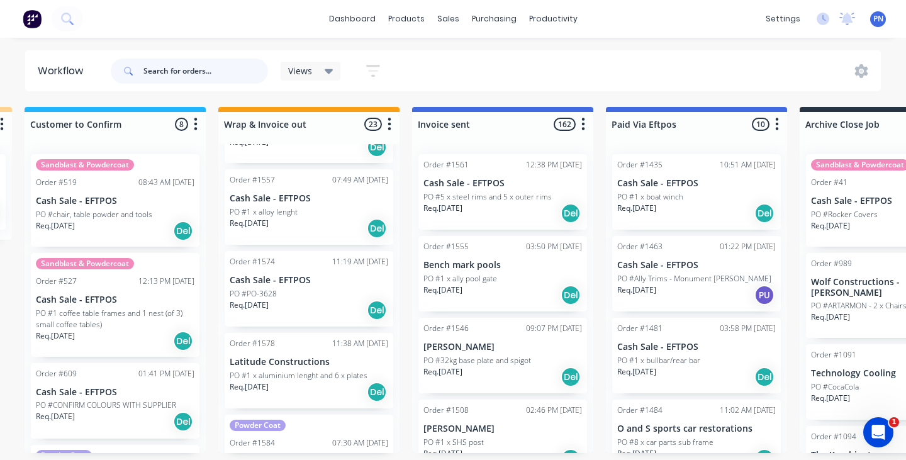
click at [235, 74] on input "text" at bounding box center [205, 70] width 125 height 25
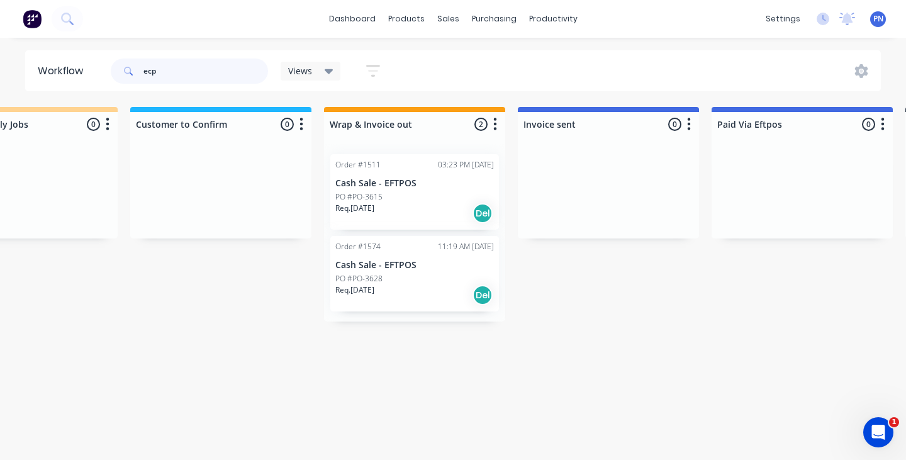
scroll to position [0, 1436]
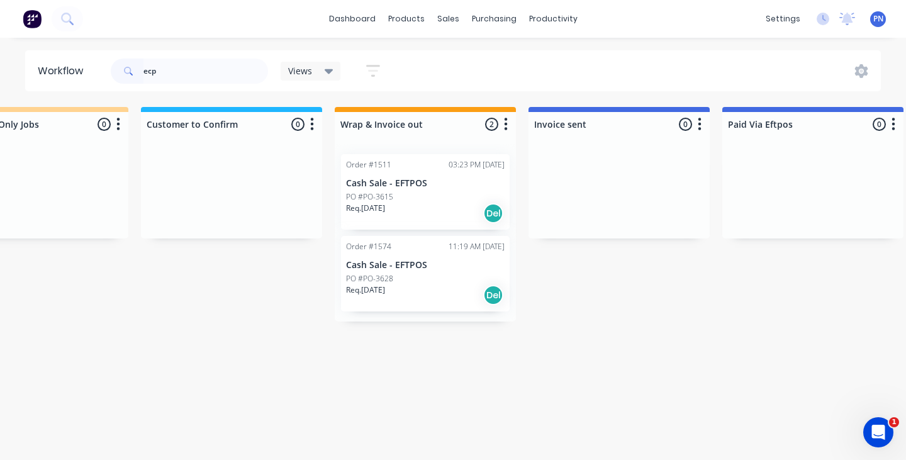
click at [443, 213] on div "Req. [DATE] Del" at bounding box center [425, 213] width 158 height 21
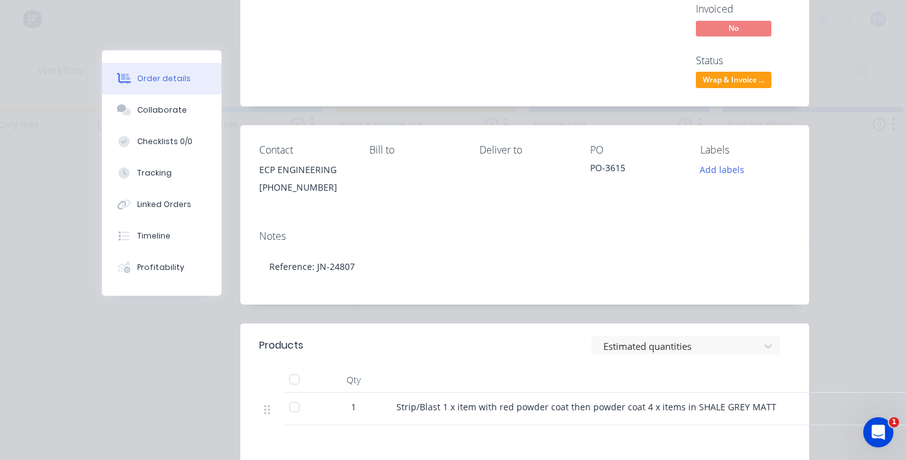
scroll to position [121, 0]
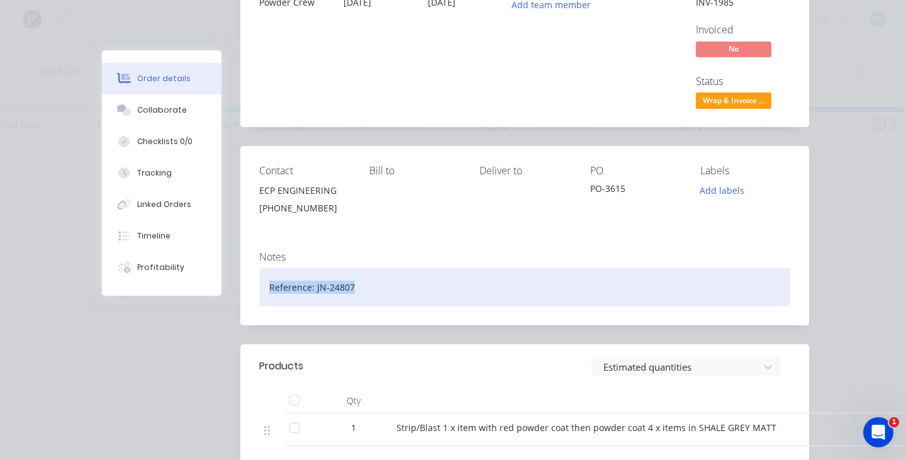
drag, startPoint x: 356, startPoint y: 289, endPoint x: 267, endPoint y: 287, distance: 88.7
click at [267, 287] on div "Reference: JN-24807" at bounding box center [524, 287] width 531 height 38
copy div "Reference: JN-24807"
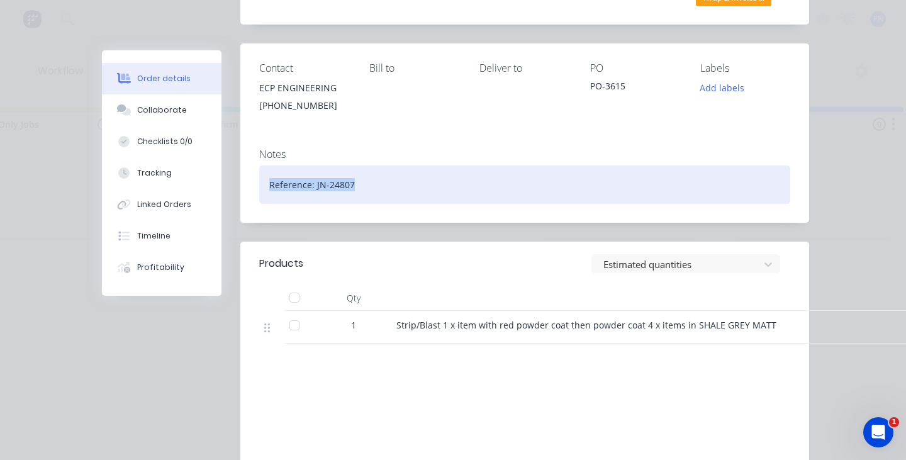
scroll to position [187, 0]
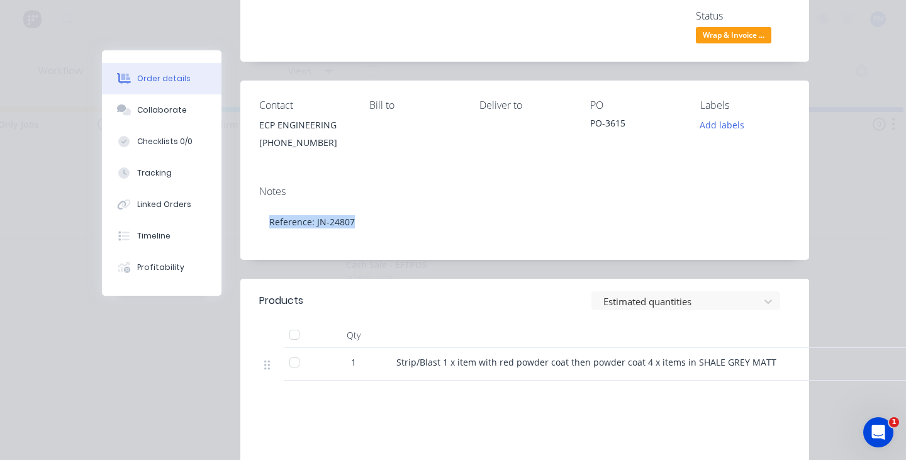
click at [747, 34] on span "Wrap & Invoice ..." at bounding box center [733, 35] width 75 height 16
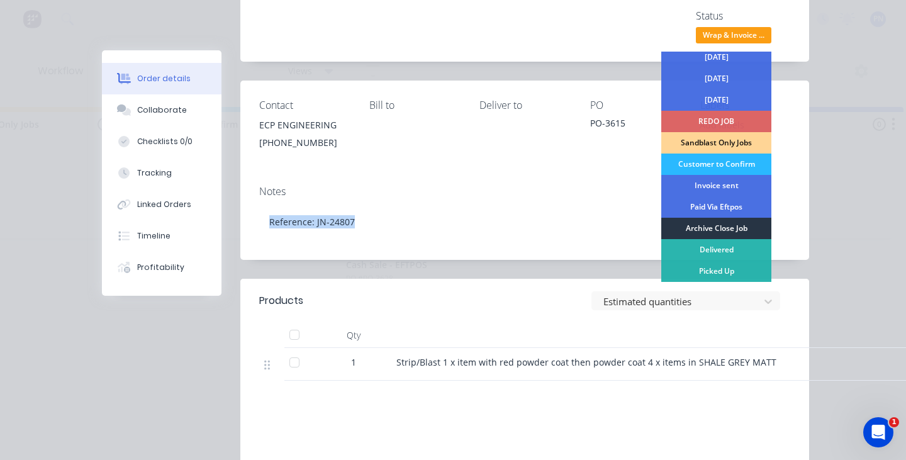
scroll to position [69, 0]
click at [713, 228] on div "Archive Close Job" at bounding box center [716, 228] width 110 height 21
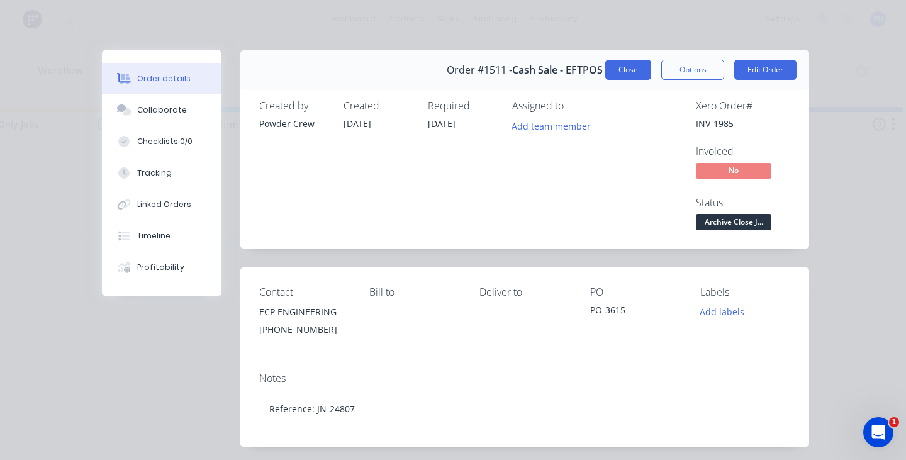
scroll to position [0, 0]
click at [635, 72] on button "Close" at bounding box center [628, 70] width 46 height 20
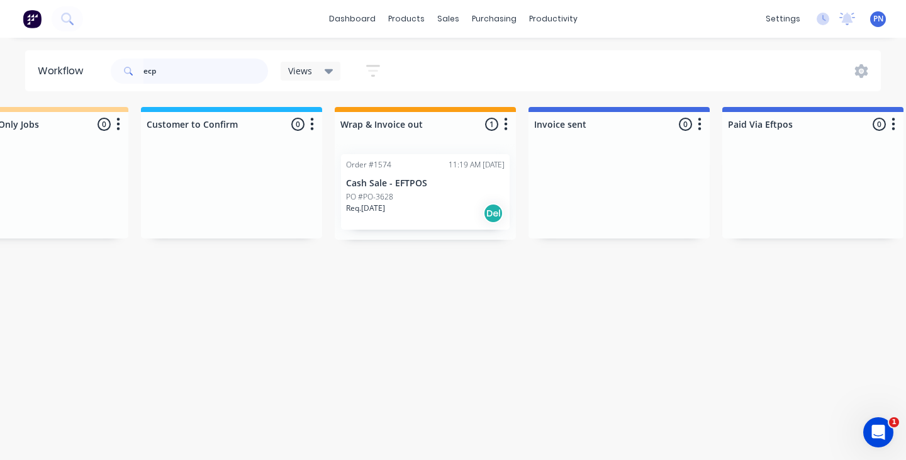
drag, startPoint x: 635, startPoint y: 72, endPoint x: 444, endPoint y: 197, distance: 227.6
click at [444, 197] on div "PO #PO-3628" at bounding box center [425, 196] width 158 height 11
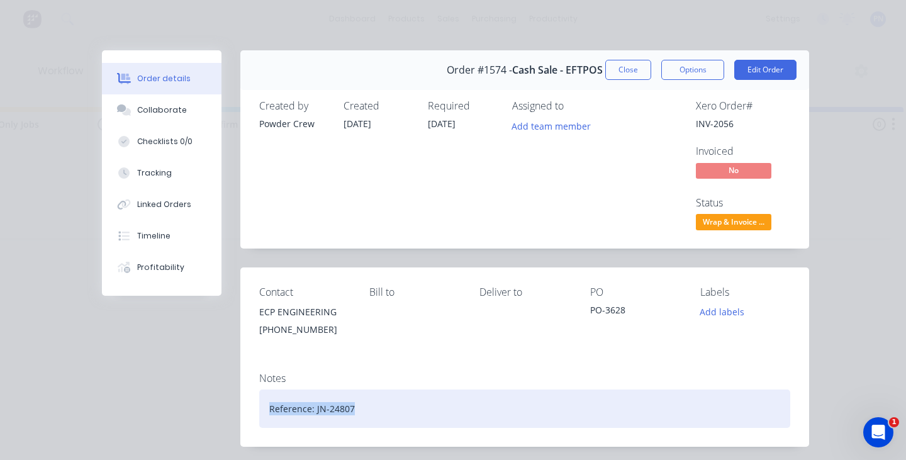
drag, startPoint x: 360, startPoint y: 409, endPoint x: 267, endPoint y: 409, distance: 92.4
click at [267, 409] on div "Reference: JN-24807" at bounding box center [524, 408] width 531 height 38
copy div "Reference: JN-24807"
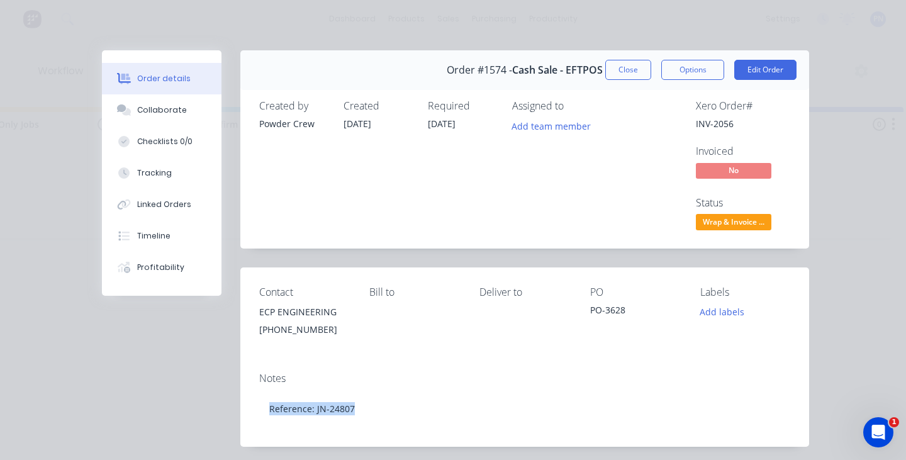
click at [732, 219] on span "Wrap & Invoice ..." at bounding box center [733, 222] width 75 height 16
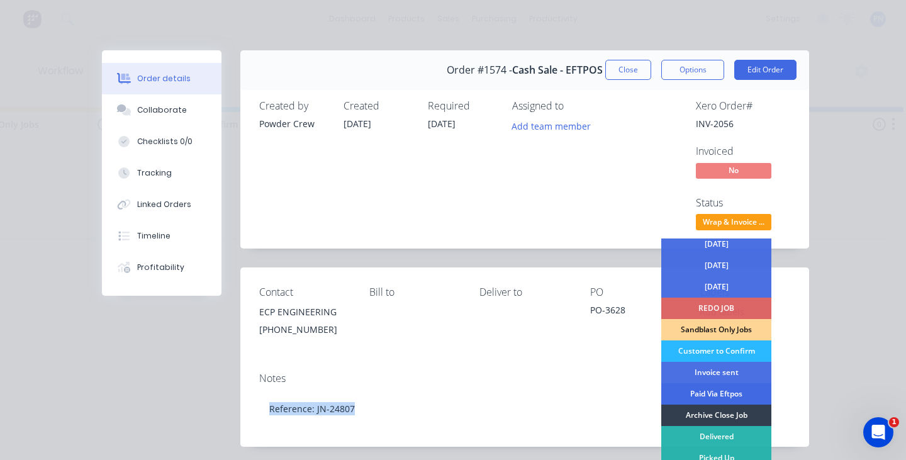
scroll to position [69, 0]
click at [706, 417] on div "Archive Close Job" at bounding box center [716, 414] width 110 height 21
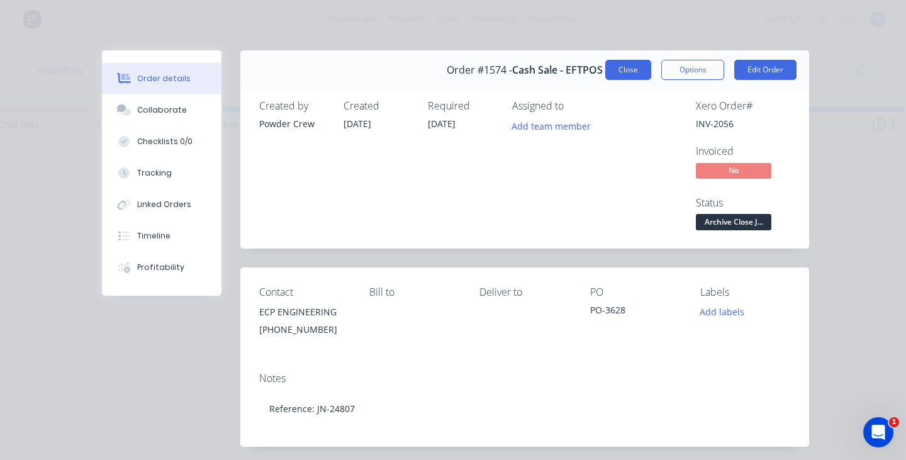
click at [635, 70] on button "Close" at bounding box center [628, 70] width 46 height 20
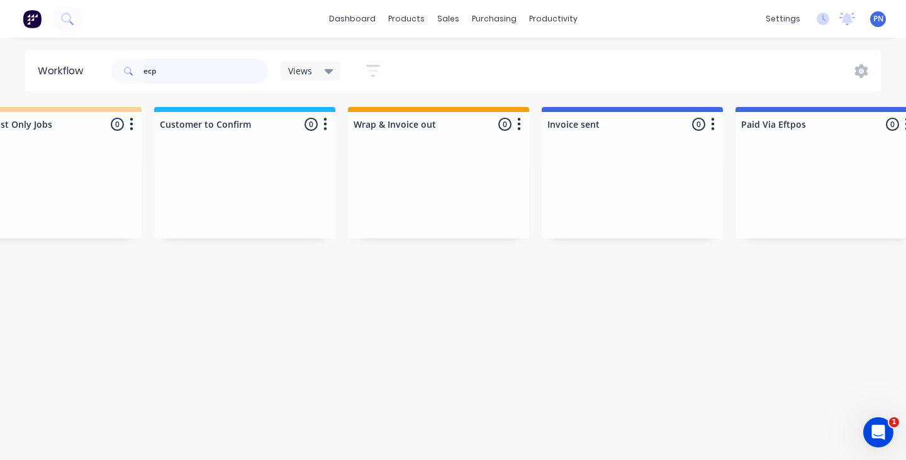
scroll to position [0, 1408]
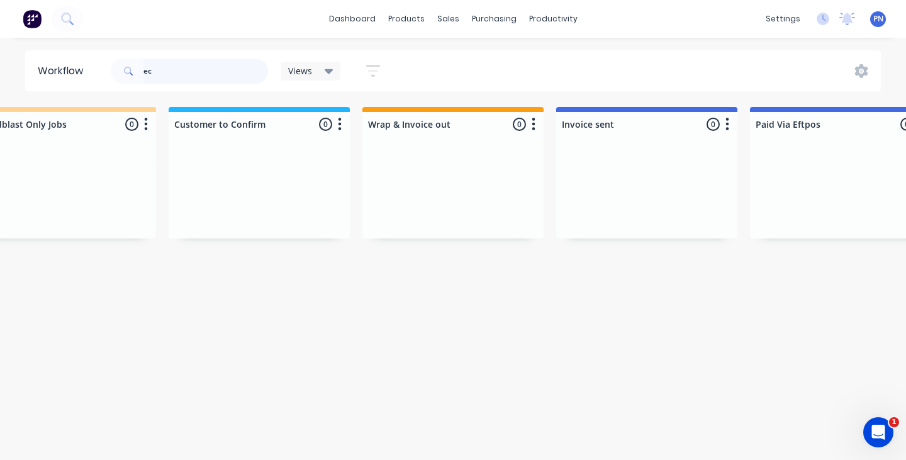
type input "e"
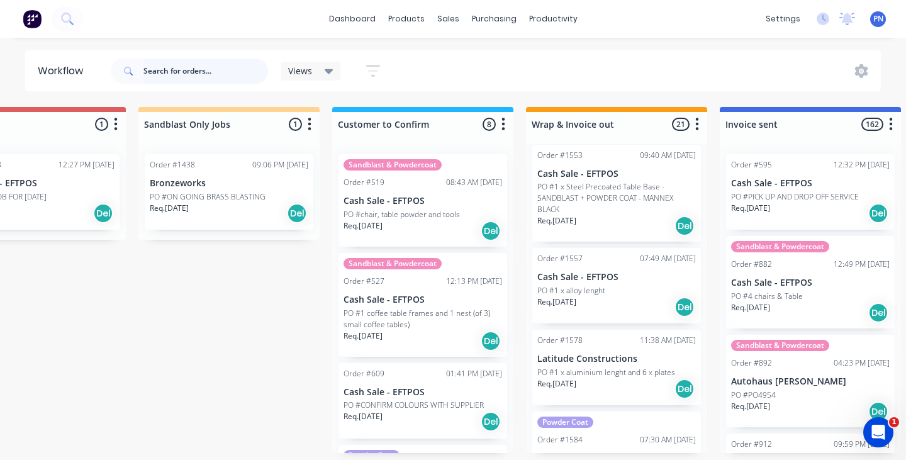
scroll to position [1096, 0]
click at [611, 306] on div "Req. [DATE] Del" at bounding box center [616, 304] width 158 height 21
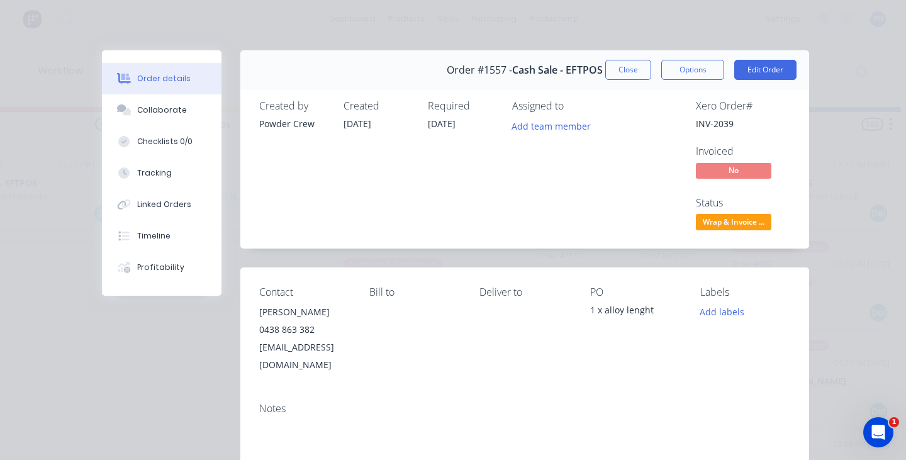
scroll to position [0, 0]
click at [621, 65] on button "Close" at bounding box center [628, 70] width 46 height 20
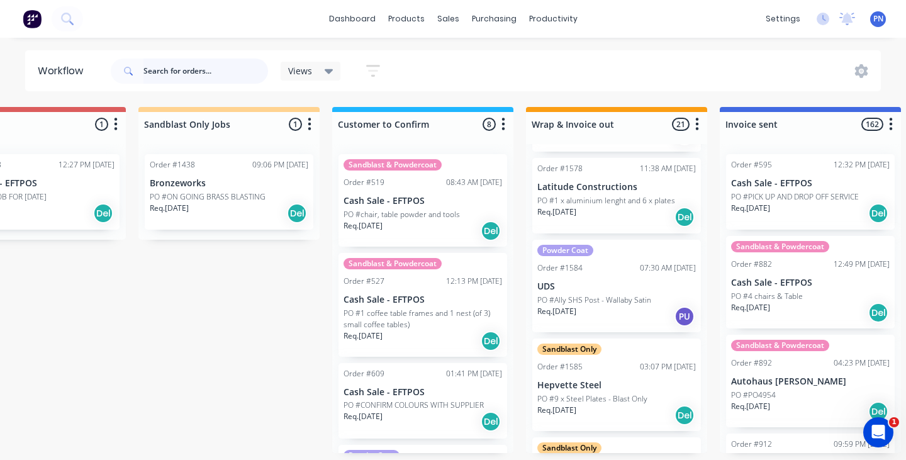
scroll to position [1265, 0]
click at [619, 222] on div "Req. [DATE] Del" at bounding box center [616, 217] width 158 height 21
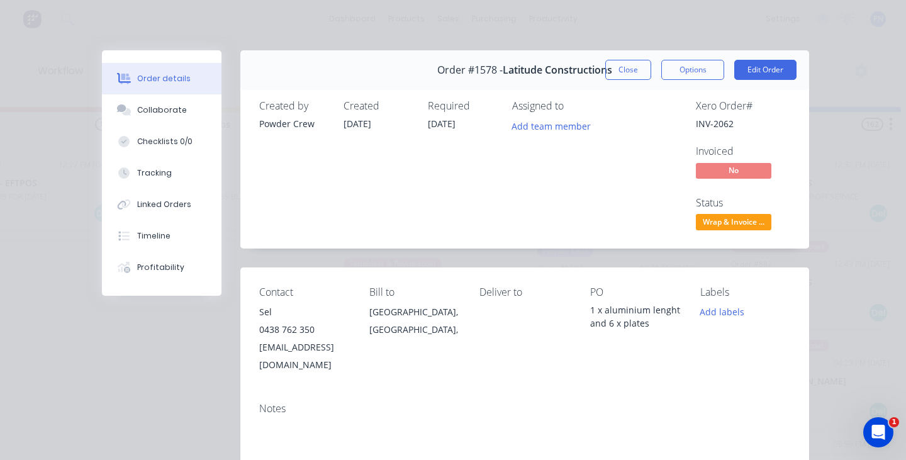
scroll to position [0, 0]
click at [739, 217] on div at bounding box center [774, 201] width 157 height 38
click at [795, 160] on div "Created by Powder Crew Created [DATE] Required [DATE] Assigned to Add team memb…" at bounding box center [524, 166] width 569 height 163
click at [748, 220] on span "Wrap & Invoice ..." at bounding box center [733, 222] width 75 height 16
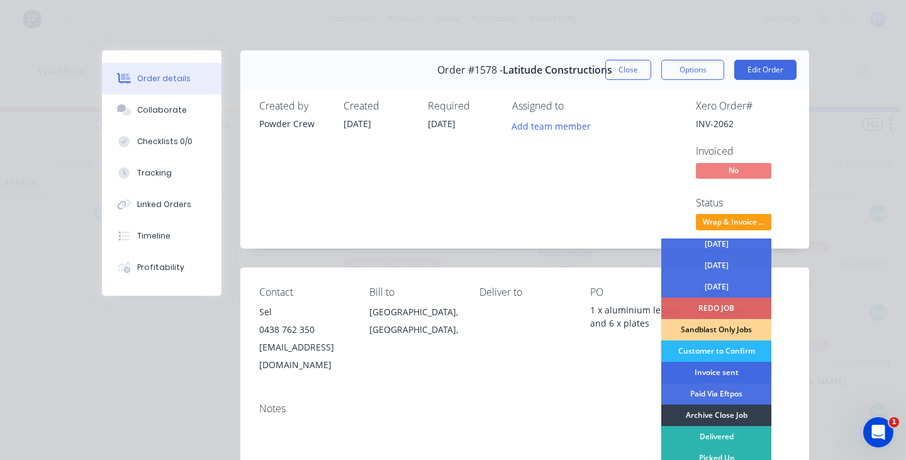
scroll to position [69, 0]
click at [713, 374] on div "Invoice sent" at bounding box center [716, 372] width 110 height 21
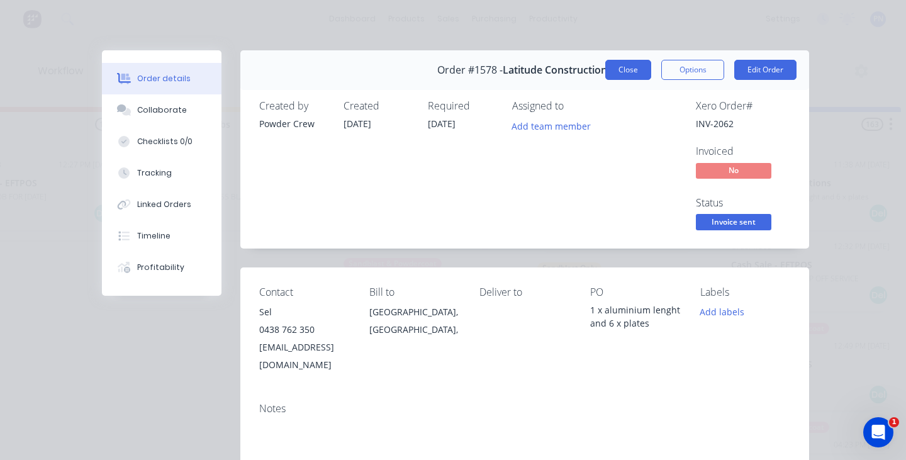
click at [632, 73] on button "Close" at bounding box center [628, 70] width 46 height 20
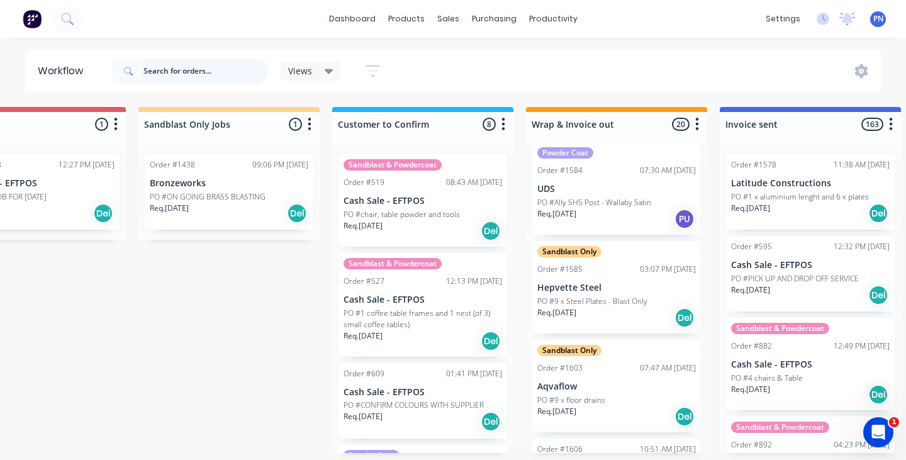
scroll to position [1286, 0]
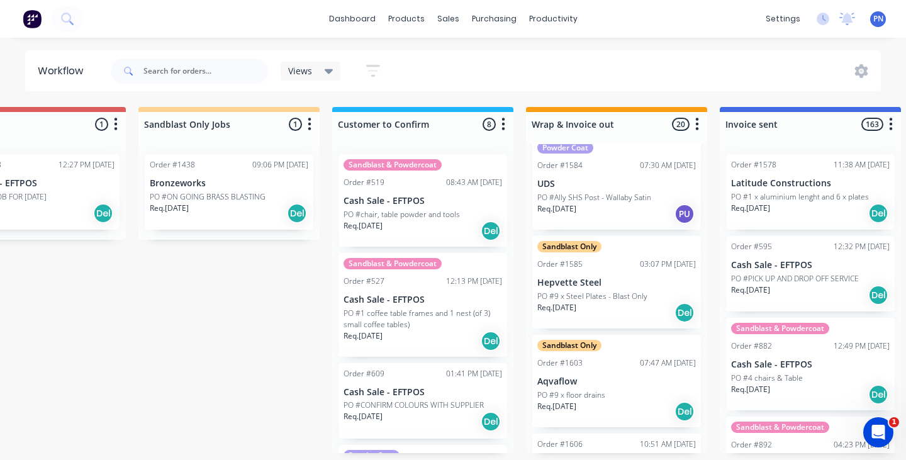
click at [617, 303] on div "Req. [DATE] Del" at bounding box center [616, 312] width 158 height 21
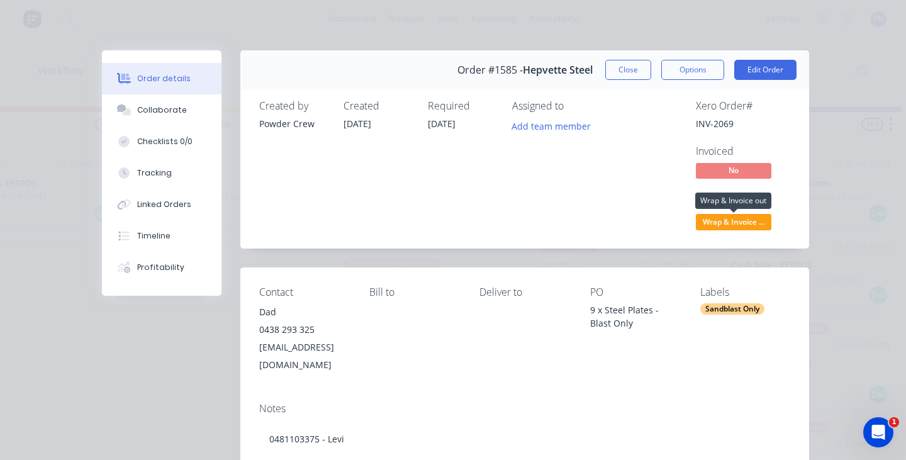
click at [733, 219] on span "Wrap & Invoice ..." at bounding box center [733, 222] width 75 height 16
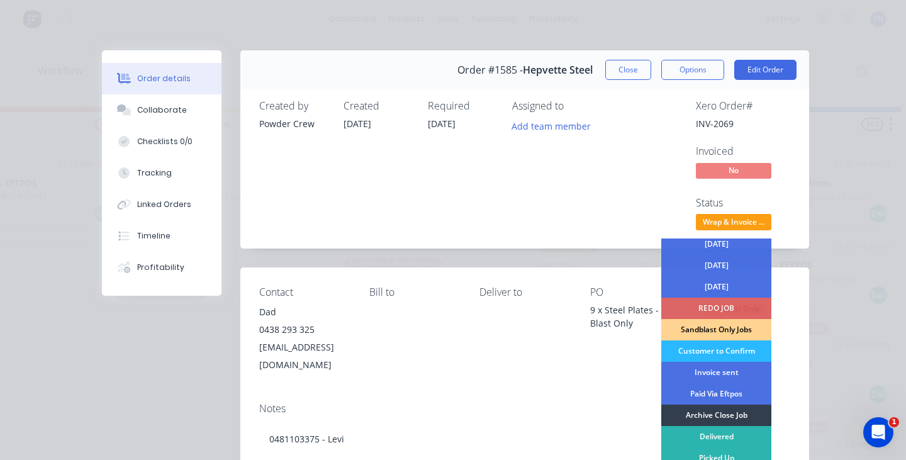
scroll to position [69, 0]
click at [711, 373] on div "Invoice sent" at bounding box center [716, 372] width 110 height 21
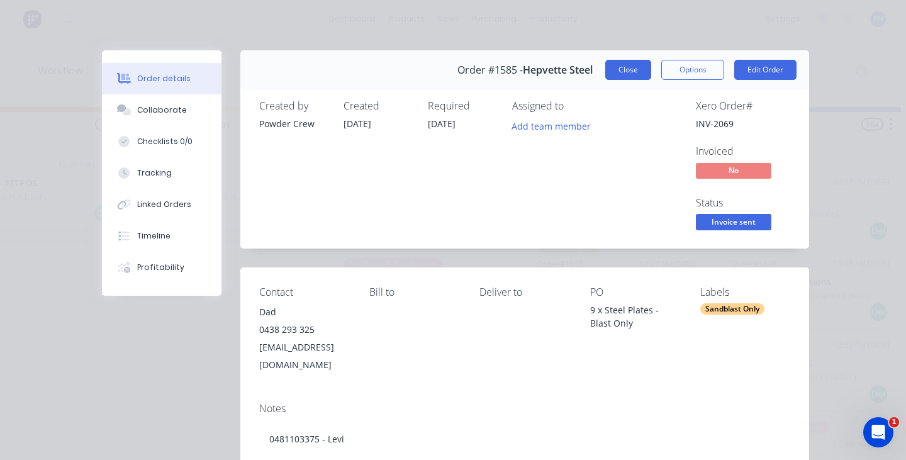
click at [623, 71] on button "Close" at bounding box center [628, 70] width 46 height 20
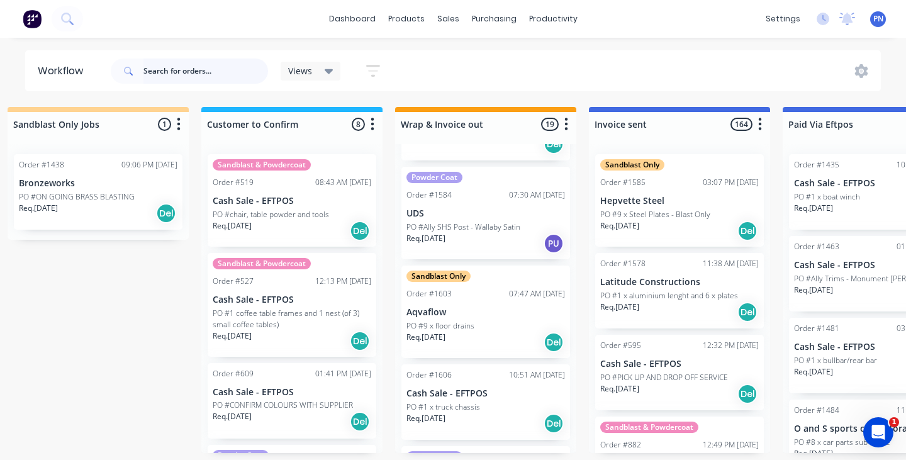
scroll to position [1255, 0]
click at [509, 317] on div "Sandblast Only Order #1603 07:47 AM [DATE] Aqvaflow PO #9 x floor drains Req. […" at bounding box center [485, 313] width 169 height 92
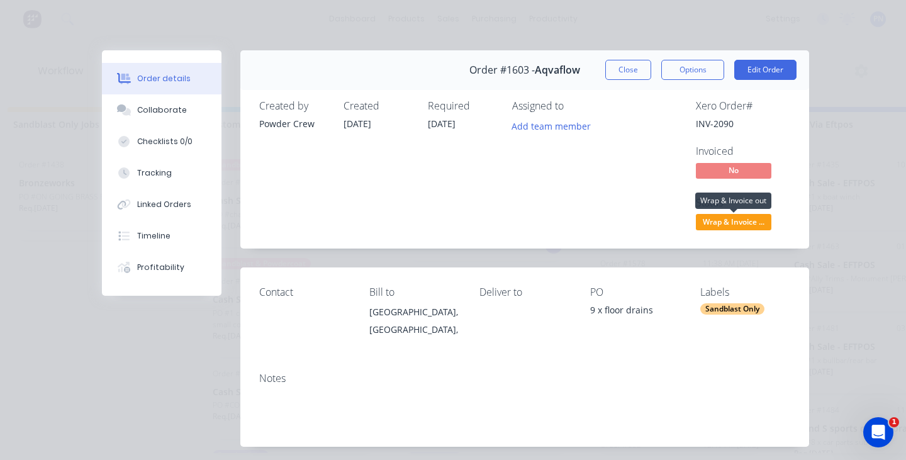
click at [714, 223] on span "Wrap & Invoice ..." at bounding box center [733, 222] width 75 height 16
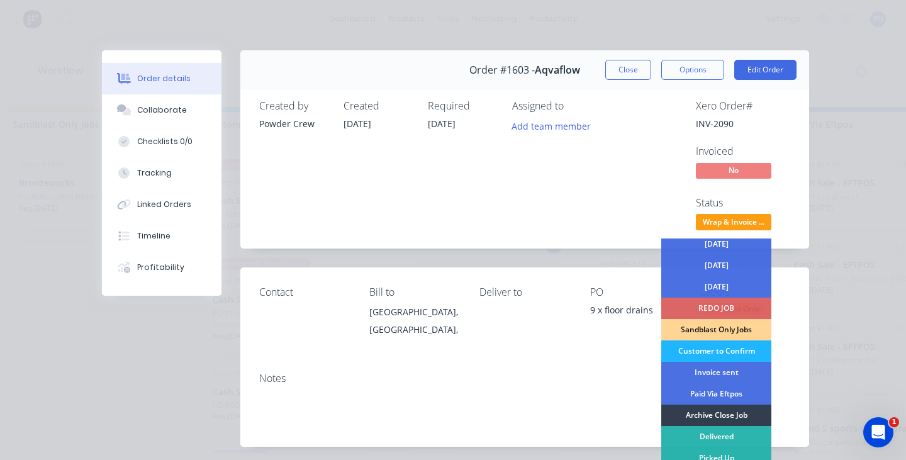
scroll to position [69, 0]
click at [700, 369] on div "Invoice sent" at bounding box center [716, 372] width 110 height 21
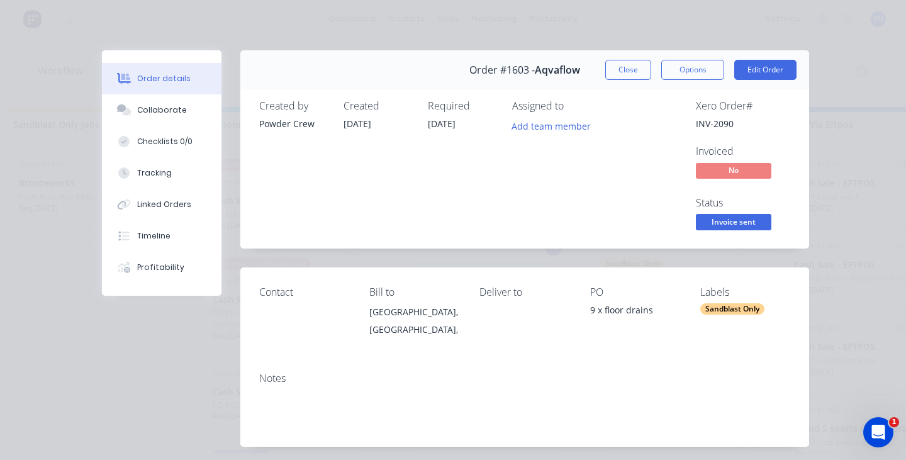
scroll to position [1251, 0]
click at [631, 70] on button "Close" at bounding box center [628, 70] width 46 height 20
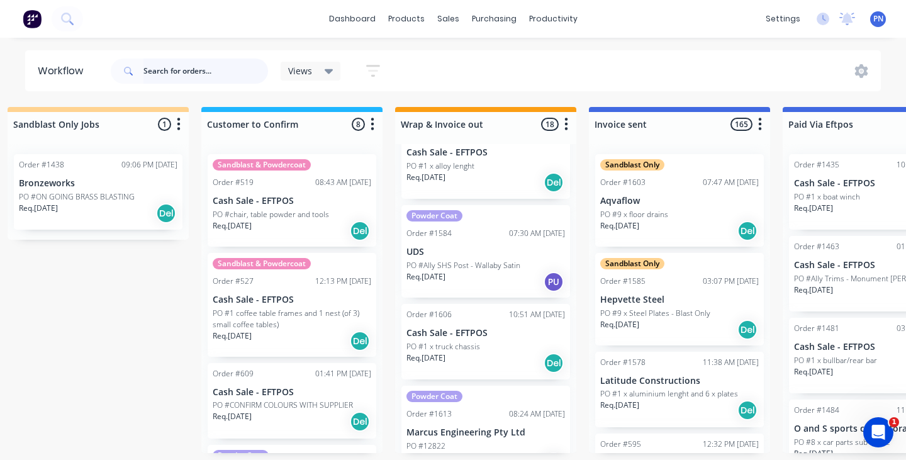
scroll to position [1189, 0]
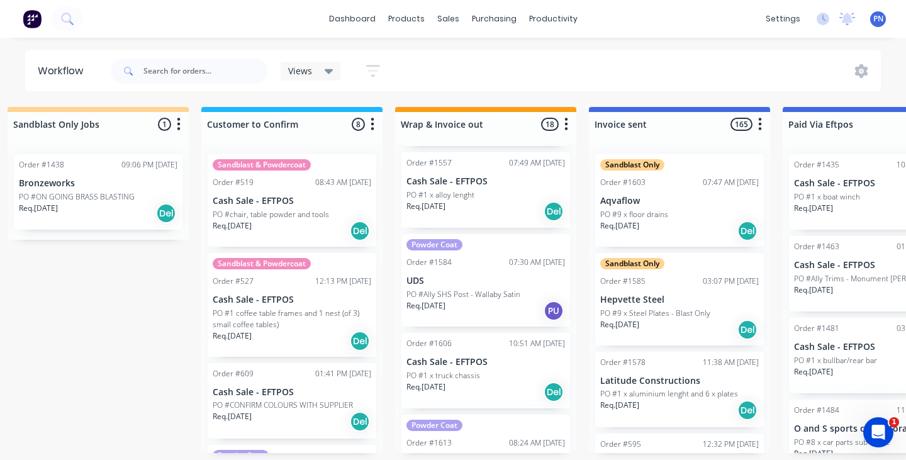
click at [495, 301] on div "Req. [DATE] PU" at bounding box center [485, 310] width 158 height 21
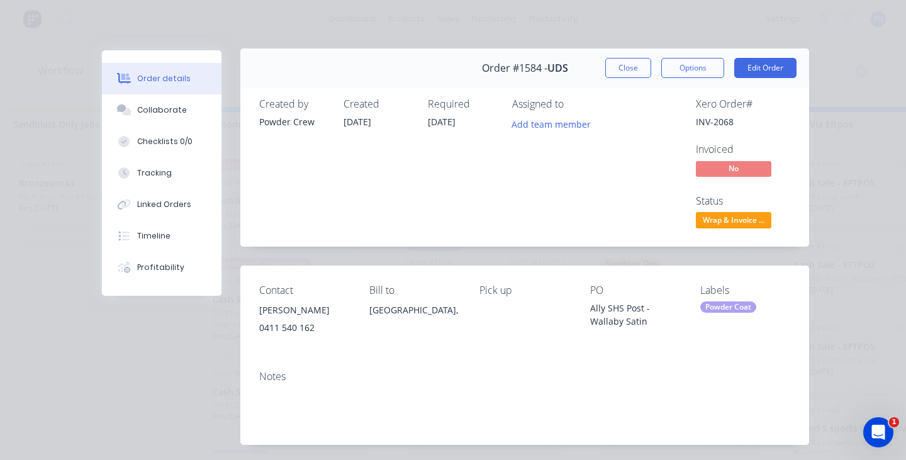
scroll to position [9, 0]
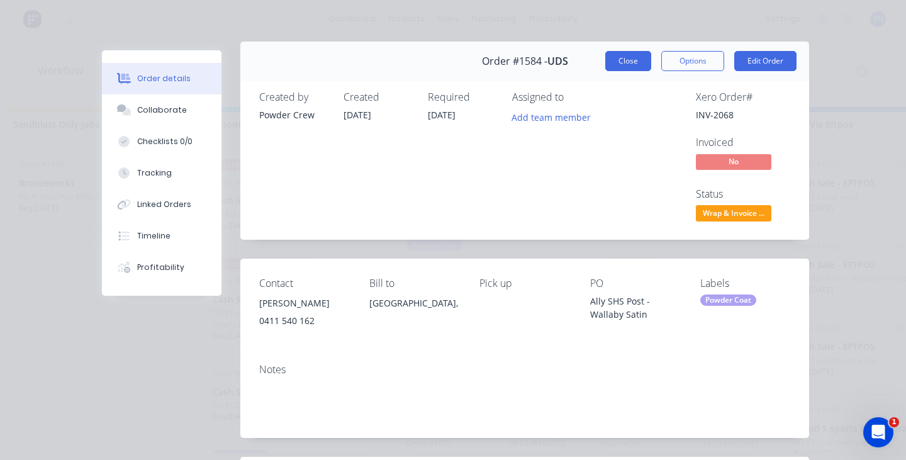
click at [627, 64] on button "Close" at bounding box center [628, 61] width 46 height 20
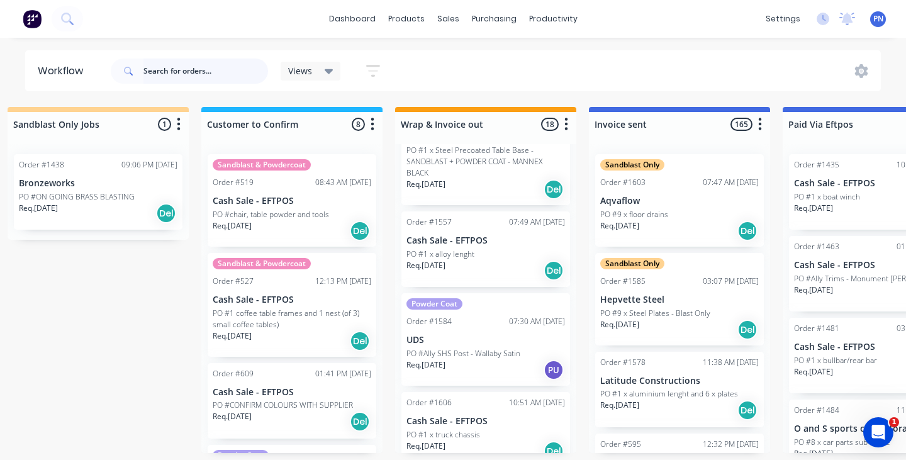
scroll to position [1130, 0]
click at [502, 269] on div "Req. [DATE] Del" at bounding box center [485, 270] width 158 height 21
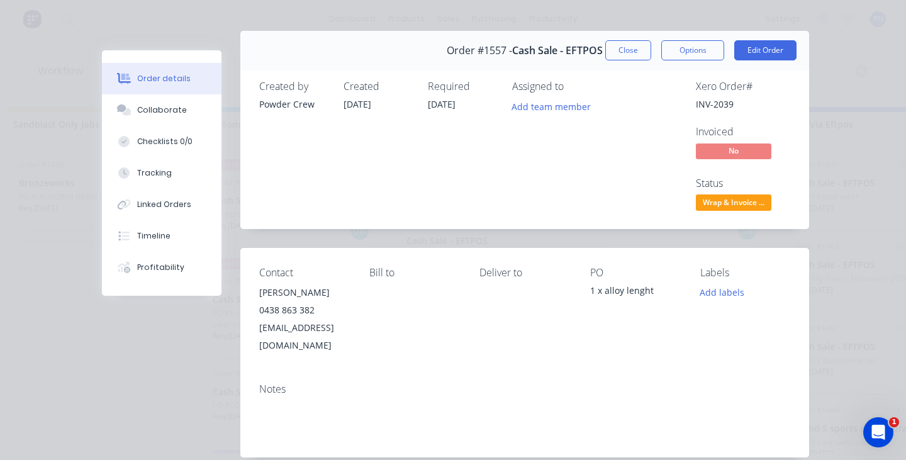
scroll to position [13, 0]
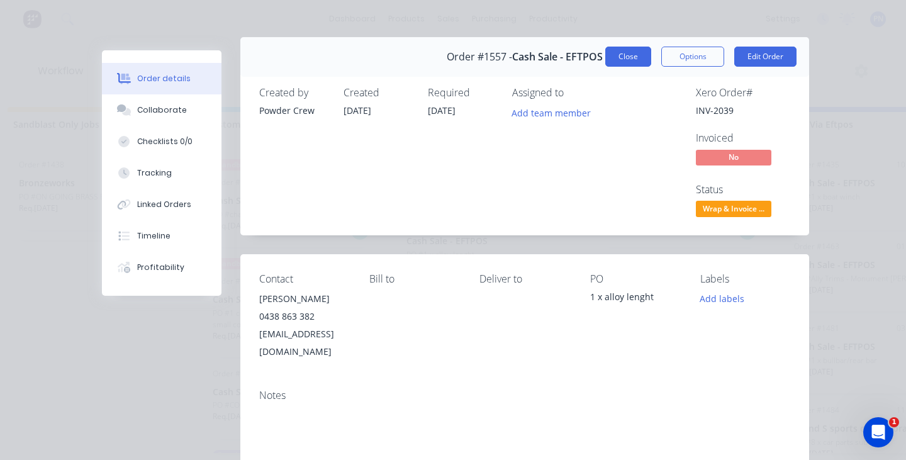
click at [628, 52] on button "Close" at bounding box center [628, 57] width 46 height 20
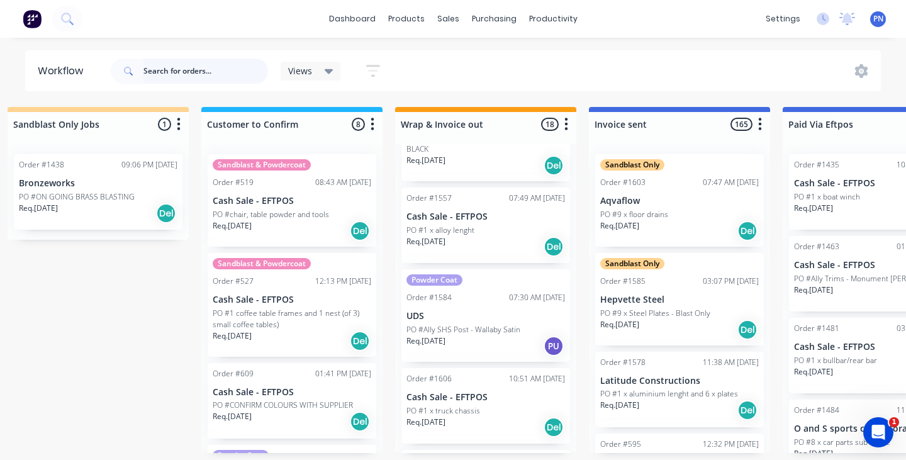
scroll to position [1153, 0]
click at [516, 313] on p "UDS" at bounding box center [485, 317] width 158 height 11
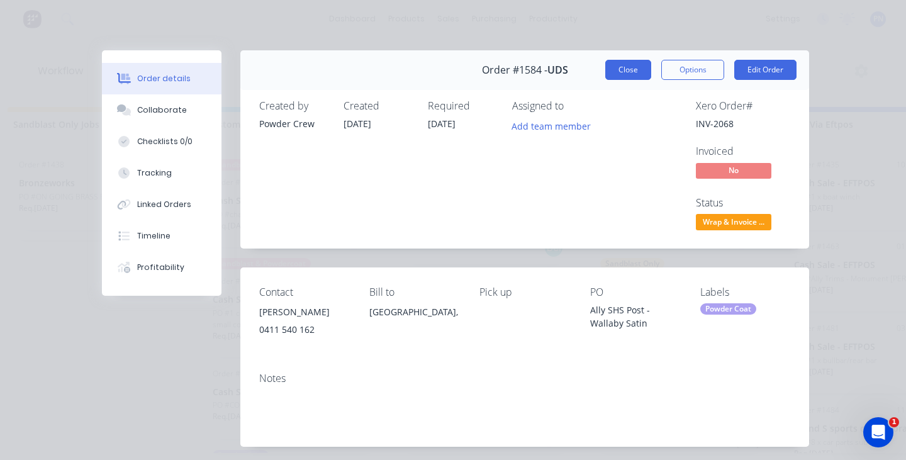
click at [628, 74] on button "Close" at bounding box center [628, 70] width 46 height 20
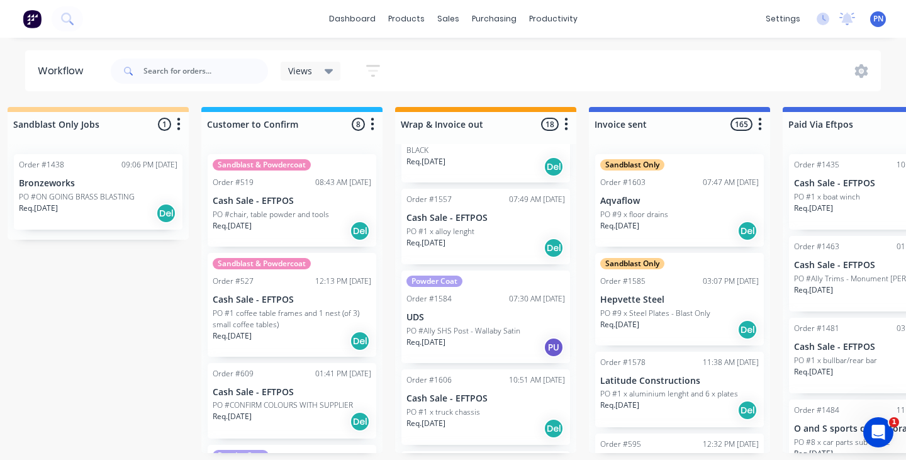
click at [513, 241] on div "Req. [DATE] Del" at bounding box center [485, 247] width 158 height 21
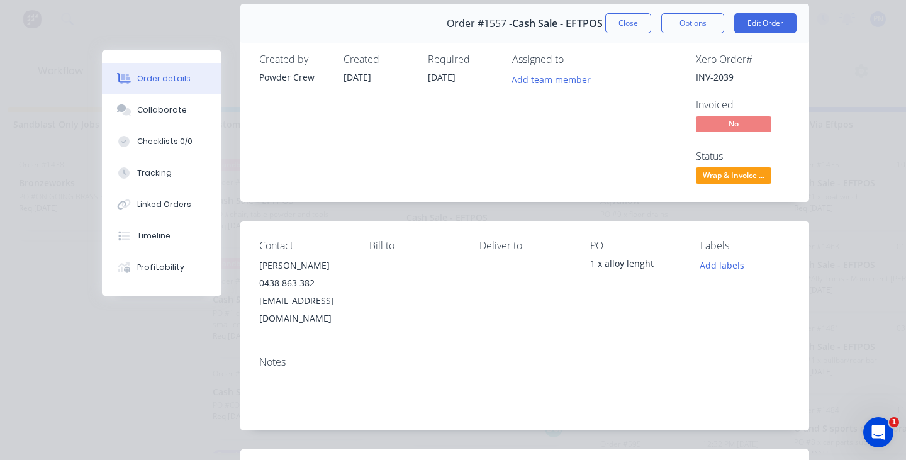
scroll to position [46, 0]
click at [635, 25] on button "Close" at bounding box center [628, 24] width 46 height 20
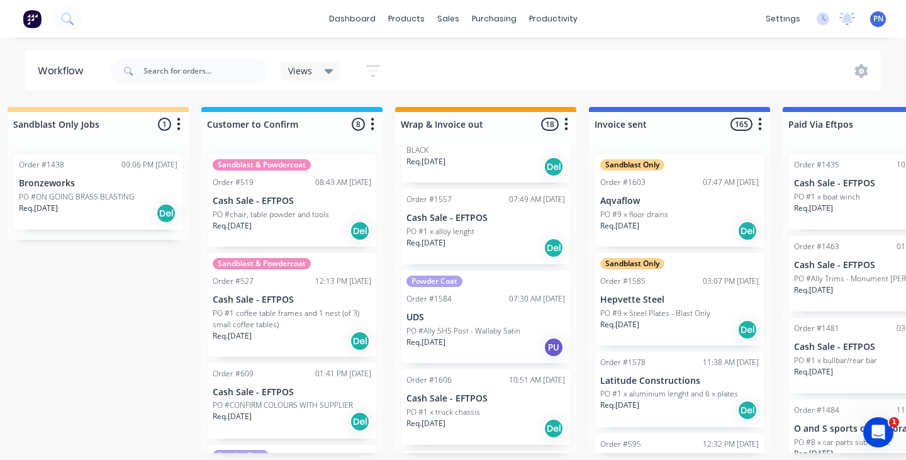
click at [502, 336] on div "Req. [DATE] PU" at bounding box center [485, 346] width 158 height 21
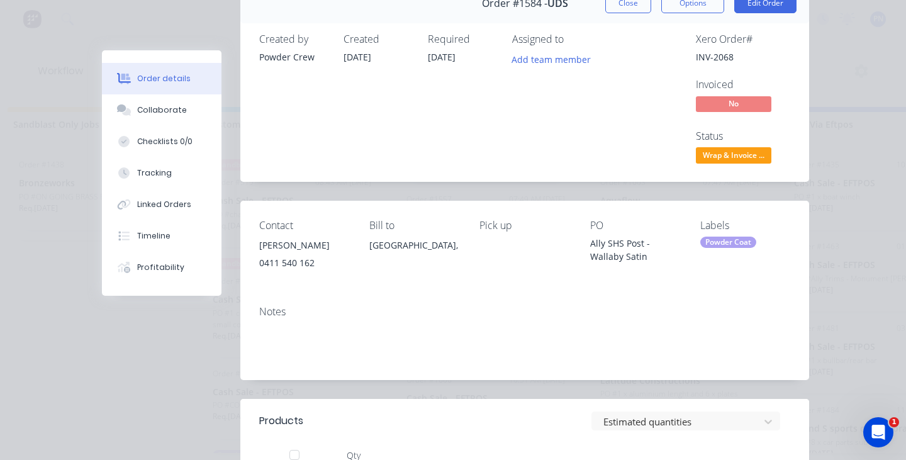
scroll to position [55, 0]
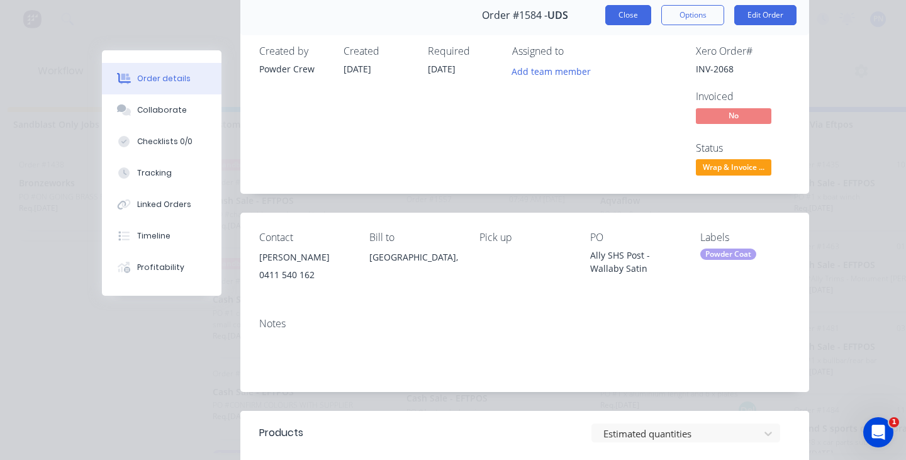
click at [613, 14] on button "Close" at bounding box center [628, 15] width 46 height 20
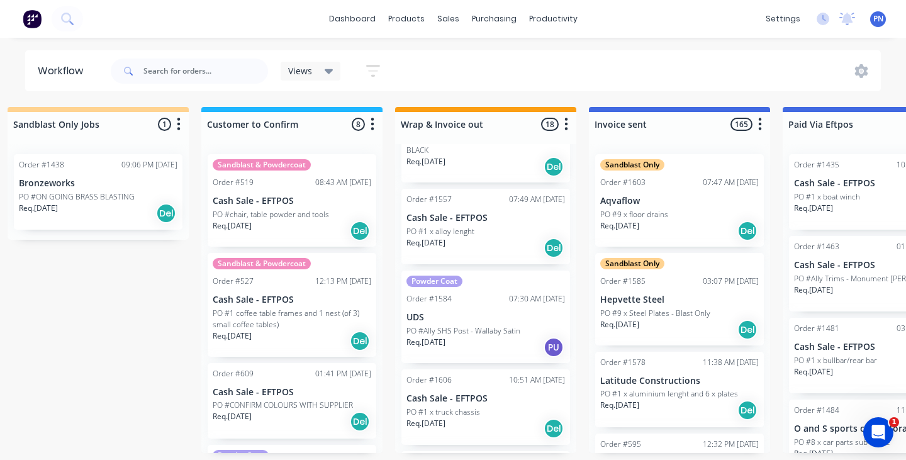
click at [507, 241] on div "Req. [DATE] Del" at bounding box center [485, 247] width 158 height 21
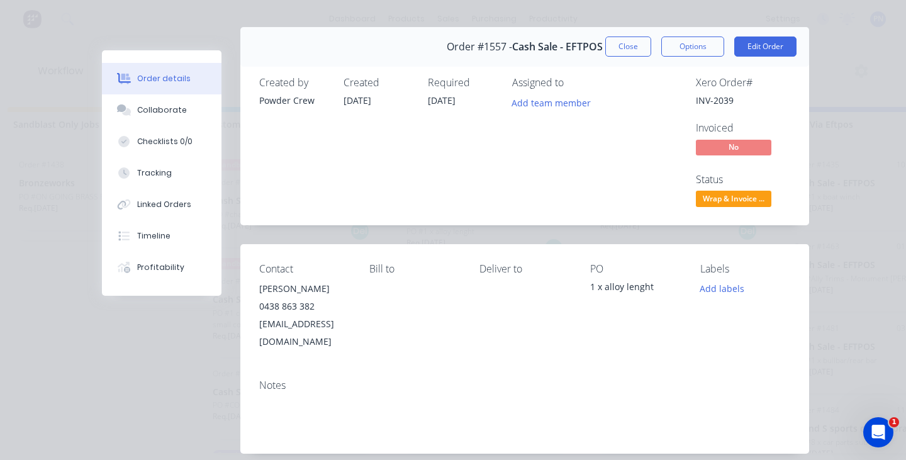
scroll to position [13, 0]
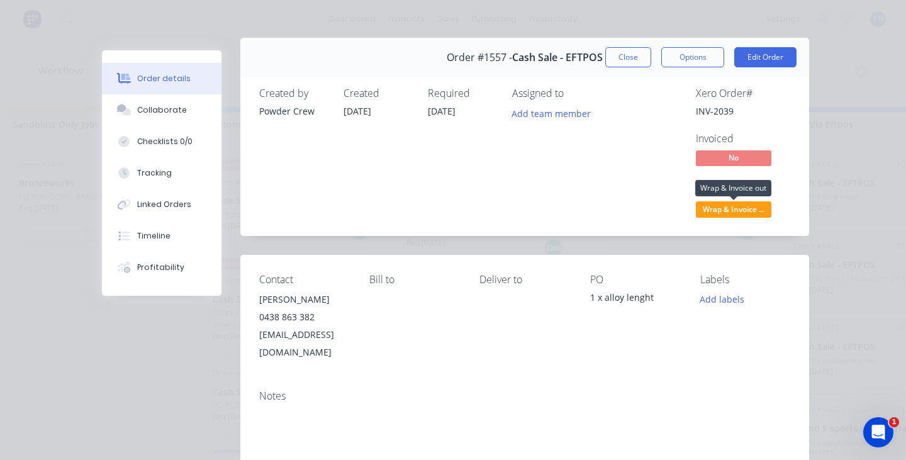
click at [737, 201] on span "Wrap & Invoice ..." at bounding box center [733, 209] width 75 height 16
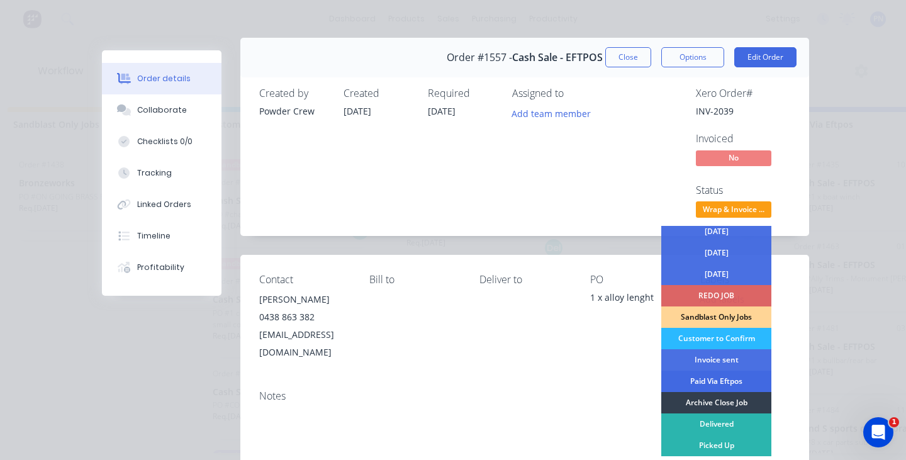
scroll to position [69, 0]
click at [711, 401] on div "Archive Close Job" at bounding box center [716, 402] width 110 height 21
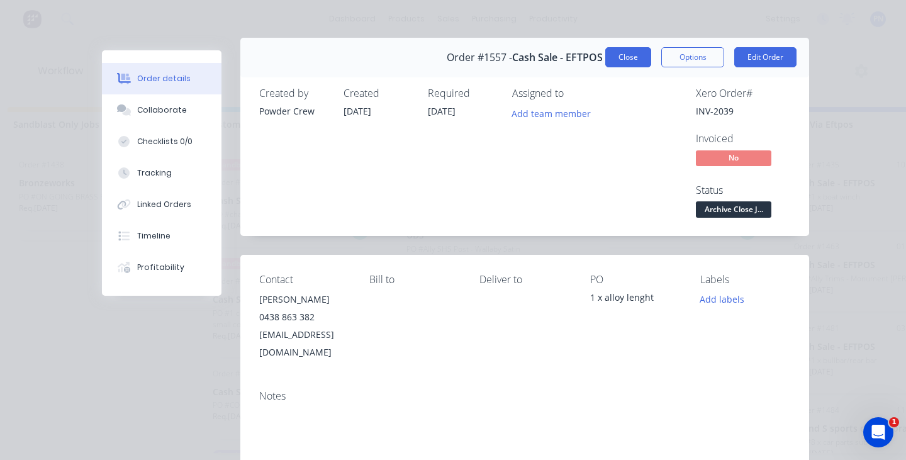
click at [621, 56] on button "Close" at bounding box center [628, 57] width 46 height 20
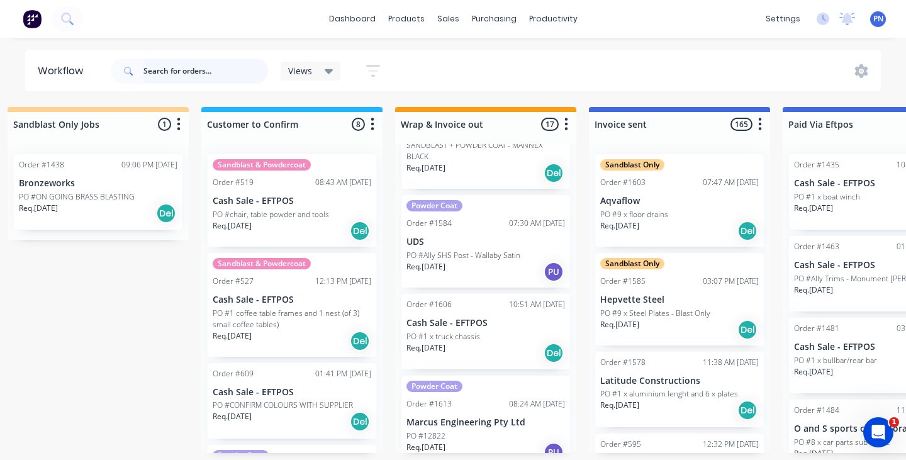
scroll to position [1135, 0]
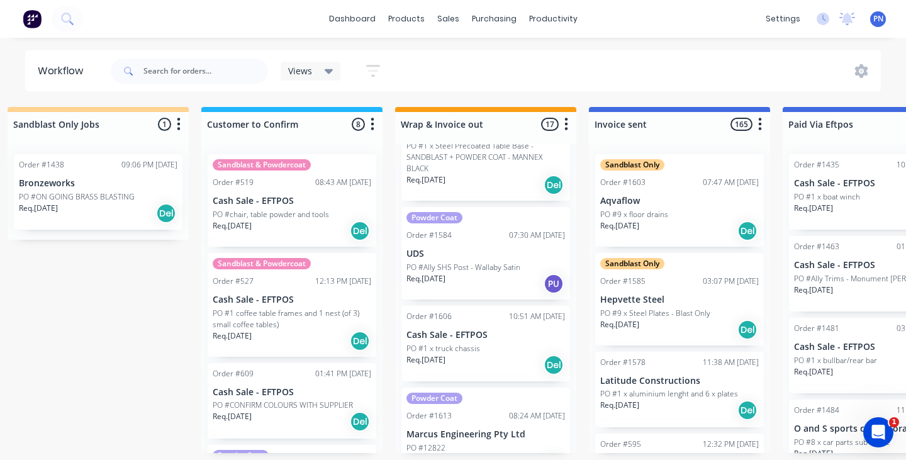
click at [508, 280] on div "Req. [DATE] PU" at bounding box center [485, 283] width 158 height 21
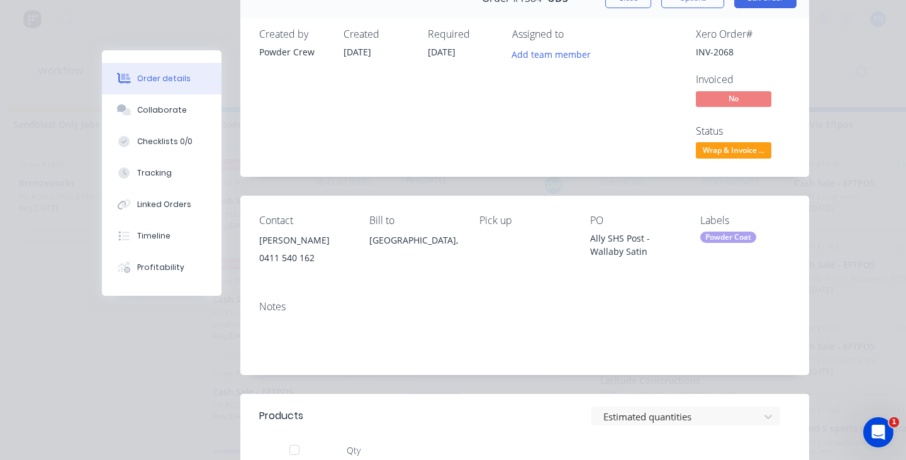
scroll to position [94, 0]
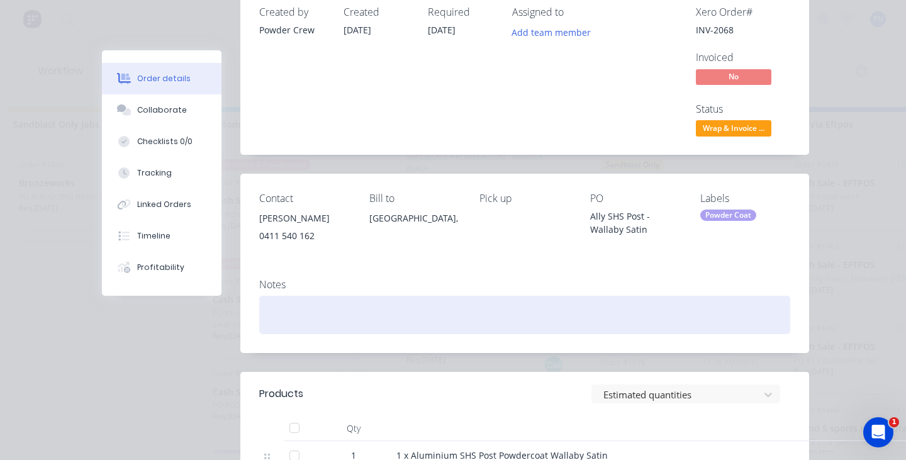
click at [286, 316] on div at bounding box center [524, 315] width 531 height 38
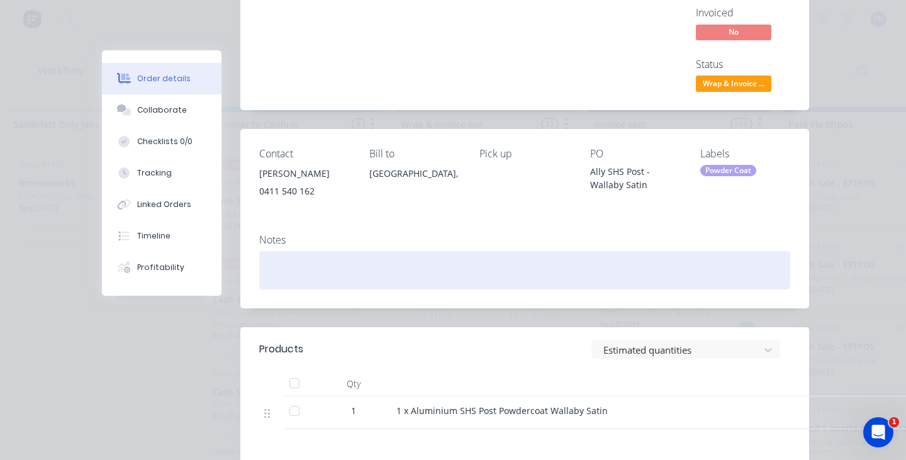
scroll to position [181, 0]
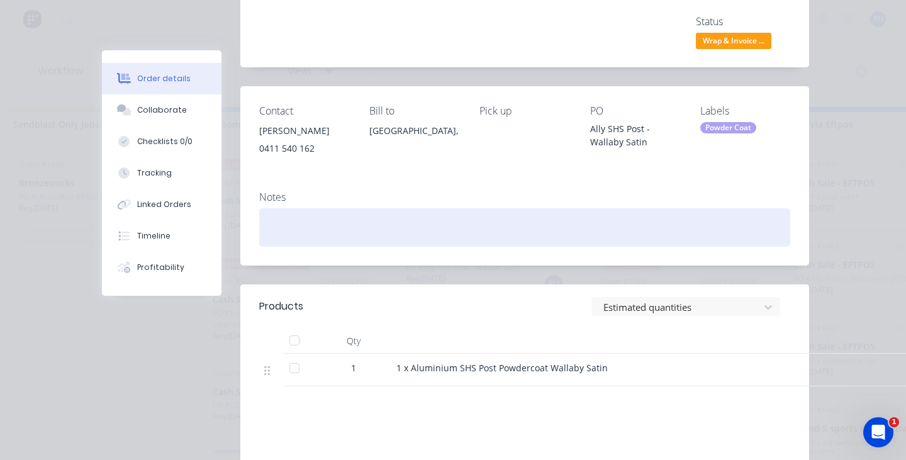
click at [306, 225] on div at bounding box center [524, 227] width 531 height 38
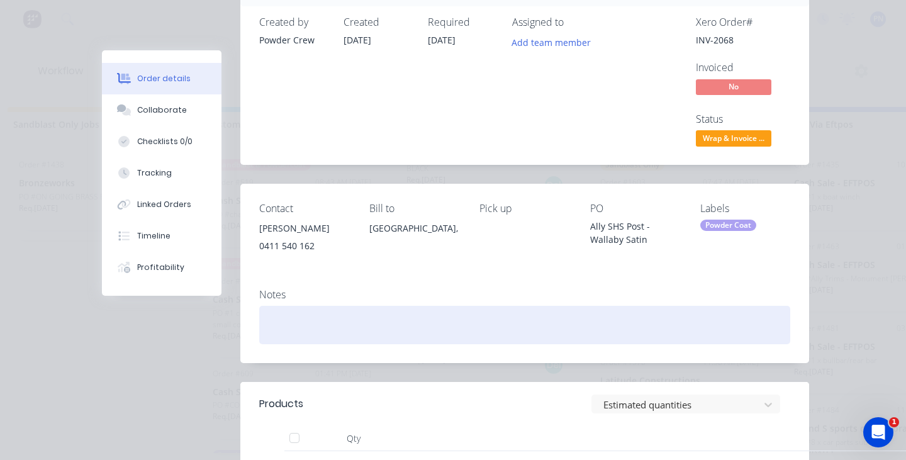
scroll to position [161, 0]
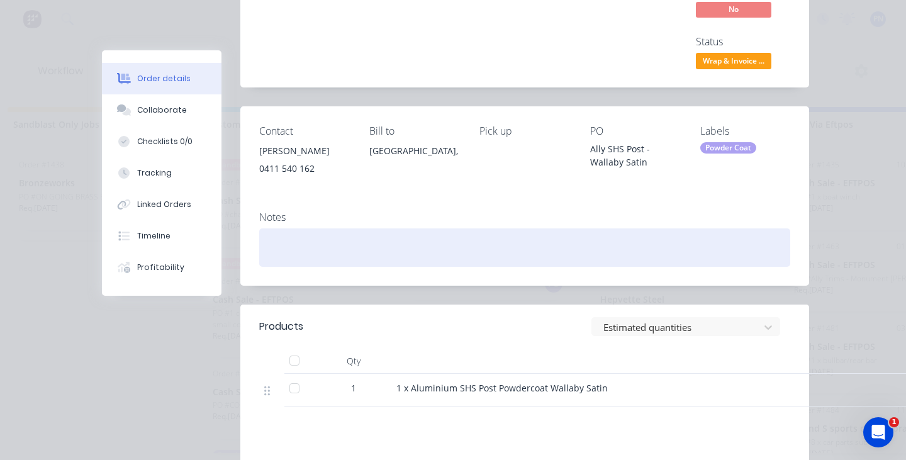
click at [304, 246] on div at bounding box center [524, 247] width 531 height 38
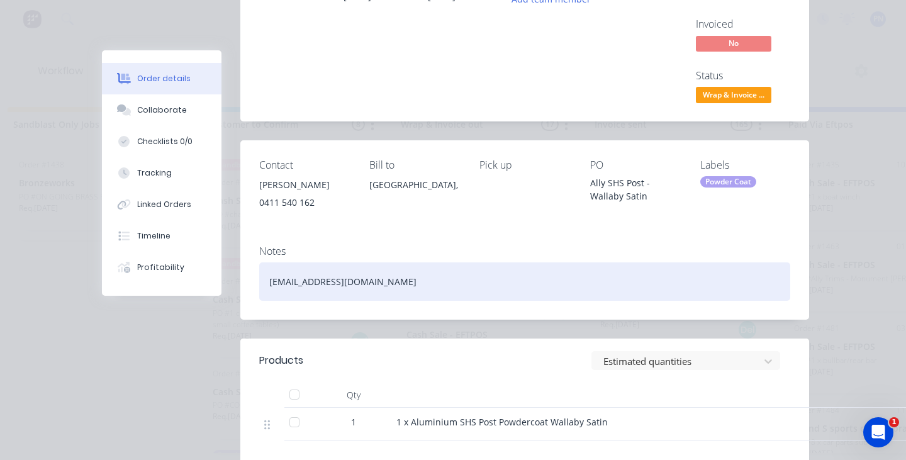
click at [337, 282] on div "[EMAIL_ADDRESS][DOMAIN_NAME]" at bounding box center [524, 281] width 531 height 38
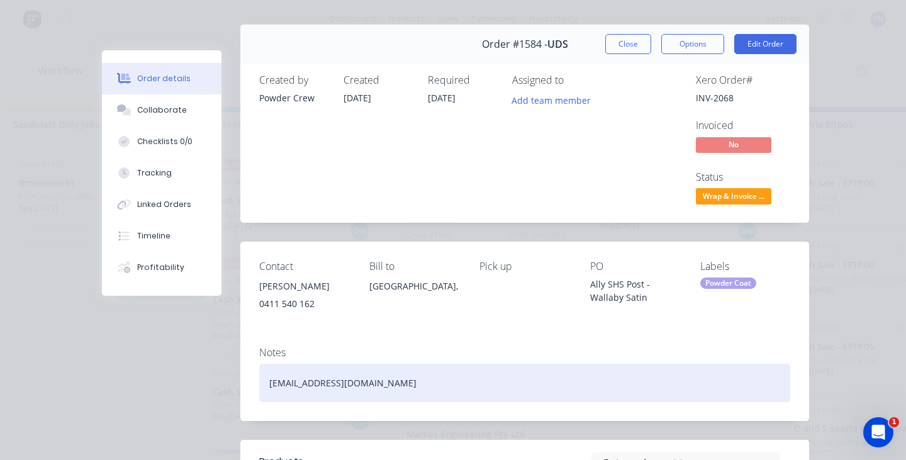
scroll to position [50, 0]
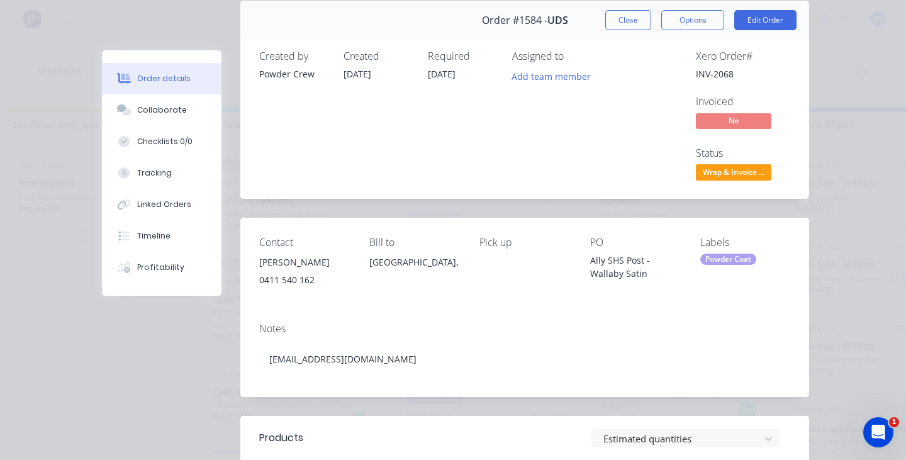
click at [413, 215] on div "Order #1584 - UDS Close Options Edit Order Created by Powder Crew Created [DATE…" at bounding box center [455, 371] width 707 height 741
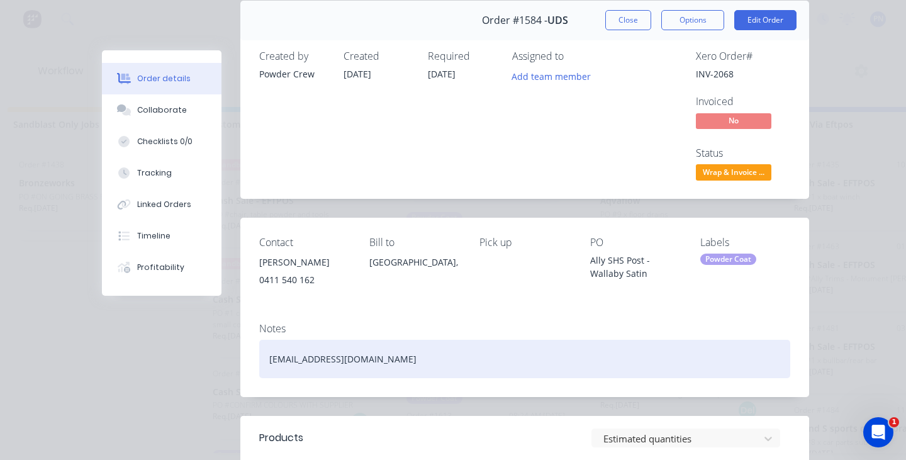
drag, startPoint x: 415, startPoint y: 360, endPoint x: 264, endPoint y: 358, distance: 151.6
click at [264, 358] on div "[EMAIL_ADDRESS][DOMAIN_NAME]" at bounding box center [524, 359] width 531 height 38
copy div "[EMAIL_ADDRESS][DOMAIN_NAME]"
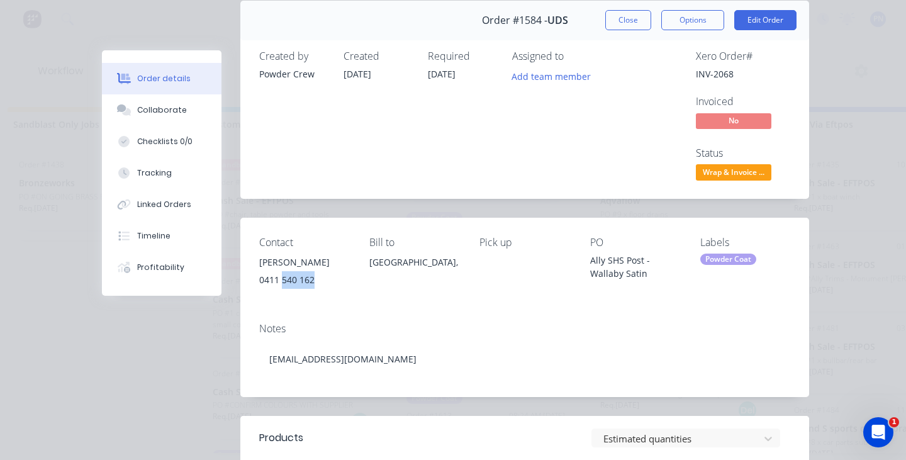
drag, startPoint x: 315, startPoint y: 279, endPoint x: 255, endPoint y: 279, distance: 59.7
click at [255, 279] on div "Contact [PERSON_NAME] [PHONE_NUMBER] Bill to [GEOGRAPHIC_DATA], Pick up PO Ally…" at bounding box center [524, 265] width 569 height 95
copy div "0411 540 162"
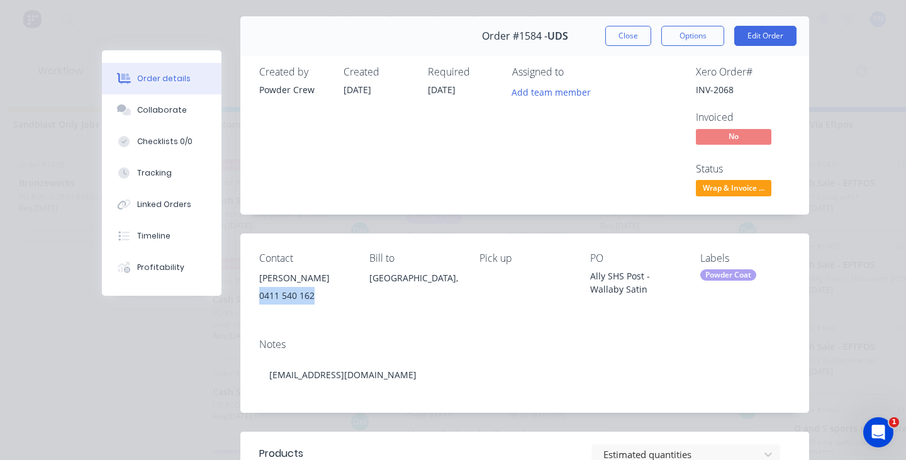
scroll to position [33, 0]
click at [758, 188] on span "Wrap & Invoice ..." at bounding box center [733, 189] width 75 height 16
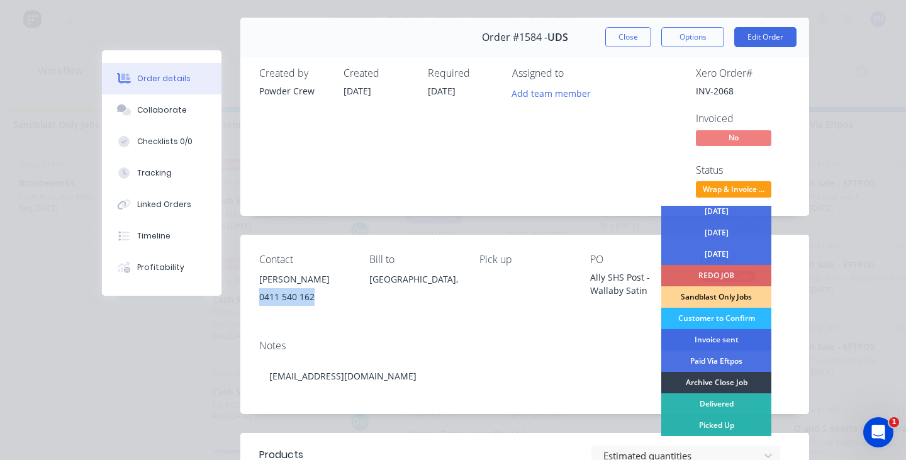
scroll to position [69, 0]
click at [719, 338] on div "Invoice sent" at bounding box center [716, 339] width 110 height 21
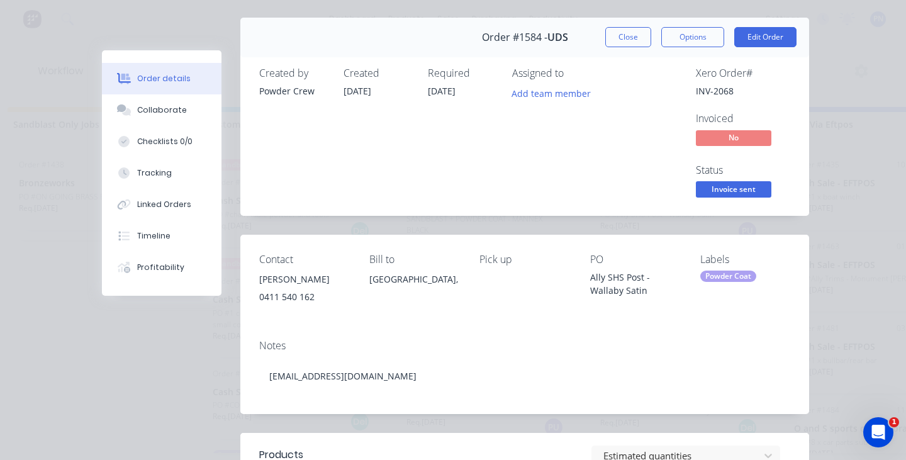
scroll to position [1071, 0]
click at [624, 35] on button "Close" at bounding box center [628, 37] width 46 height 20
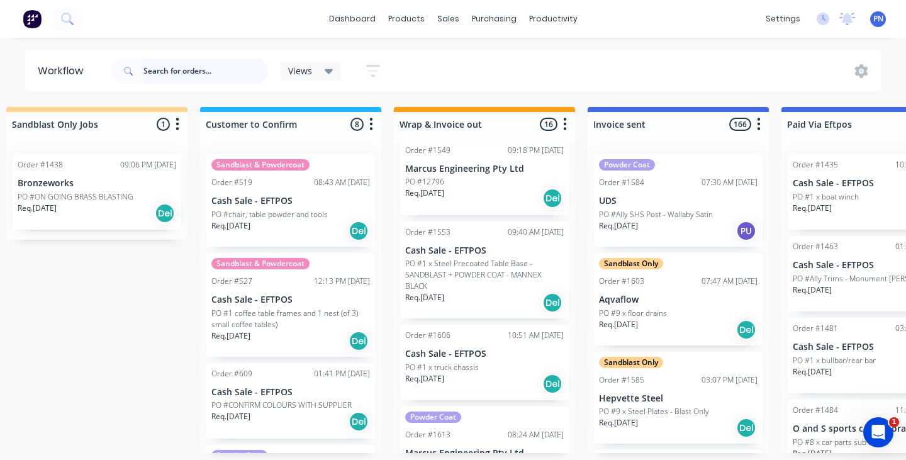
scroll to position [0, 1377]
click at [490, 289] on p "PO #1 x Steel Precoated Table Base - SANDBLAST + POWDER COAT - MANNEX BLACK" at bounding box center [484, 275] width 158 height 34
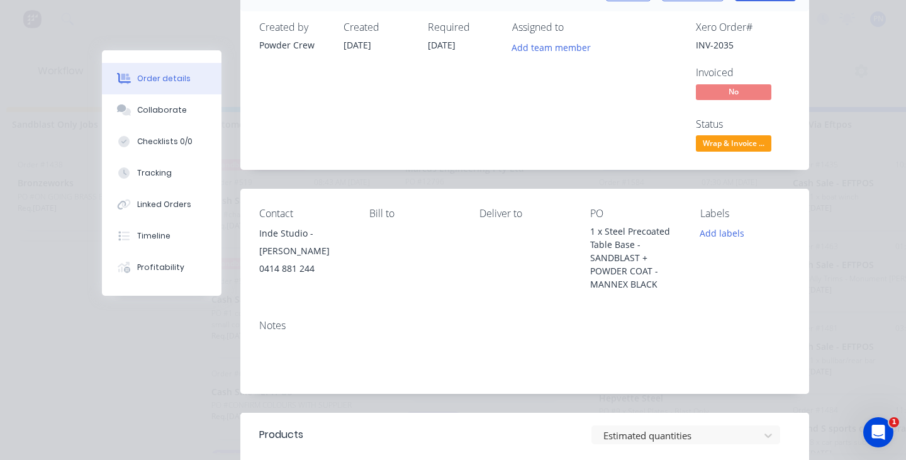
scroll to position [11, 0]
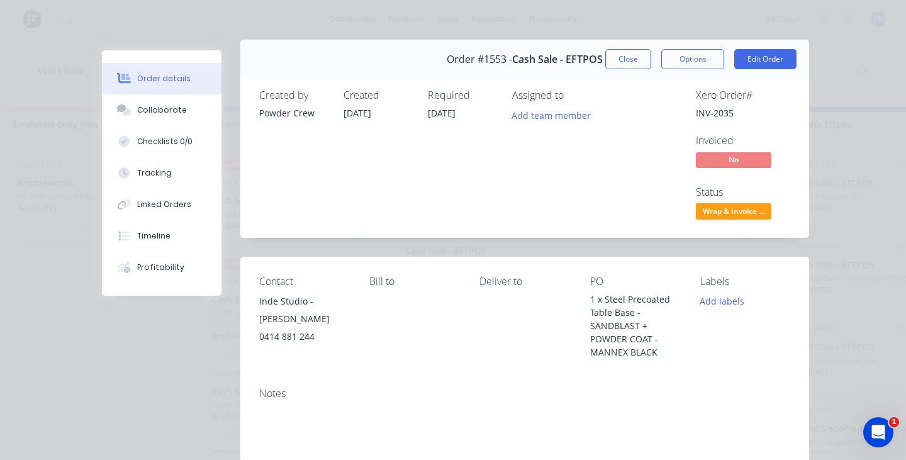
click at [732, 207] on span "Wrap & Invoice ..." at bounding box center [733, 211] width 75 height 16
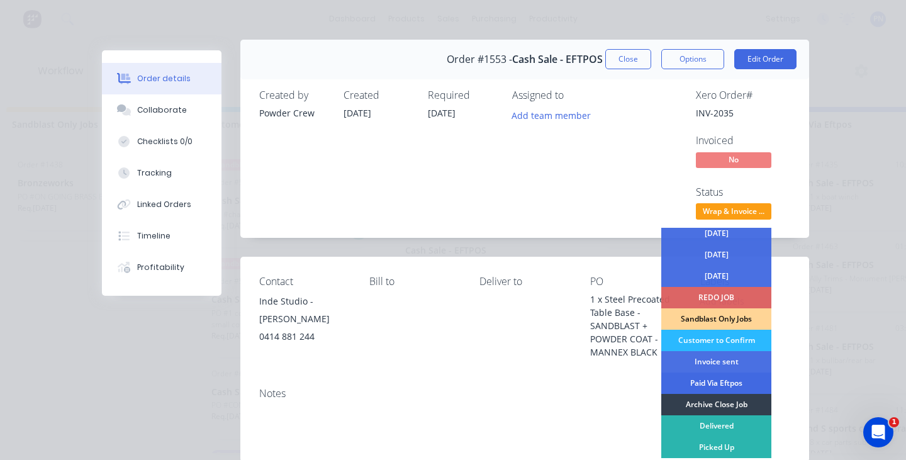
scroll to position [69, 0]
click at [706, 404] on div "Archive Close Job" at bounding box center [716, 404] width 110 height 21
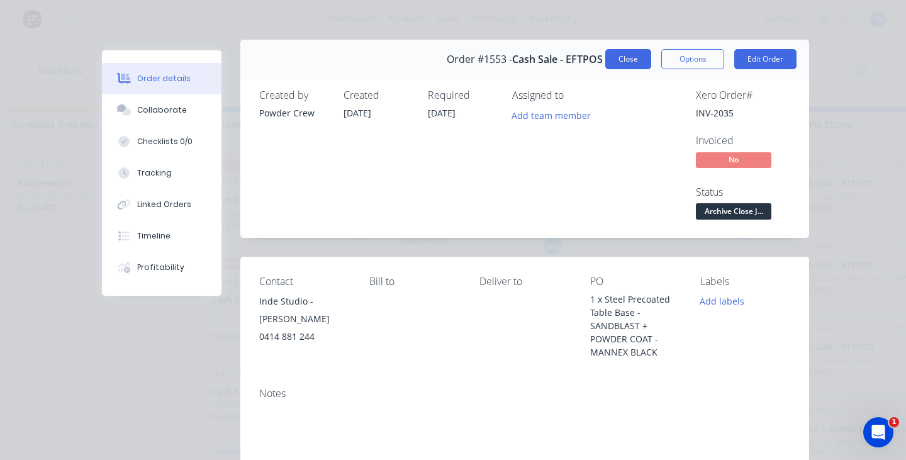
click at [636, 53] on button "Close" at bounding box center [628, 59] width 46 height 20
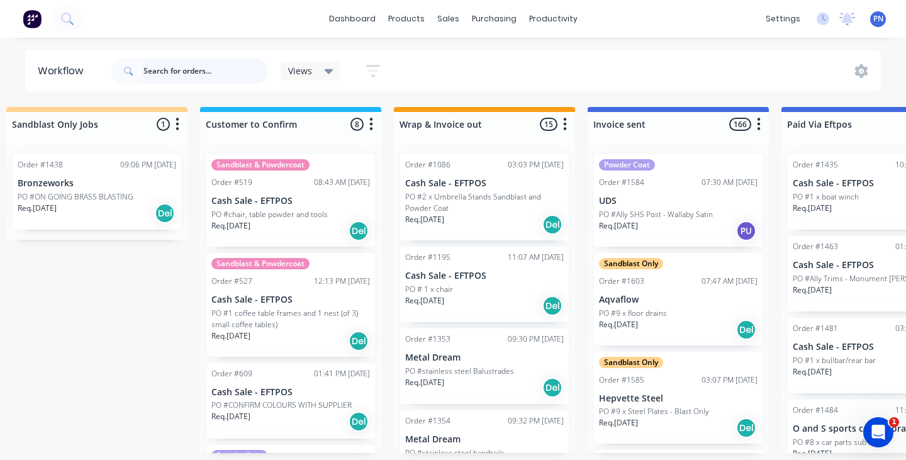
scroll to position [0, 0]
click at [206, 72] on input "text" at bounding box center [205, 70] width 125 height 25
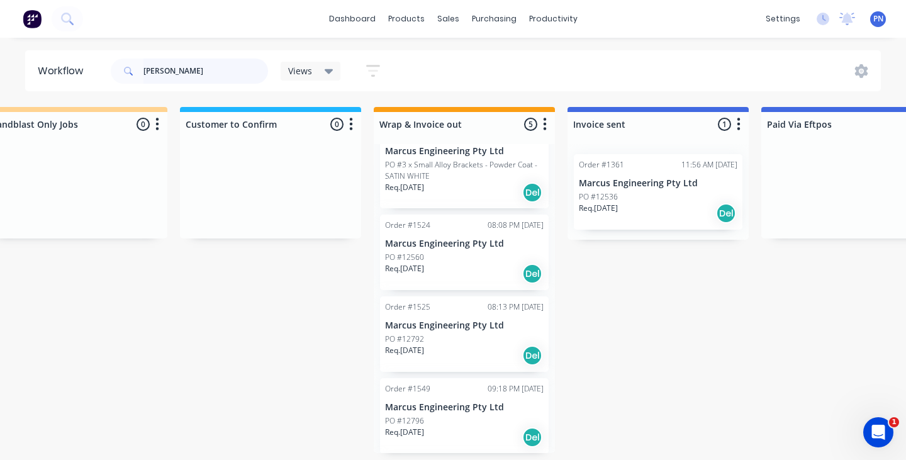
scroll to position [35, 0]
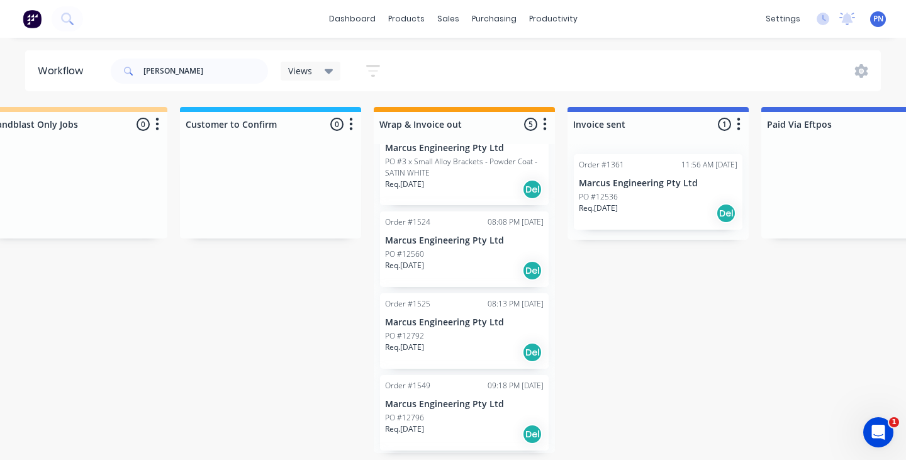
click at [478, 270] on div "Req. [DATE] Del" at bounding box center [464, 270] width 158 height 21
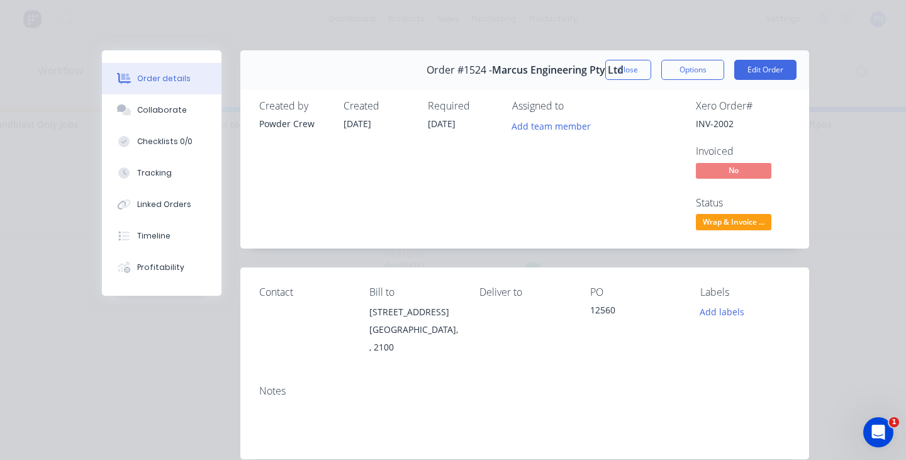
scroll to position [0, 0]
click at [623, 73] on button "Close" at bounding box center [628, 70] width 46 height 20
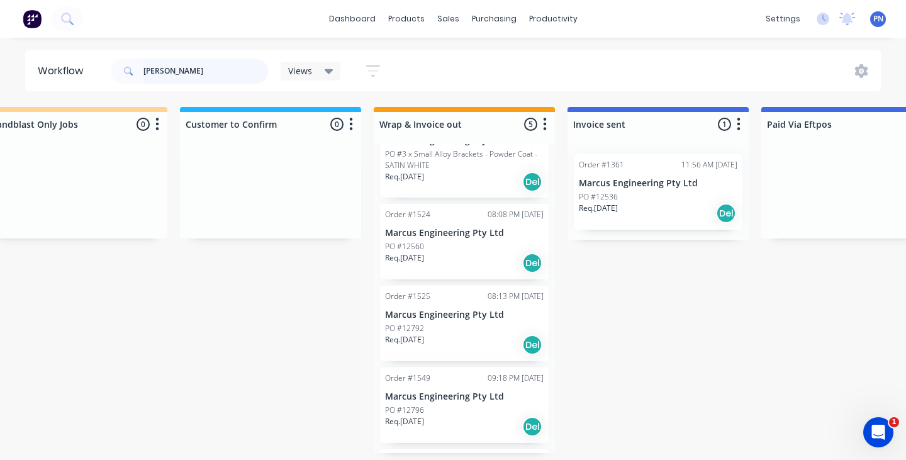
scroll to position [47, 0]
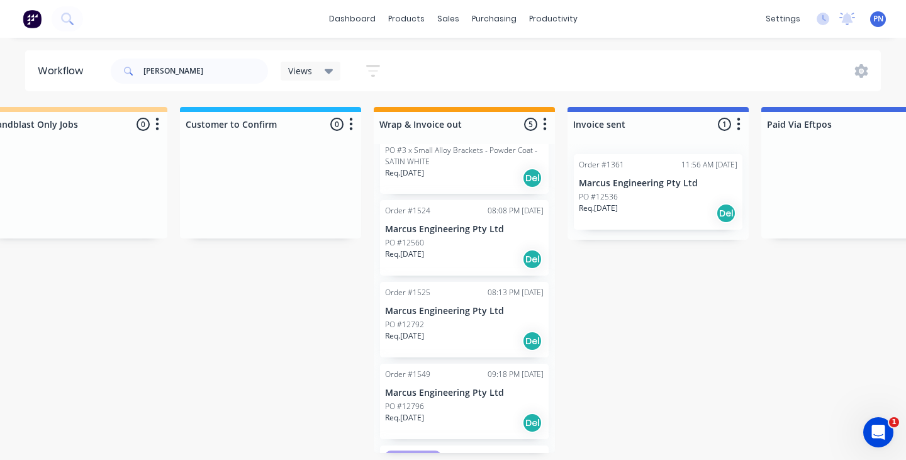
click at [477, 246] on div "PO #12560" at bounding box center [464, 242] width 158 height 11
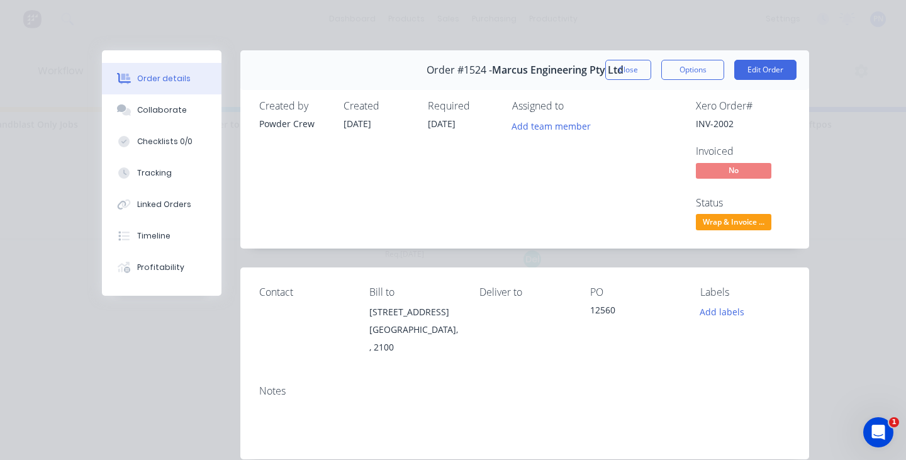
click at [740, 219] on span "Wrap & Invoice ..." at bounding box center [733, 222] width 75 height 16
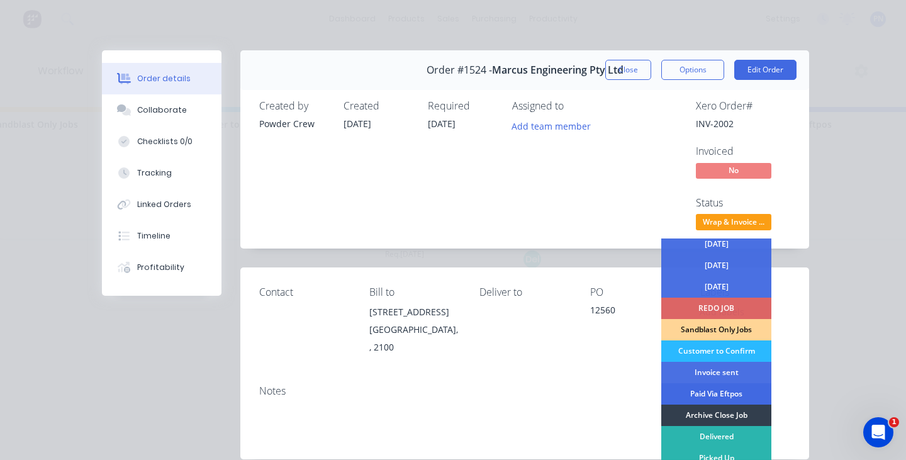
scroll to position [69, 0]
click at [718, 412] on div "Archive Close Job" at bounding box center [716, 414] width 110 height 21
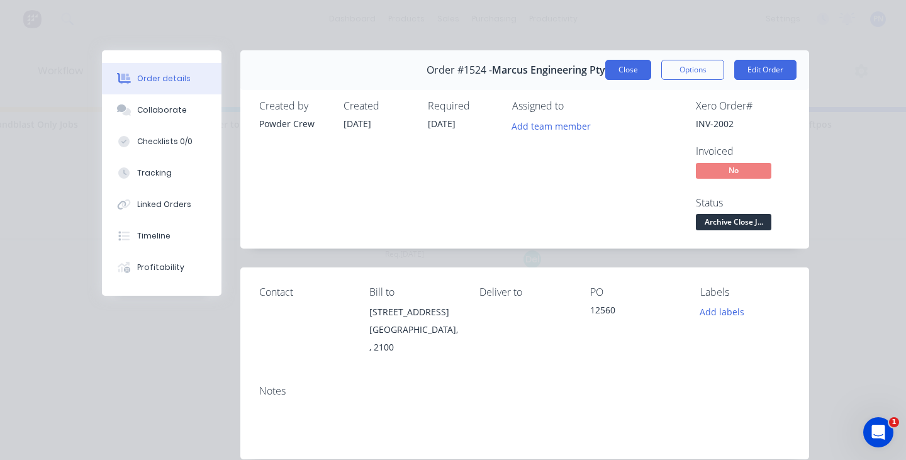
click at [635, 65] on button "Close" at bounding box center [628, 70] width 46 height 20
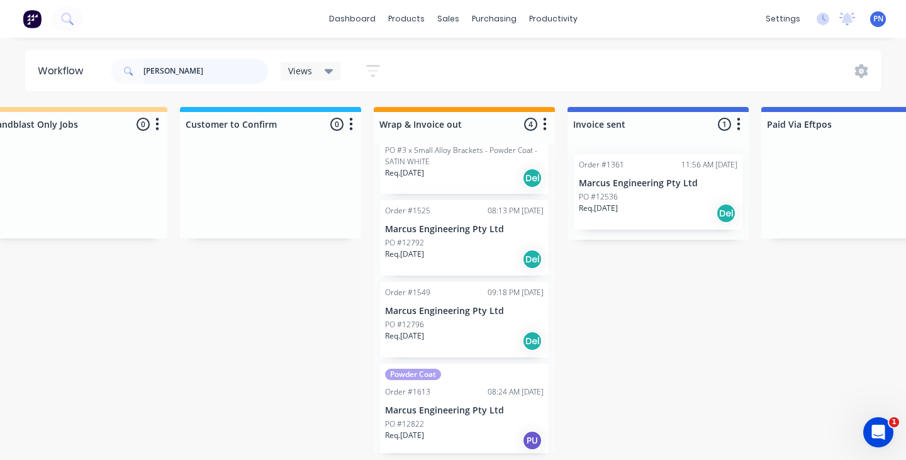
scroll to position [28, 0]
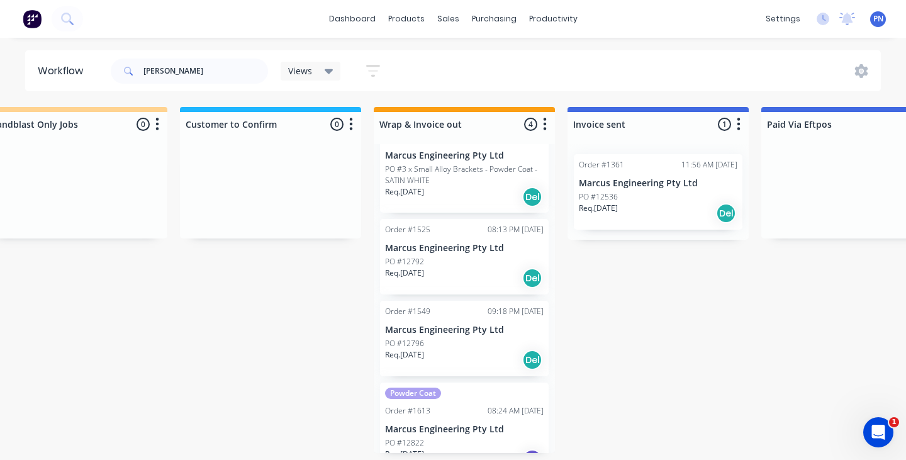
click at [482, 271] on div "Req. [DATE] Del" at bounding box center [464, 277] width 158 height 21
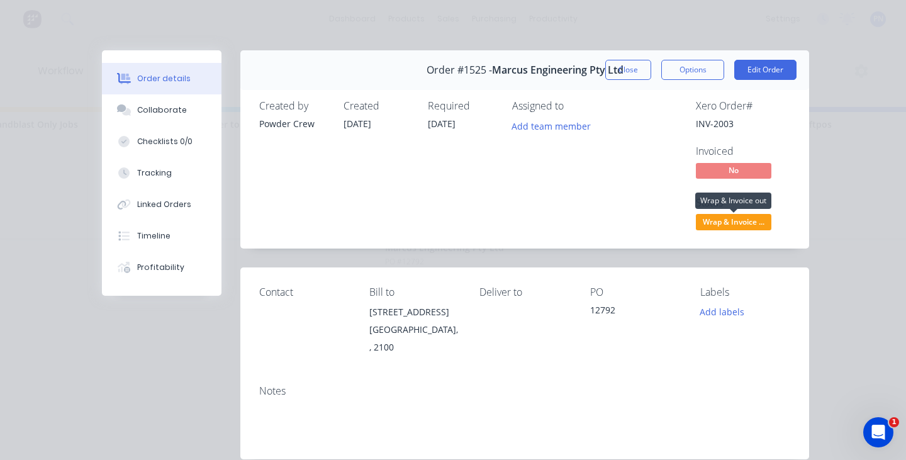
click at [758, 219] on span "Wrap & Invoice ..." at bounding box center [733, 222] width 75 height 16
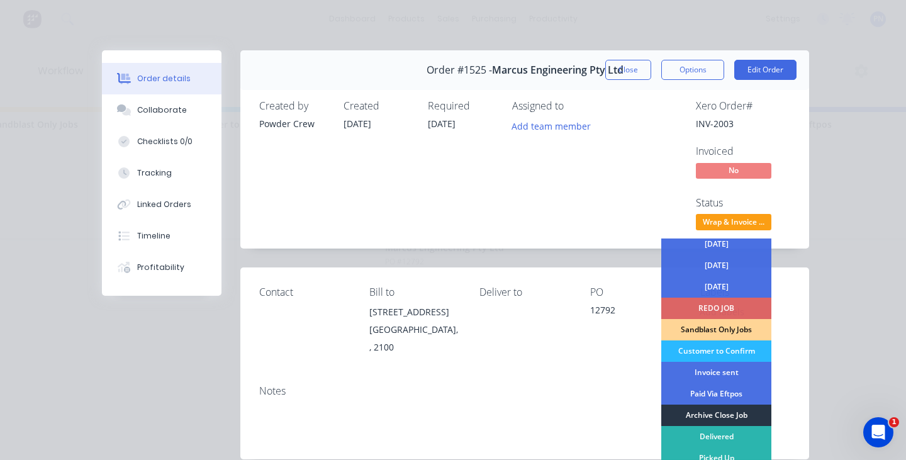
scroll to position [69, 0]
click at [712, 409] on div "Archive Close Job" at bounding box center [716, 414] width 110 height 21
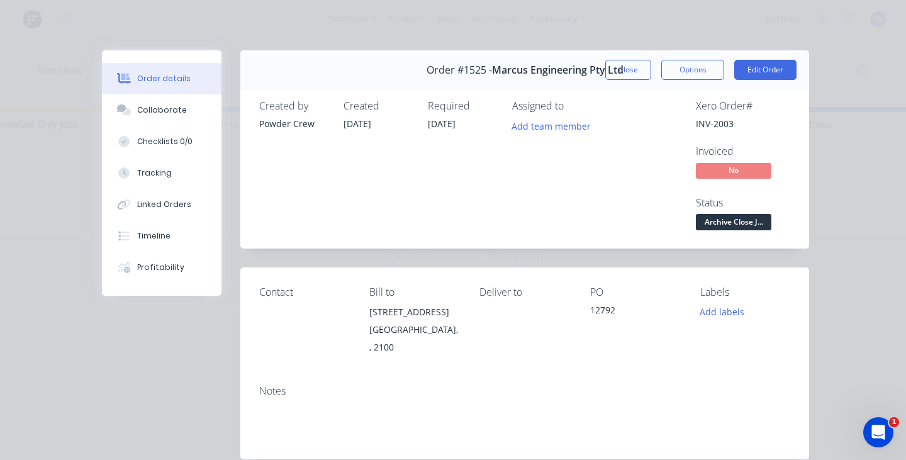
scroll to position [0, 0]
click at [615, 75] on button "Close" at bounding box center [628, 70] width 46 height 20
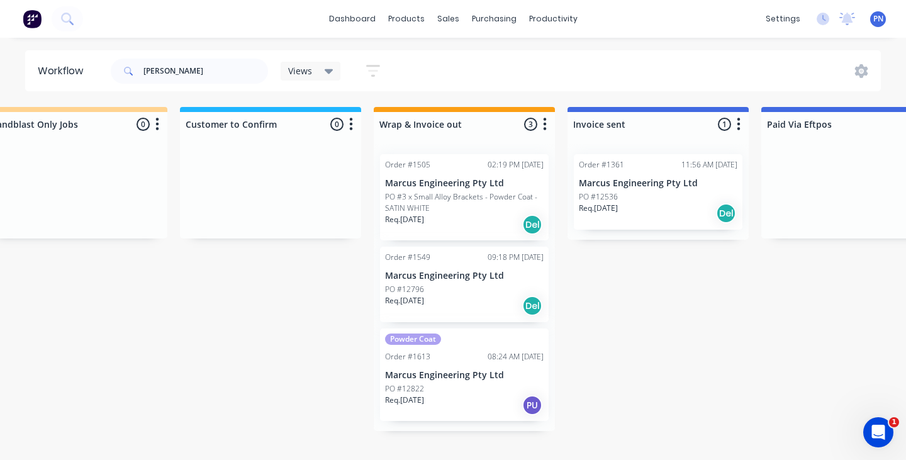
click at [487, 295] on div "Req. [DATE] Del" at bounding box center [464, 305] width 158 height 21
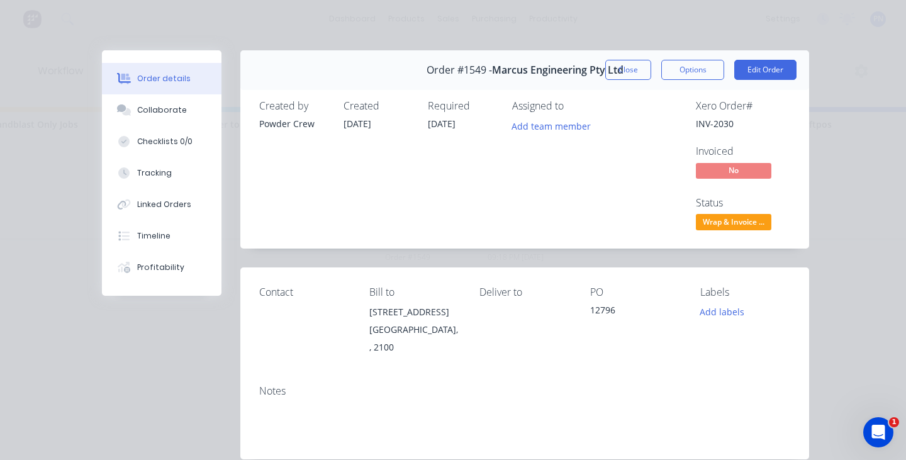
click at [735, 219] on span "Wrap & Invoice ..." at bounding box center [733, 222] width 75 height 16
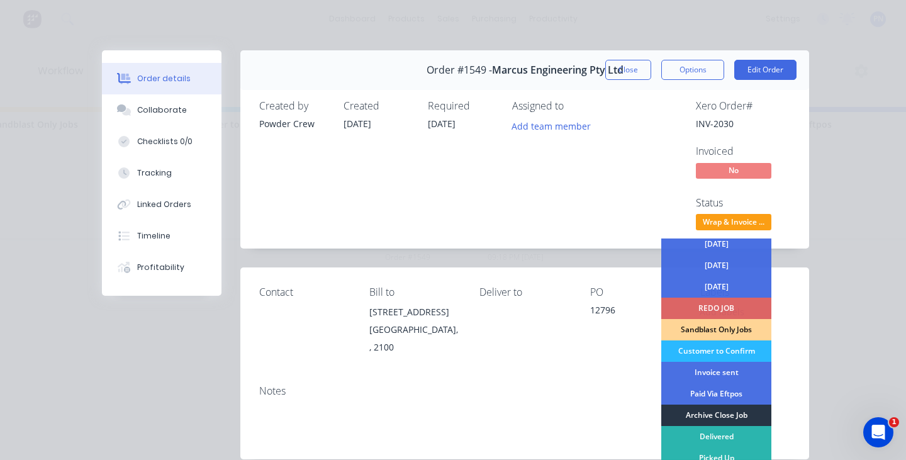
scroll to position [69, 0]
click at [708, 418] on div "Archive Close Job" at bounding box center [716, 414] width 110 height 21
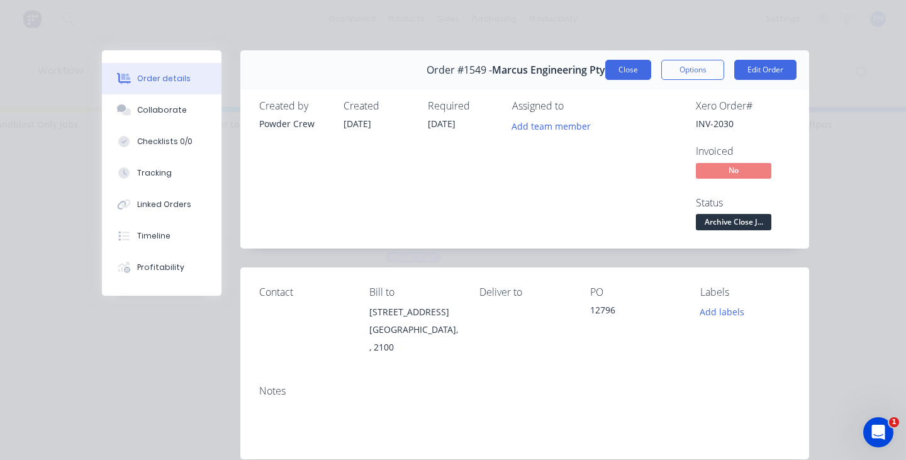
click at [619, 74] on button "Close" at bounding box center [628, 70] width 46 height 20
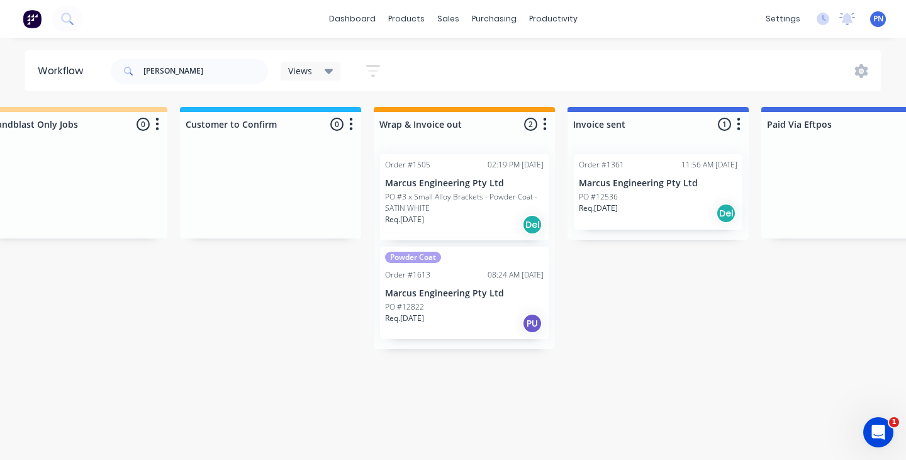
click at [485, 309] on div "PO #12822" at bounding box center [464, 306] width 158 height 11
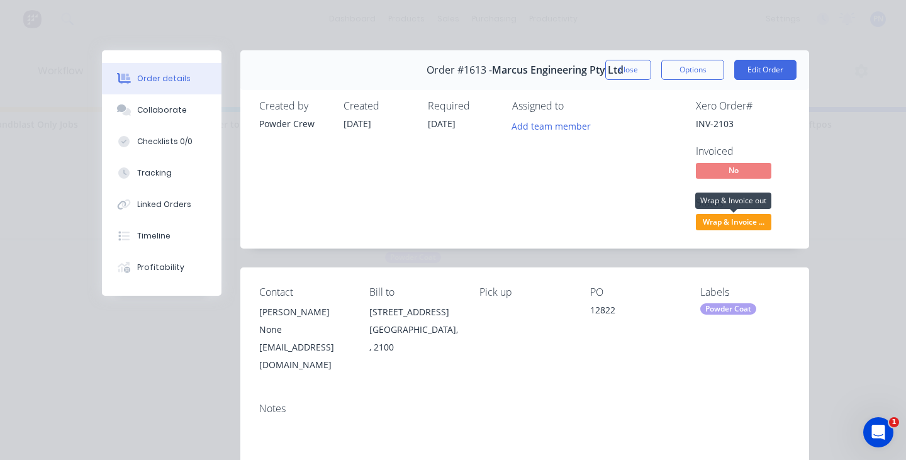
click at [716, 218] on span "Wrap & Invoice ..." at bounding box center [733, 222] width 75 height 16
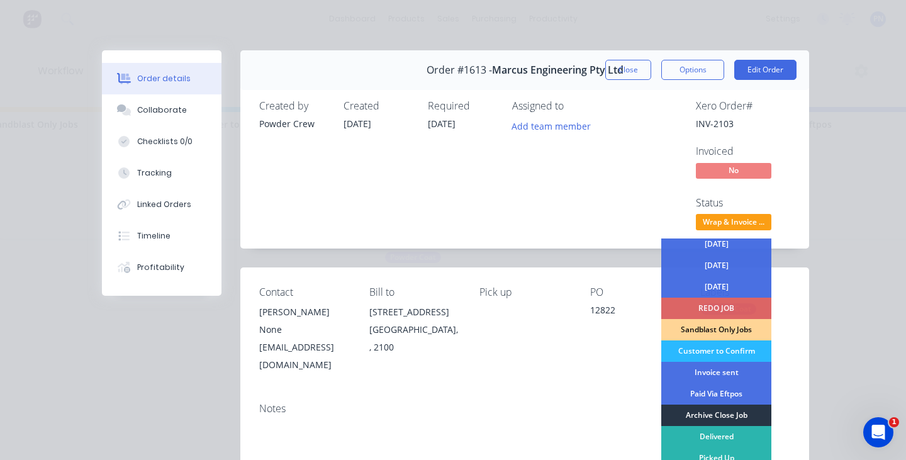
click at [713, 416] on div "Archive Close Job" at bounding box center [716, 414] width 110 height 21
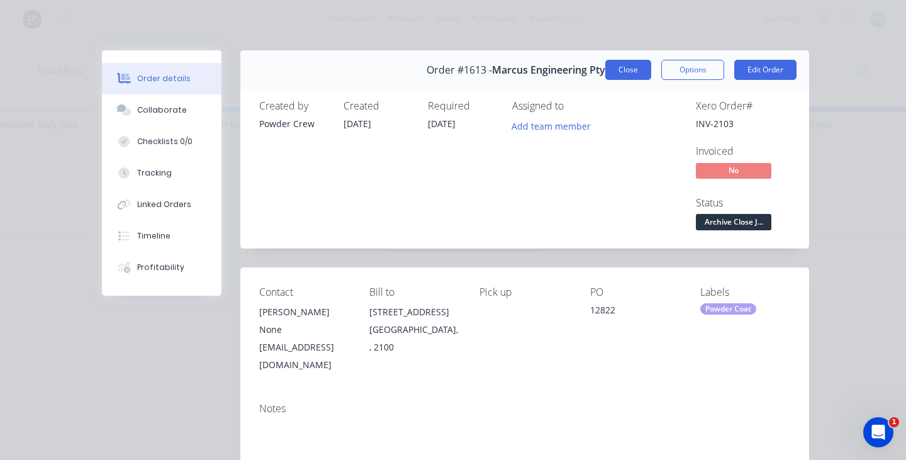
click at [616, 71] on button "Close" at bounding box center [628, 70] width 46 height 20
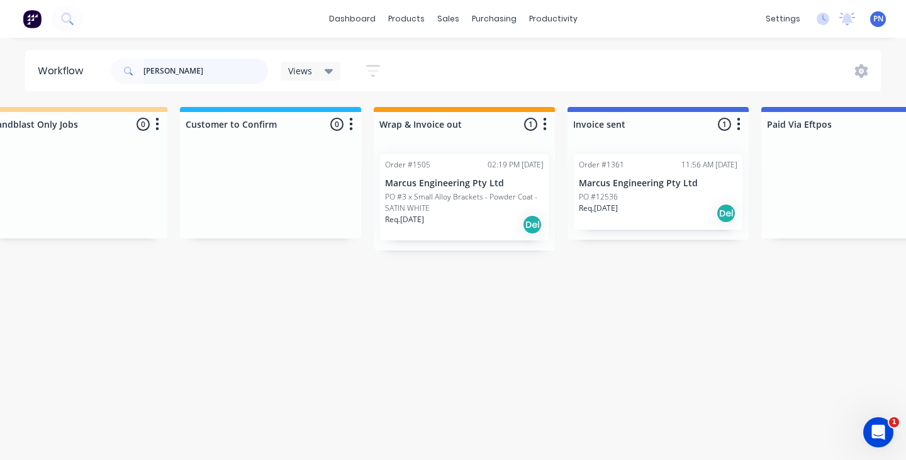
drag, startPoint x: 523, startPoint y: 211, endPoint x: 479, endPoint y: 224, distance: 46.0
click at [479, 224] on div "Req. [DATE] Del" at bounding box center [464, 224] width 158 height 21
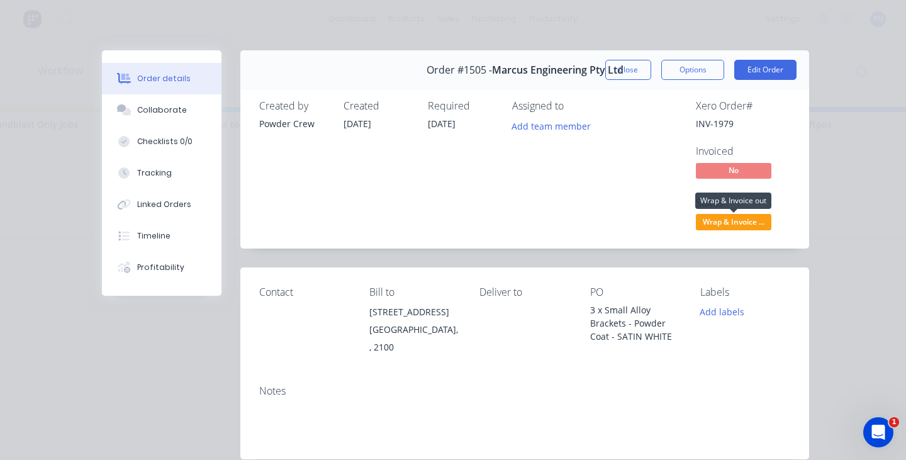
click at [724, 218] on span "Wrap & Invoice ..." at bounding box center [733, 222] width 75 height 16
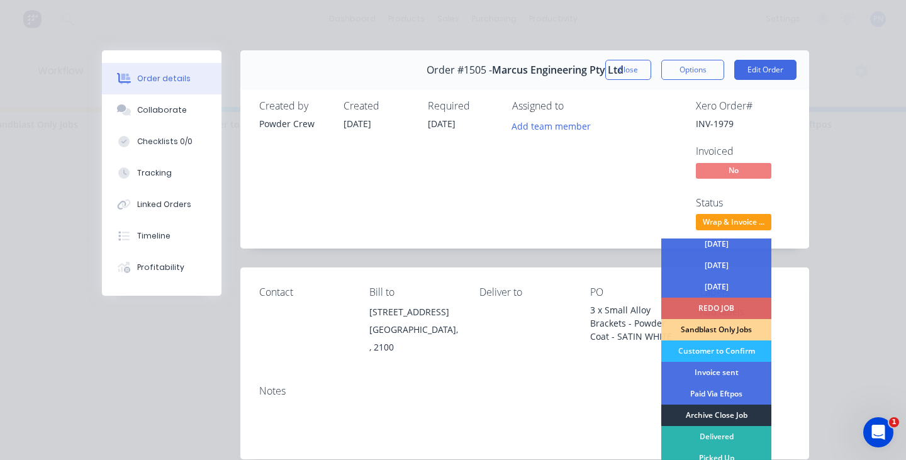
click at [710, 411] on div "Archive Close Job" at bounding box center [716, 414] width 110 height 21
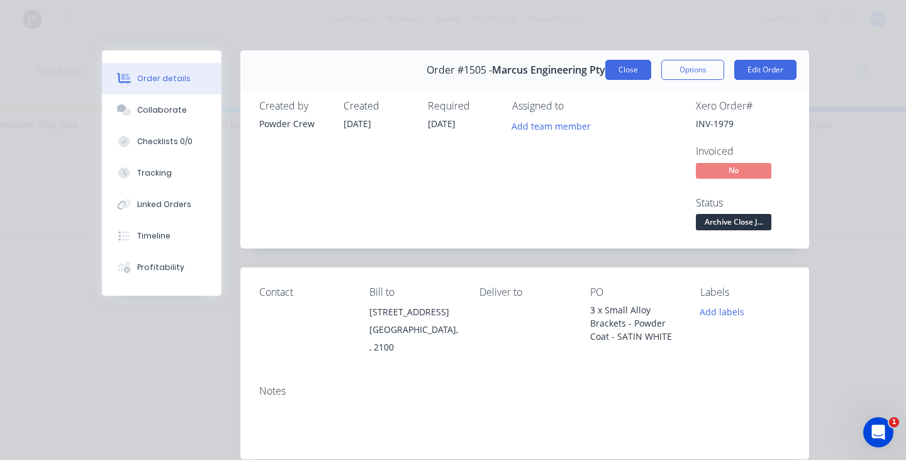
click at [632, 69] on button "Close" at bounding box center [628, 70] width 46 height 20
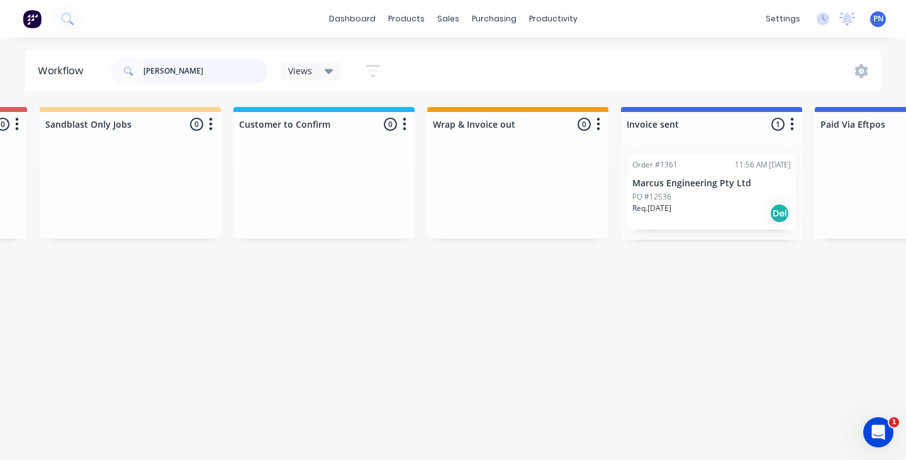
scroll to position [0, 1577]
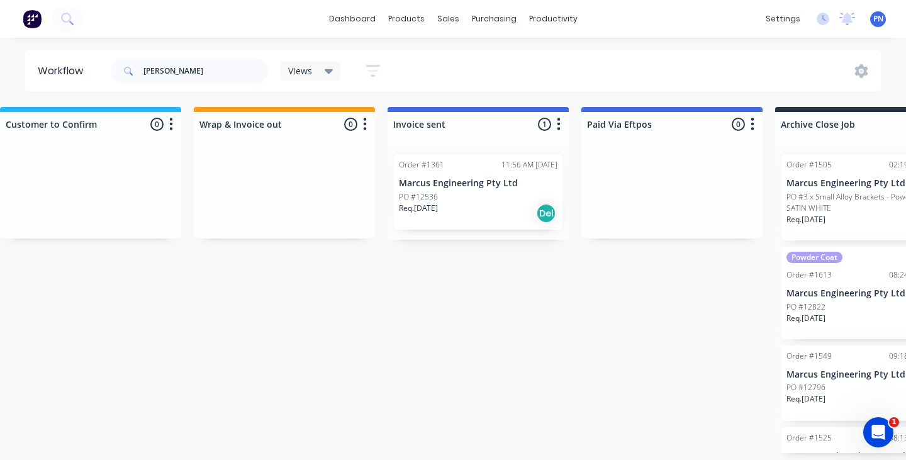
click at [486, 211] on div "Req. [DATE] Del" at bounding box center [478, 213] width 158 height 21
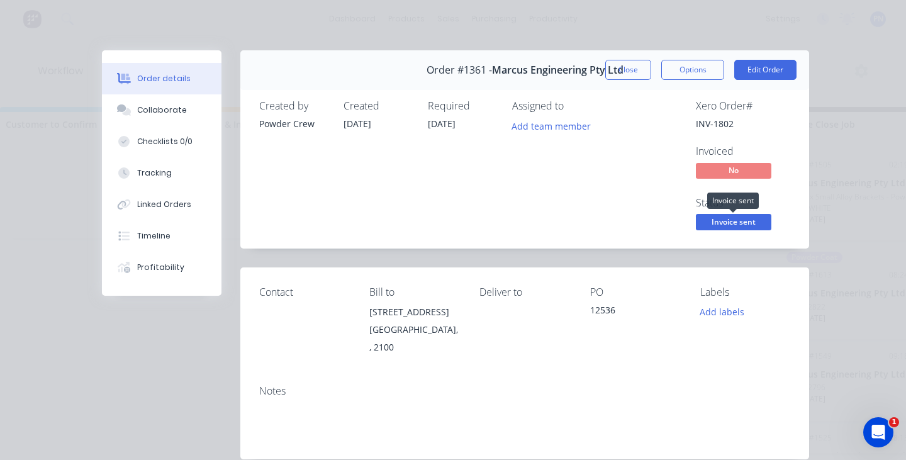
click at [724, 223] on span "Invoice sent" at bounding box center [733, 222] width 75 height 16
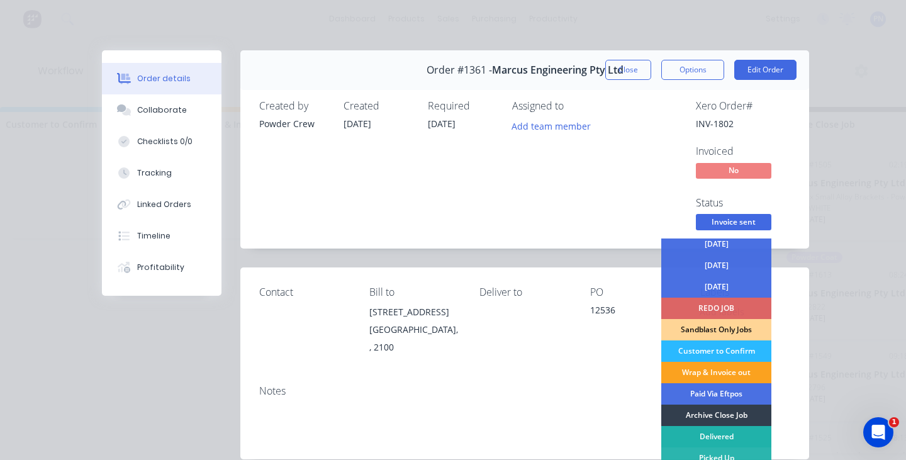
scroll to position [69, 0]
click at [706, 418] on div "Archive Close Job" at bounding box center [716, 414] width 110 height 21
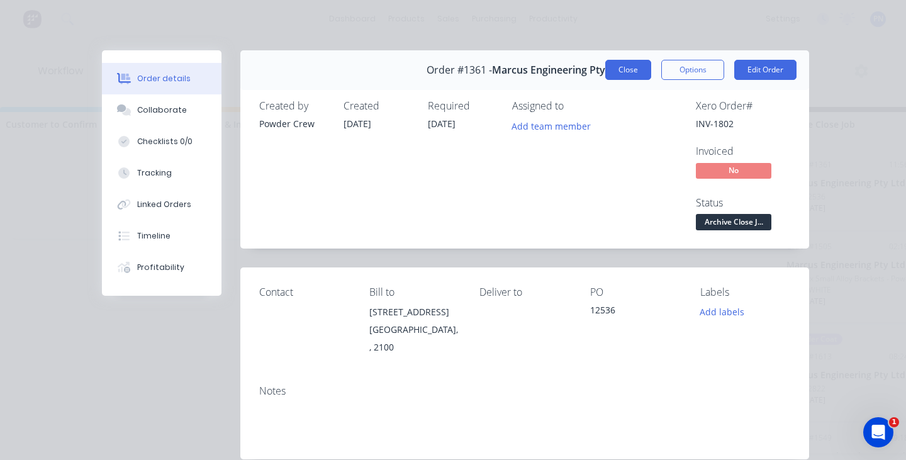
click at [632, 70] on button "Close" at bounding box center [628, 70] width 46 height 20
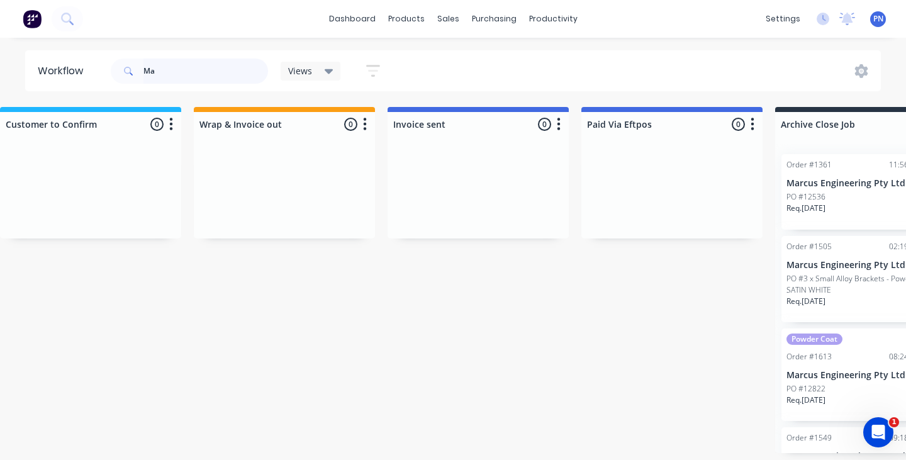
type input "M"
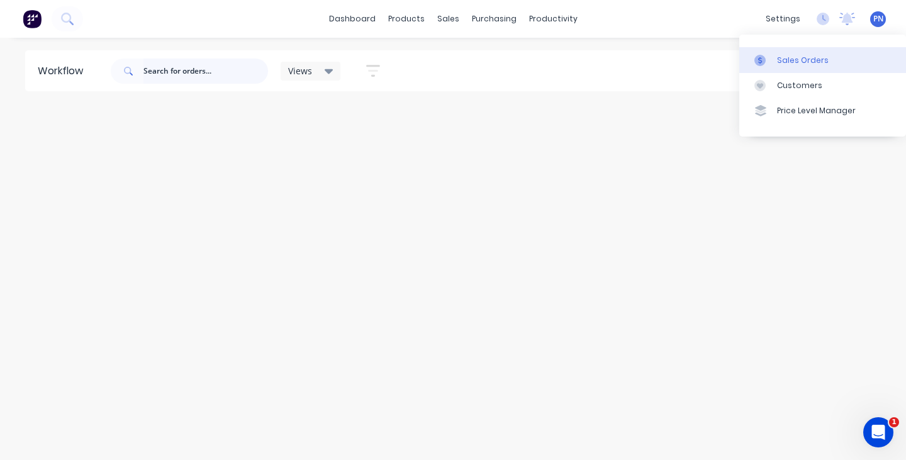
scroll to position [0, 0]
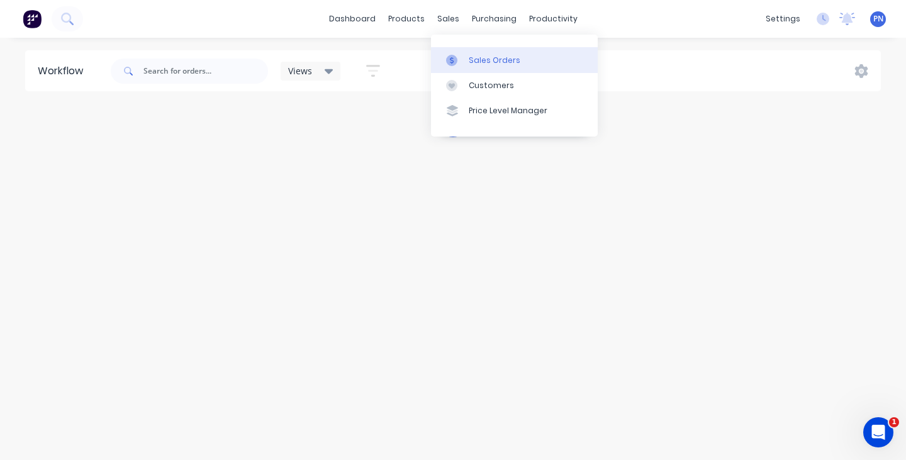
click at [473, 56] on div "Sales Orders" at bounding box center [495, 60] width 52 height 11
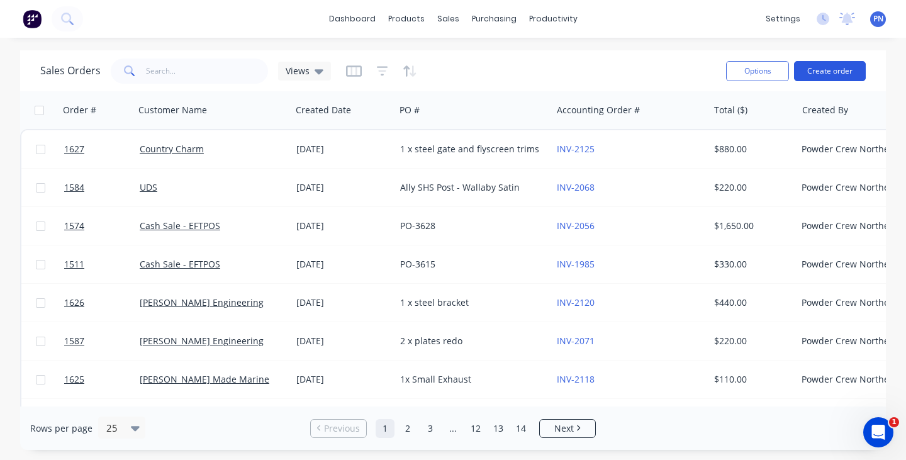
click at [830, 74] on button "Create order" at bounding box center [830, 71] width 72 height 20
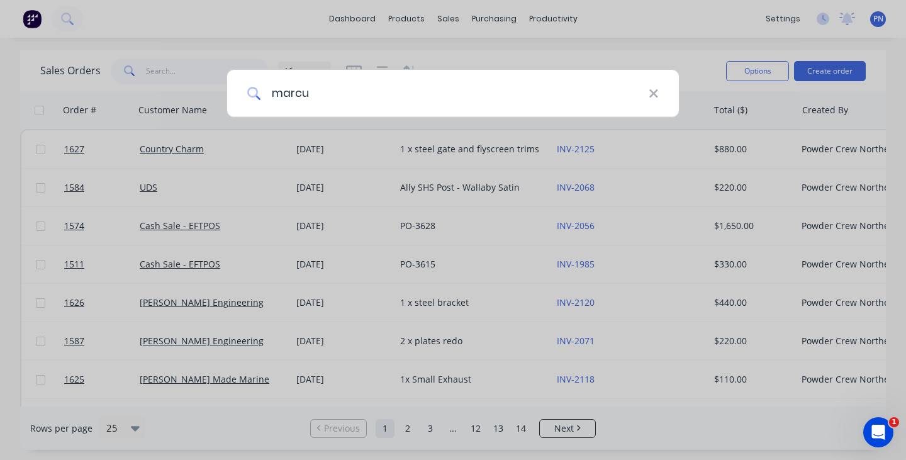
type input "[PERSON_NAME]"
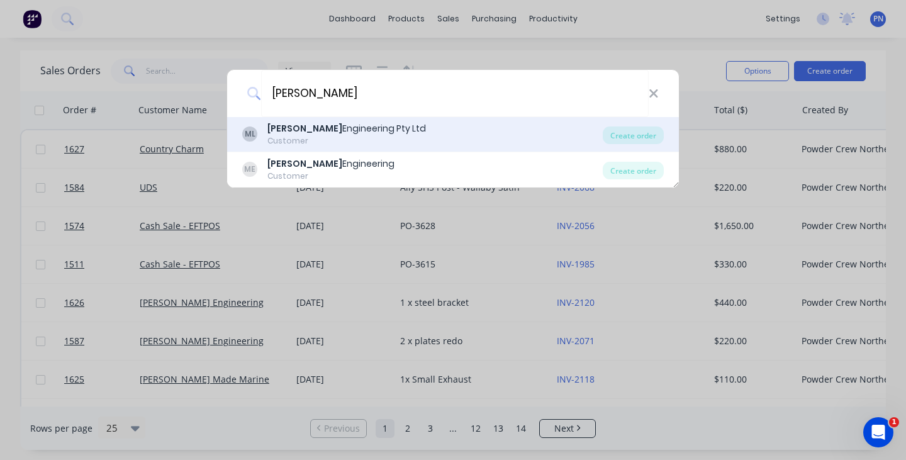
drag, startPoint x: 528, startPoint y: 105, endPoint x: 338, endPoint y: 132, distance: 191.8
click at [338, 132] on div "Marcus Engineering Pty Ltd" at bounding box center [346, 128] width 158 height 13
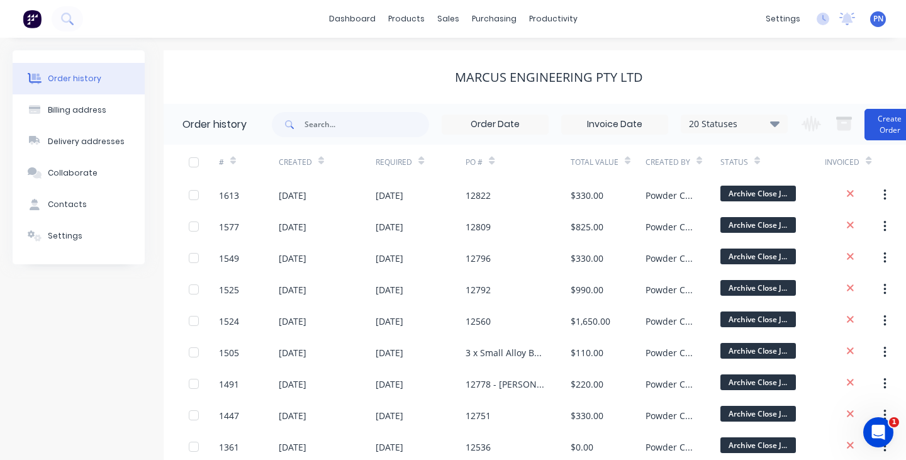
click at [891, 131] on button "Create Order" at bounding box center [889, 124] width 50 height 31
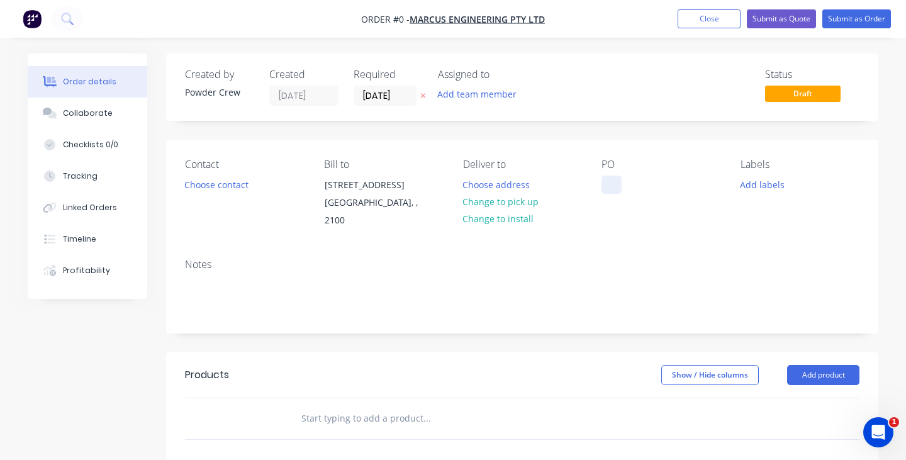
click at [606, 188] on div at bounding box center [611, 184] width 20 height 18
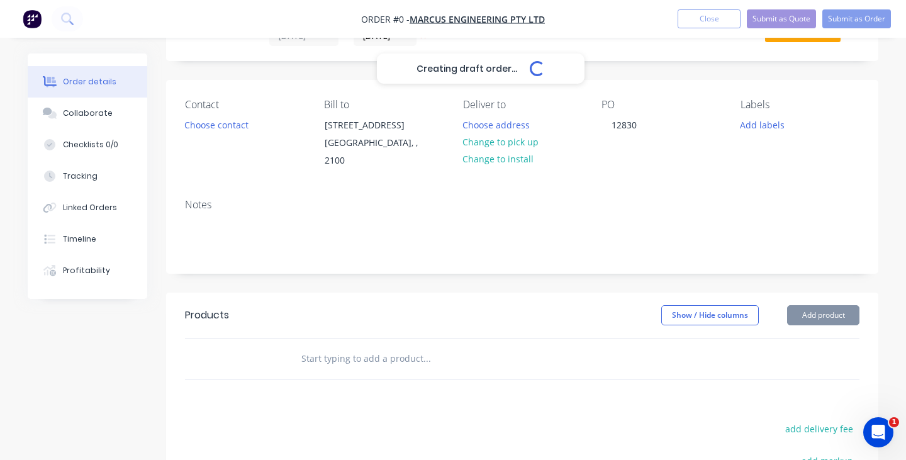
click at [844, 306] on div "Creating draft order... Loading... Order details Collaborate Checklists 0/0 Tra…" at bounding box center [452, 347] width 875 height 707
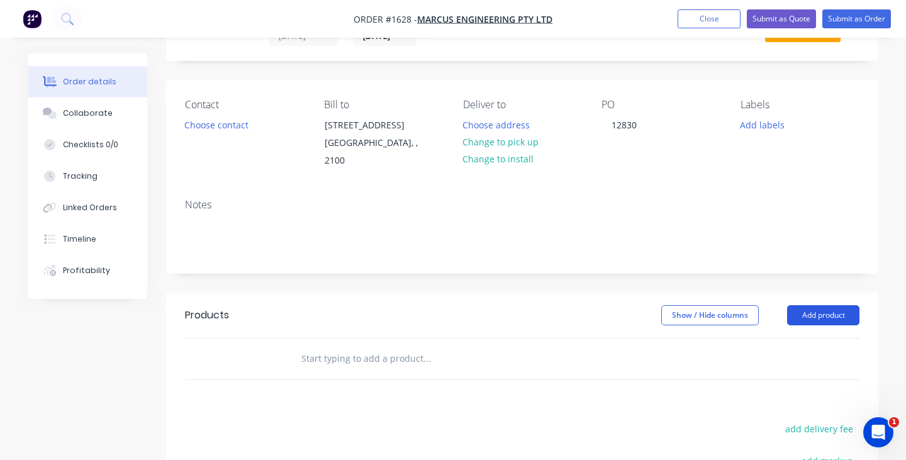
click at [833, 305] on button "Add product" at bounding box center [823, 315] width 72 height 20
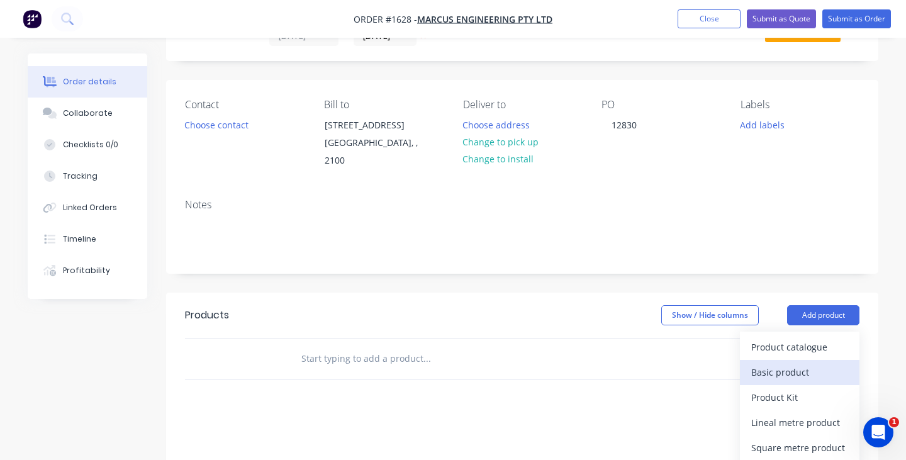
click at [816, 363] on div "Basic product" at bounding box center [799, 372] width 97 height 18
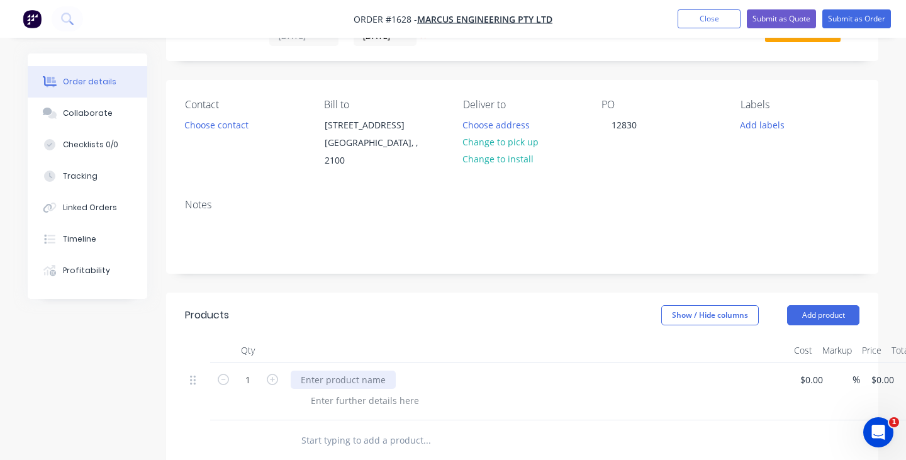
click at [370, 370] on div at bounding box center [343, 379] width 105 height 18
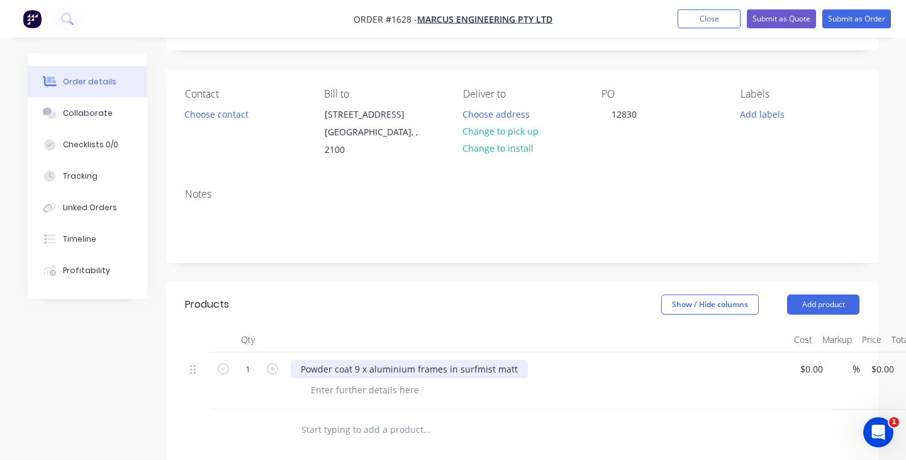
scroll to position [74, 0]
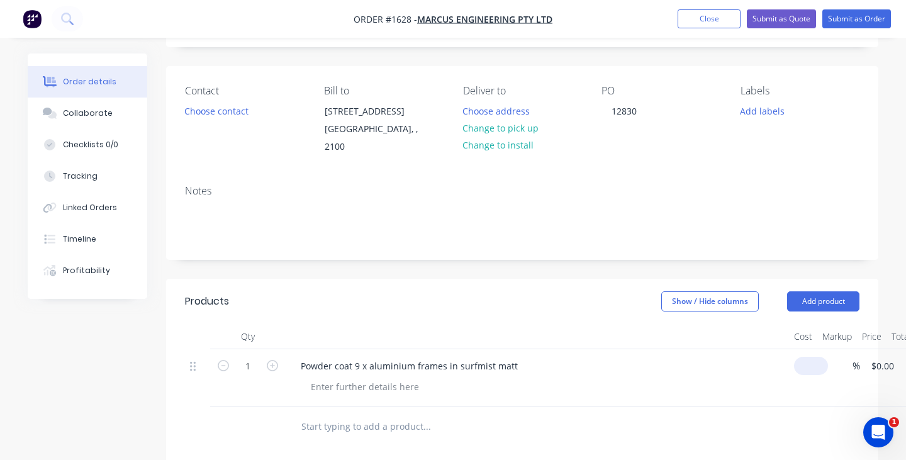
click at [812, 357] on input at bounding box center [813, 366] width 29 height 18
click at [812, 357] on input at bounding box center [806, 366] width 14 height 18
type input "$450.00"
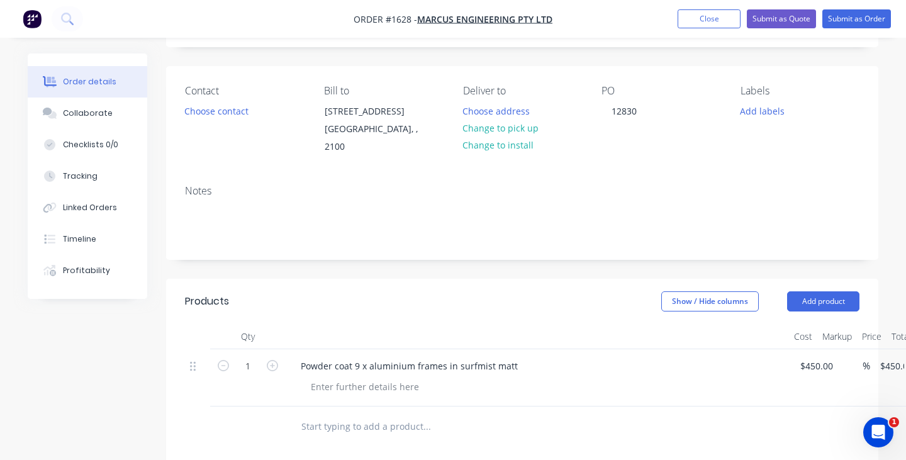
click at [758, 406] on div at bounding box center [522, 426] width 674 height 41
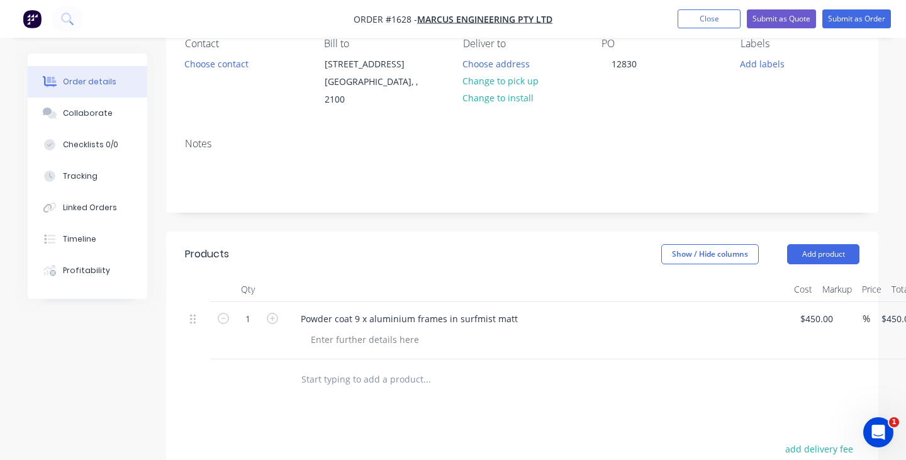
scroll to position [2, 0]
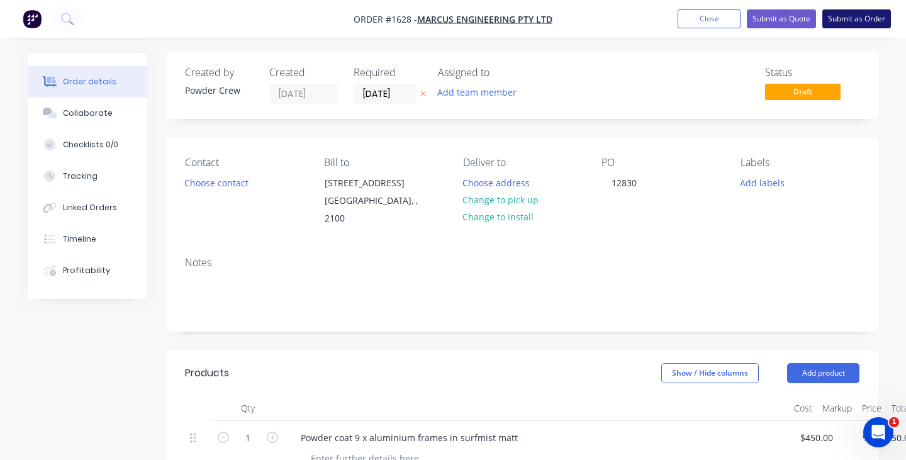
click at [844, 18] on button "Submit as Order" at bounding box center [856, 18] width 69 height 19
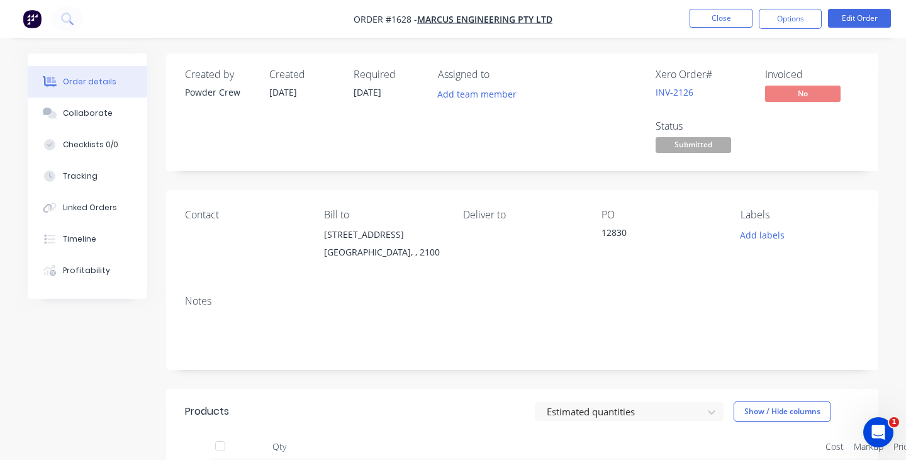
click at [717, 19] on button "Close" at bounding box center [720, 18] width 63 height 19
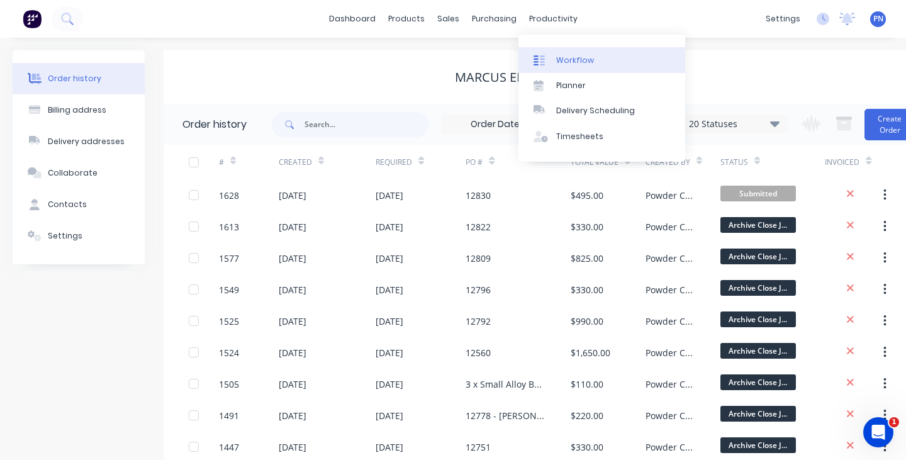
click at [563, 49] on link "Workflow" at bounding box center [601, 59] width 167 height 25
